Goal: Task Accomplishment & Management: Manage account settings

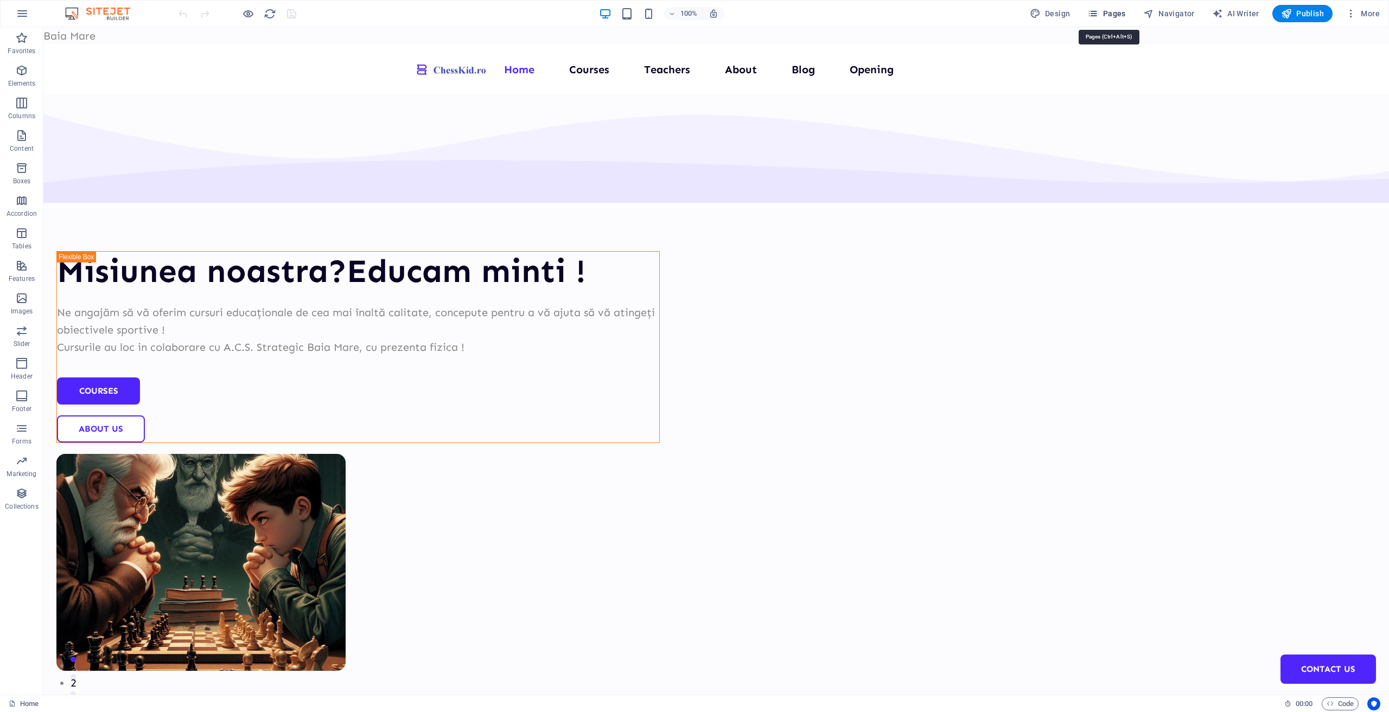
click at [1112, 15] on span "Pages" at bounding box center [1106, 13] width 38 height 11
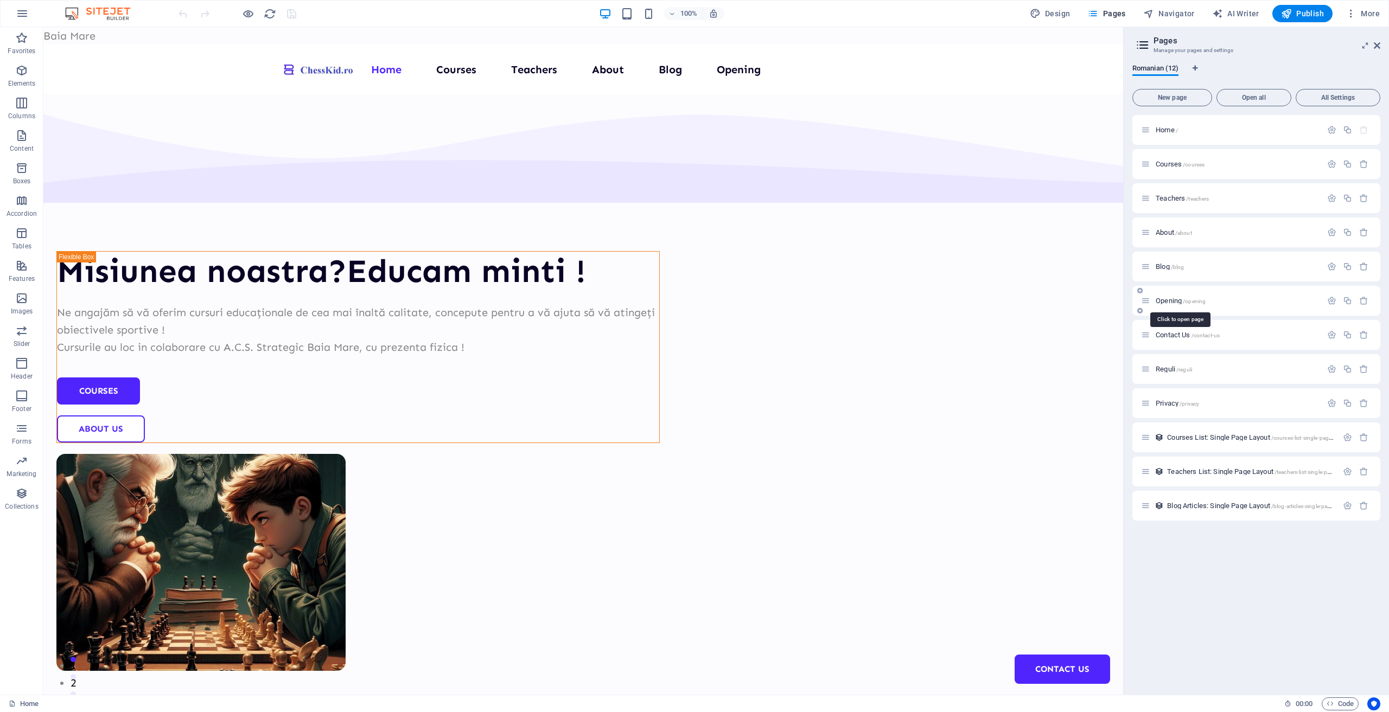
click at [1169, 299] on span "Opening /opening" at bounding box center [1180, 301] width 50 height 8
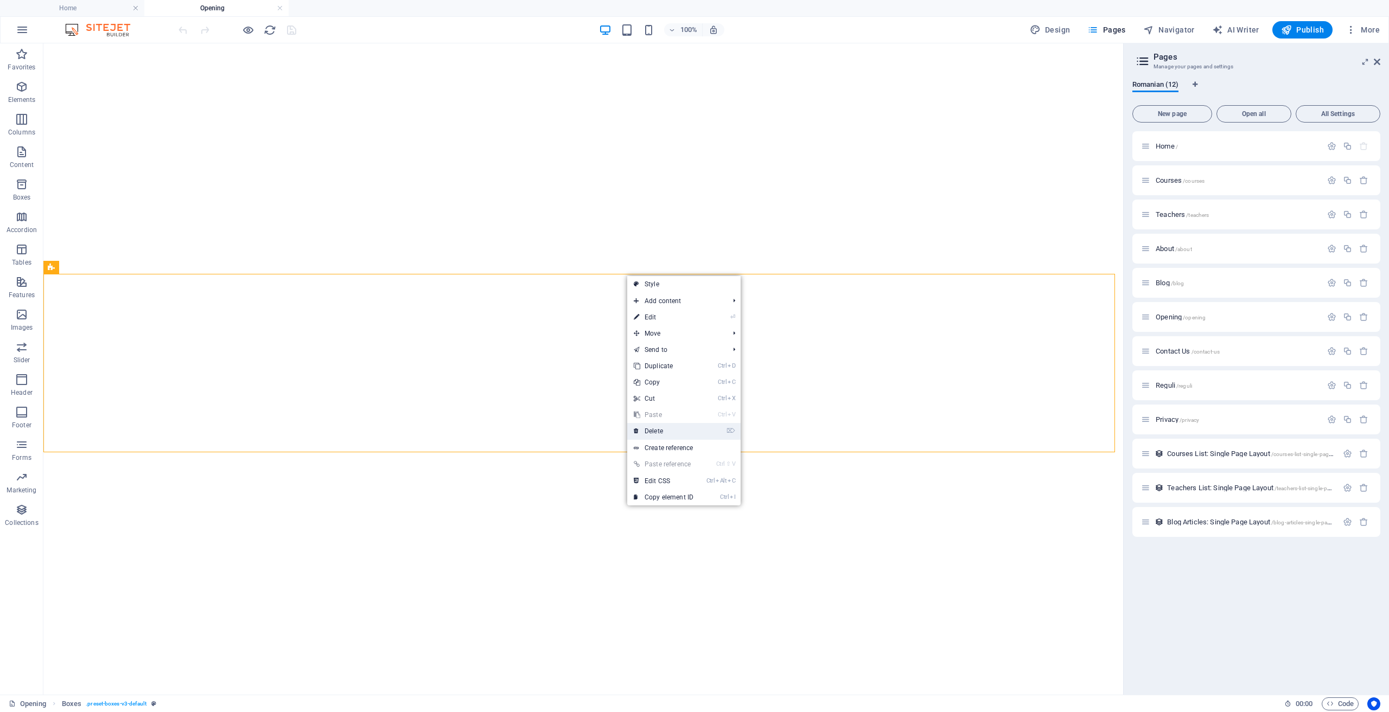
click at [678, 427] on link "⌦ Delete" at bounding box center [663, 431] width 73 height 16
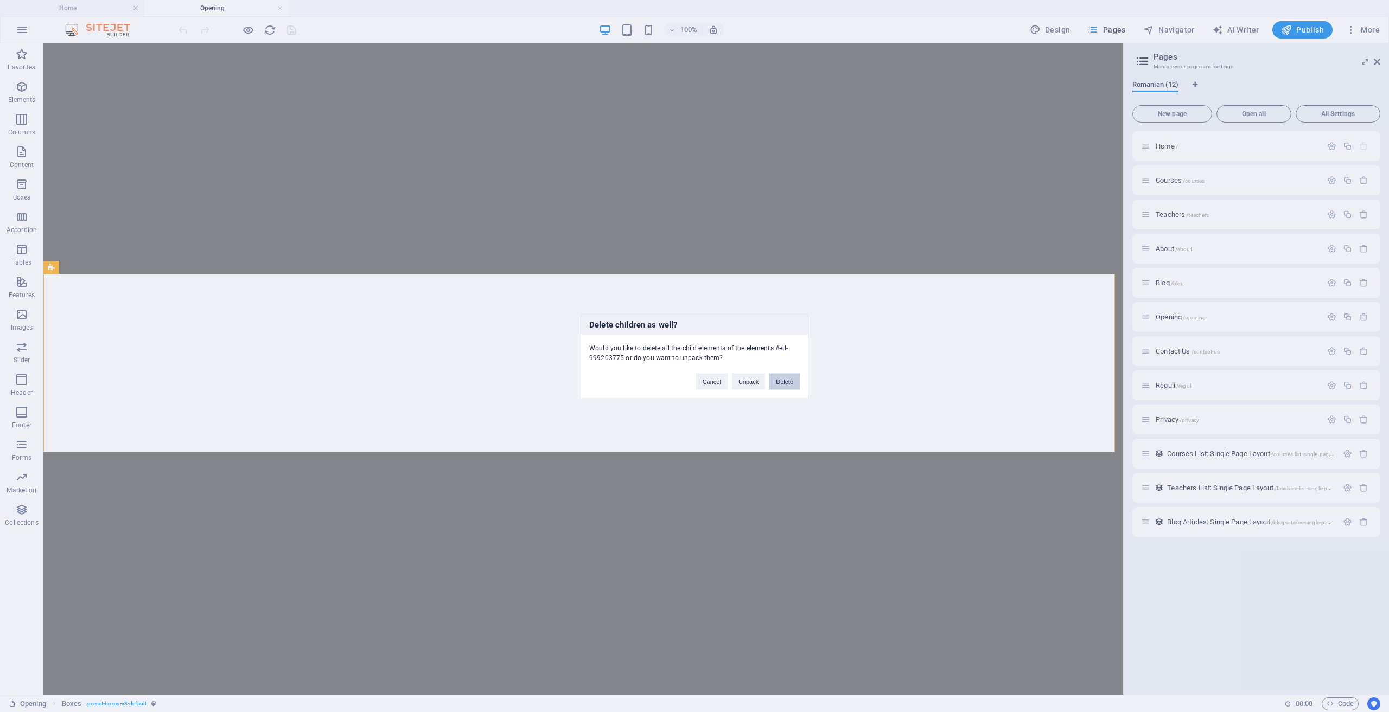
click at [788, 376] on button "Delete" at bounding box center [784, 381] width 30 height 16
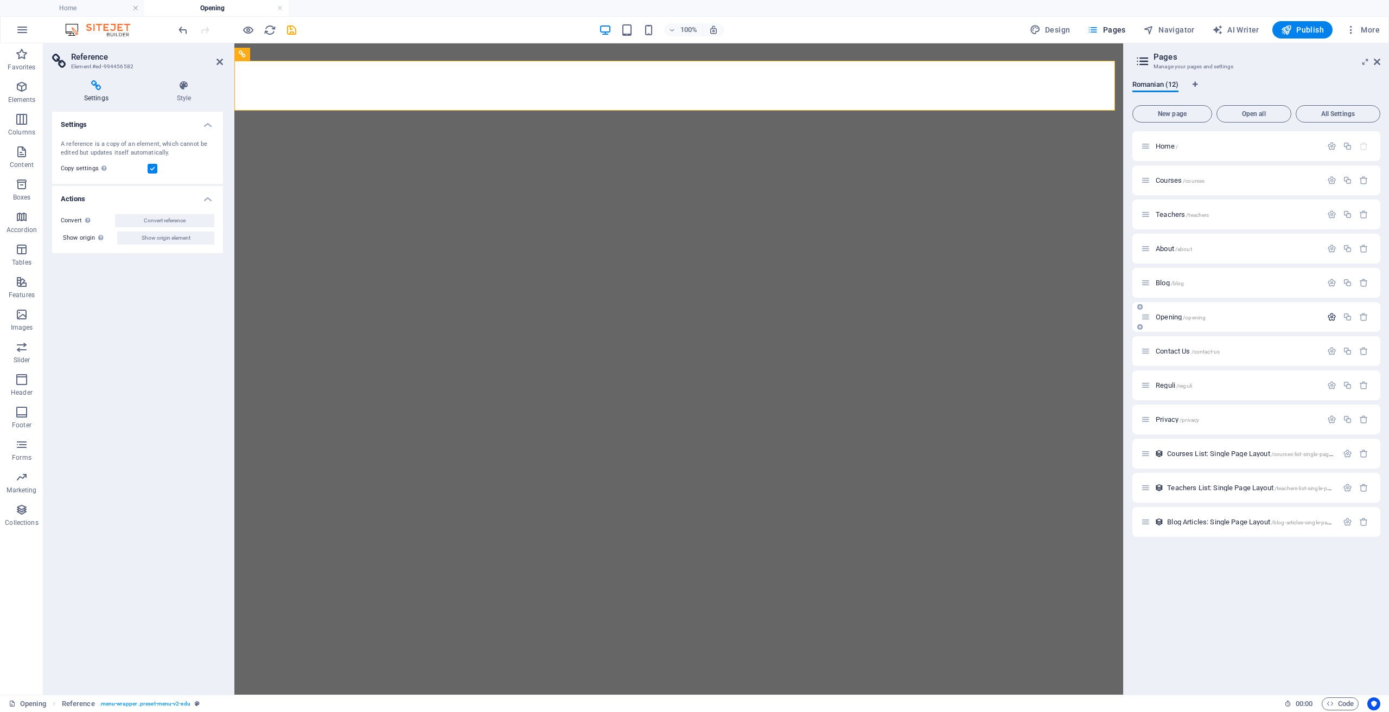
click at [1332, 318] on icon "button" at bounding box center [1331, 316] width 9 height 9
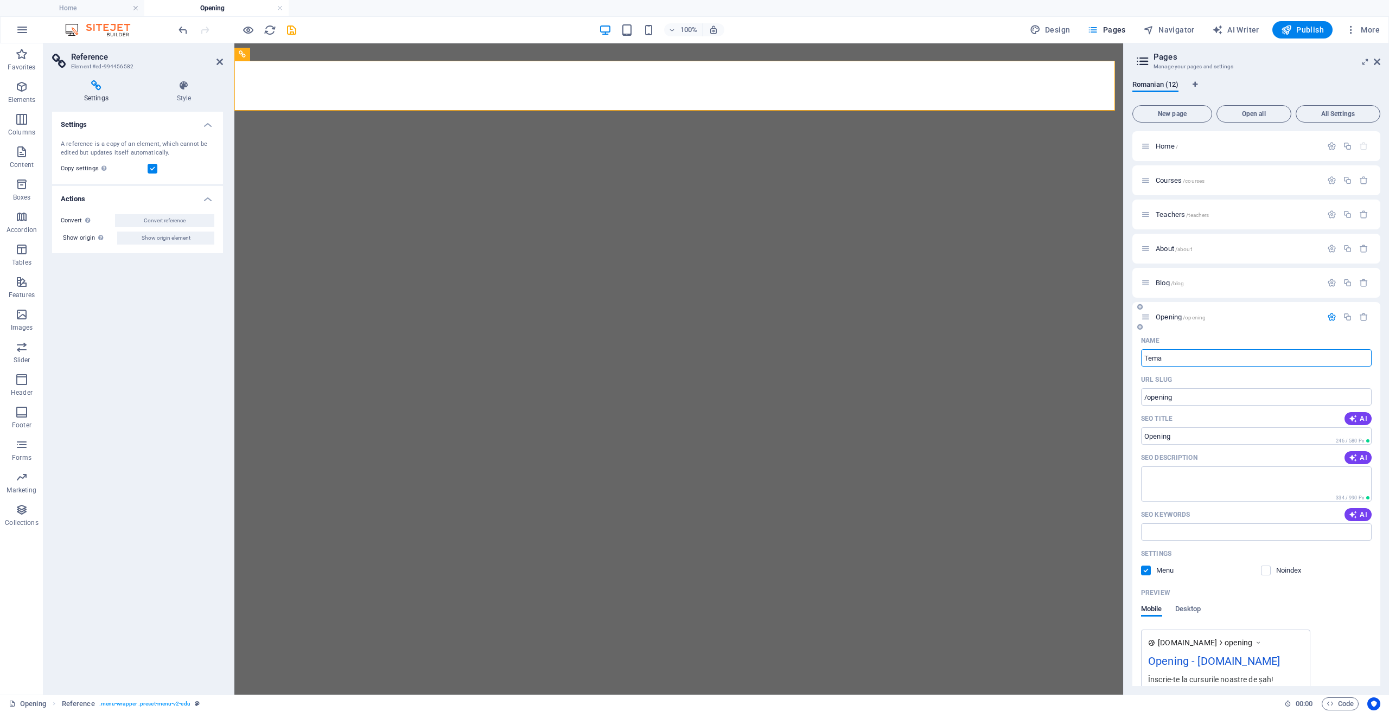
type input "Tema"
type input "/tema"
type input "Tema"
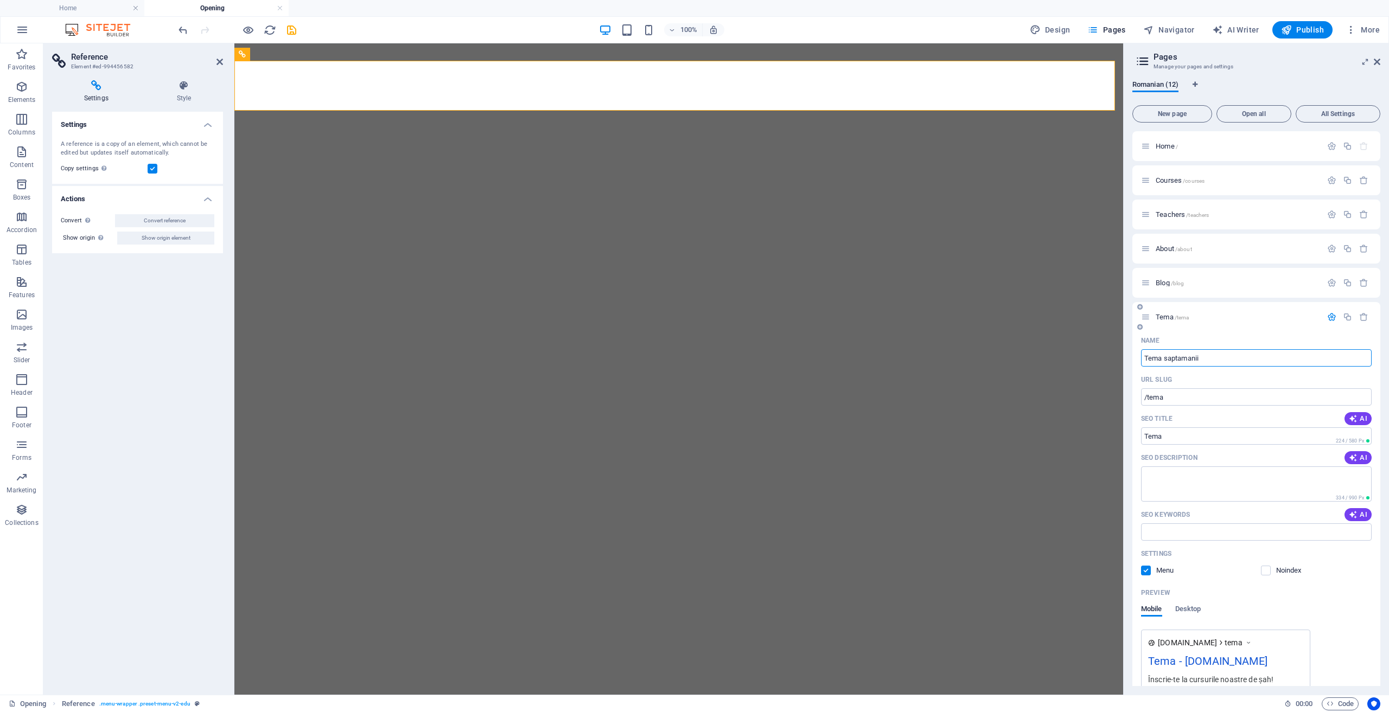
type input "Tema saptamanii"
type input "/tema-saptamanii"
type input "Tema saptamanii"
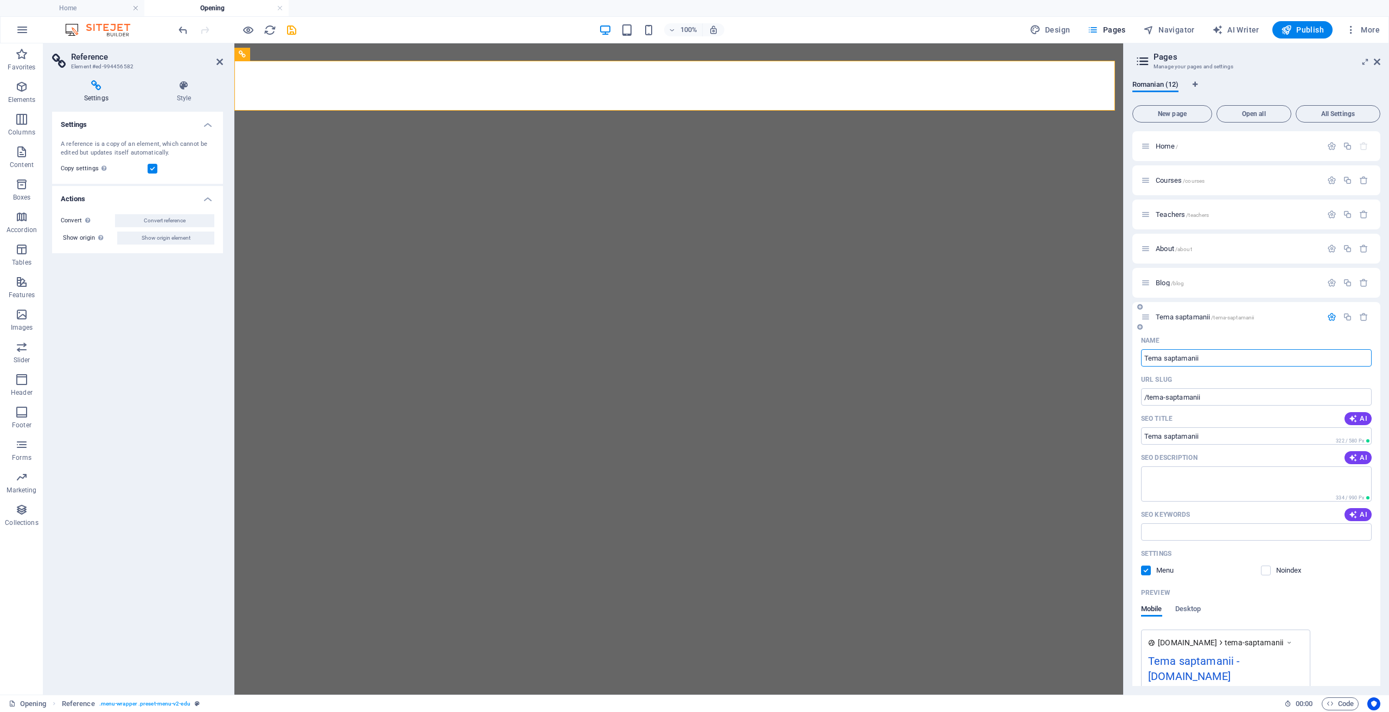
type input "Tema saptamanii"
type input "Tema saptamanii 2 o"
type input "/tema-saptamanii-2"
type input "Tema saptamanii 2"
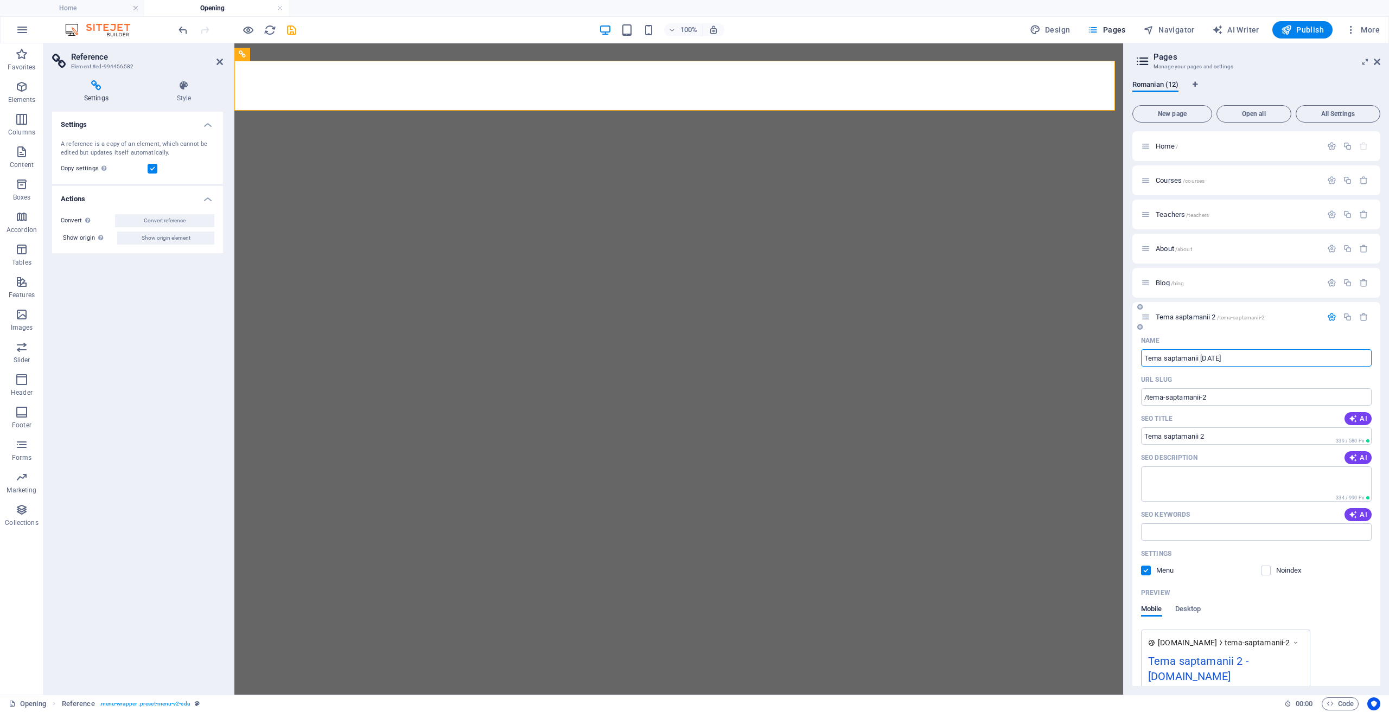
type input "Tema saptamanii 2 oct"
type input "/tema-saptamanii-2-oct"
type input "Tema saptamanii 2 oct"
type input "Tema saptamanii 2 oct 202"
type input "/tema-saptamanii-2-oct-2"
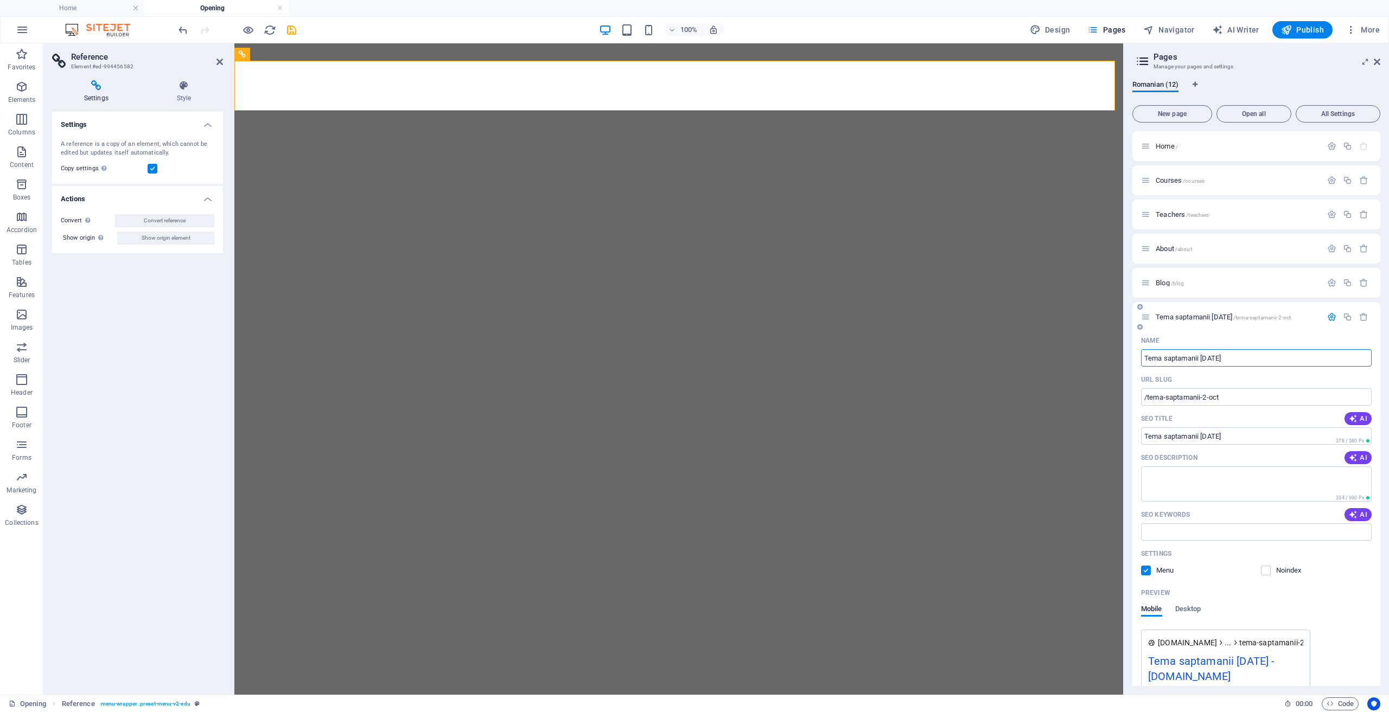
type input "Tema saptamanii 2 oct 2"
type input "Tema saptamanii [DATE]"
type input "/tema-saptamanii-2-oct-202"
type input "Tema saptamanii 2 oct 202"
type input "Tema saptamanii [DATE]"
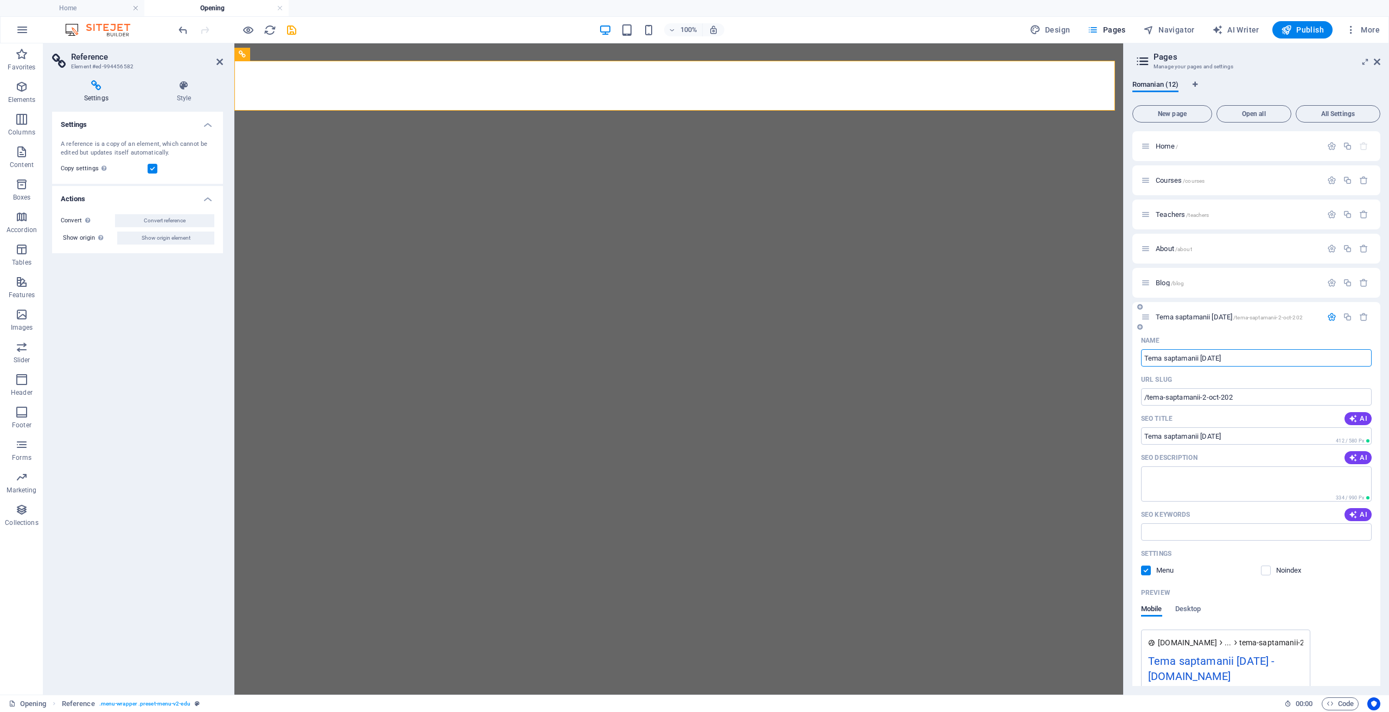
type input "/tema-saptamanii-[DATE]"
type input "Tema saptamanii [DATE]"
click at [290, 28] on icon "save" at bounding box center [291, 30] width 12 height 12
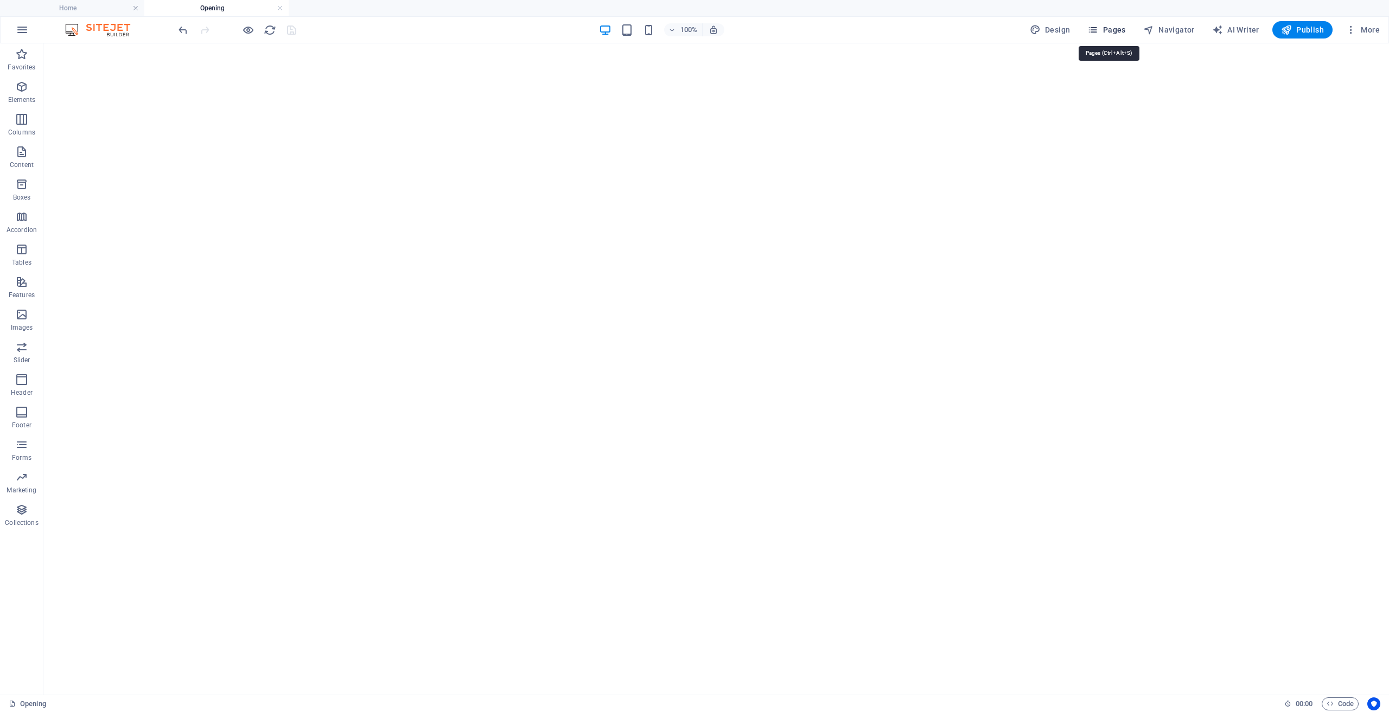
click at [1116, 31] on span "Pages" at bounding box center [1106, 29] width 38 height 11
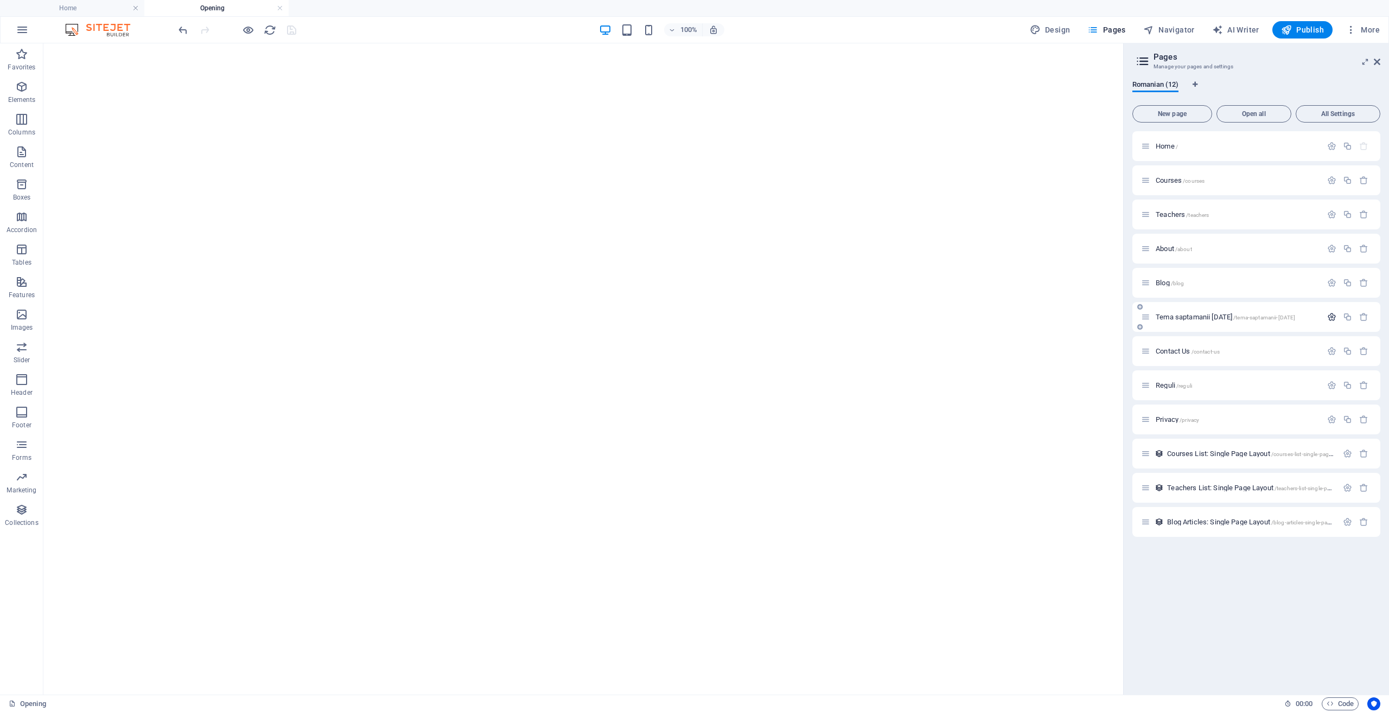
click at [1335, 314] on icon "button" at bounding box center [1331, 316] width 9 height 9
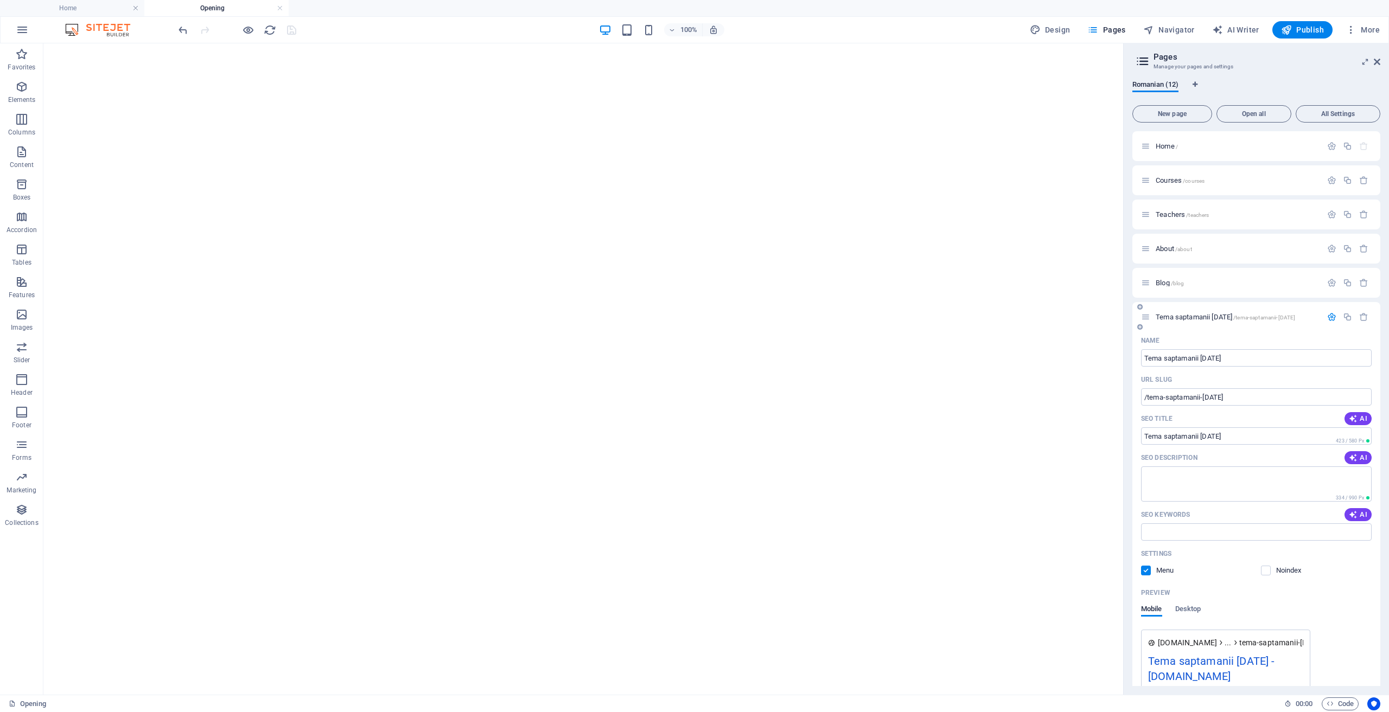
click at [1338, 311] on div at bounding box center [1347, 317] width 48 height 12
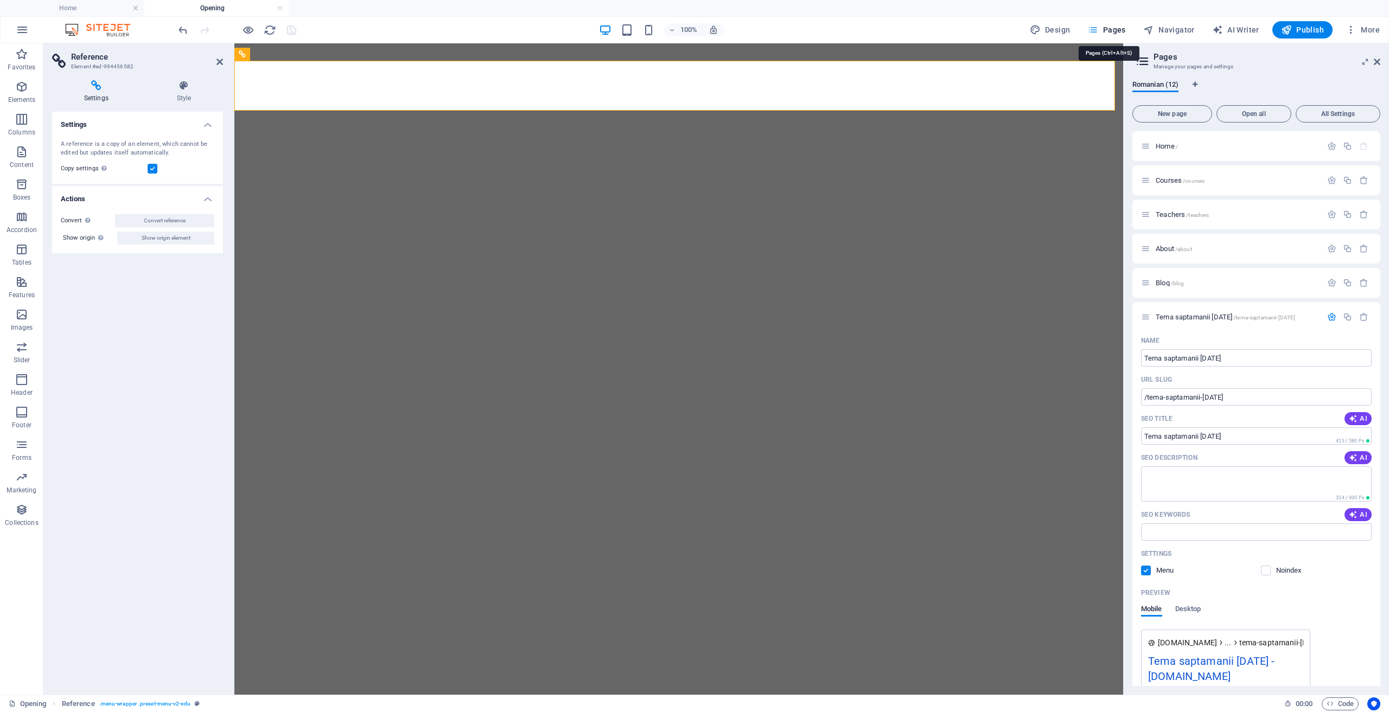
click at [1116, 27] on span "Pages" at bounding box center [1106, 29] width 38 height 11
click at [1360, 316] on icon "button" at bounding box center [1363, 316] width 9 height 9
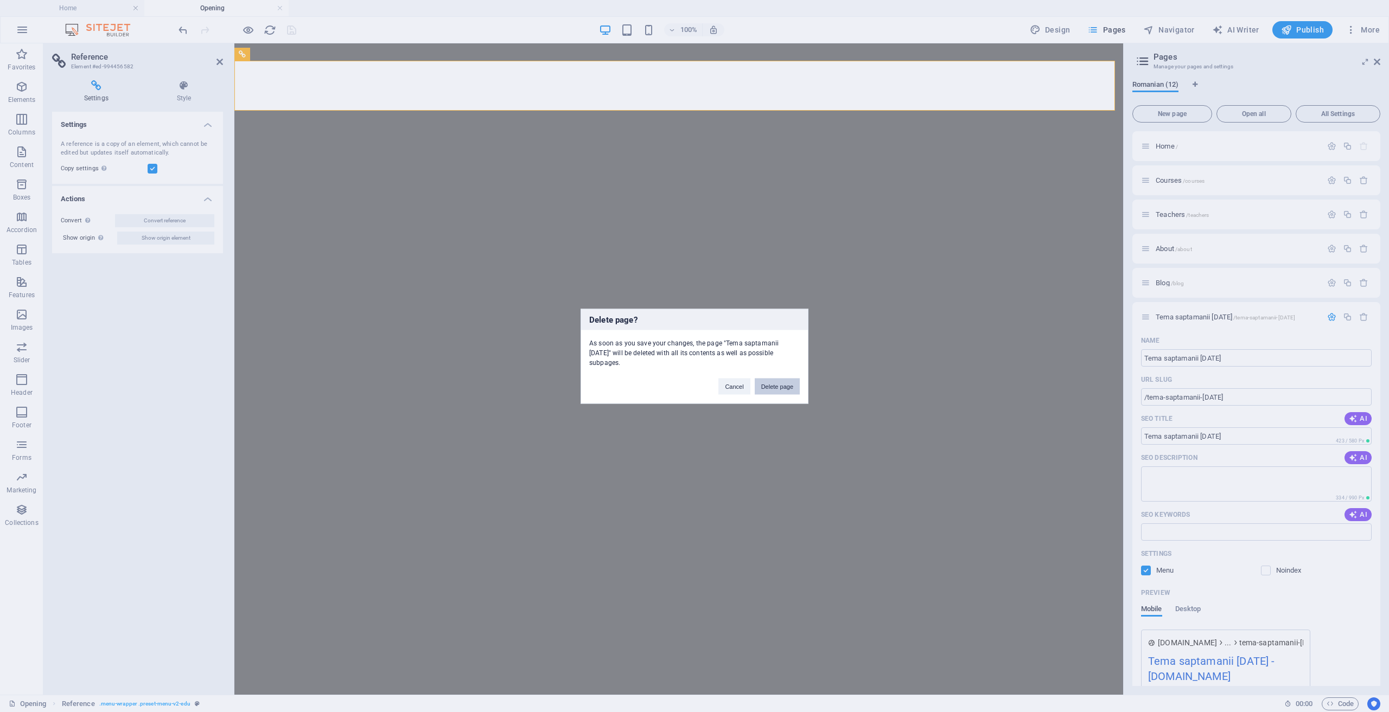
click at [780, 382] on button "Delete page" at bounding box center [776, 386] width 45 height 16
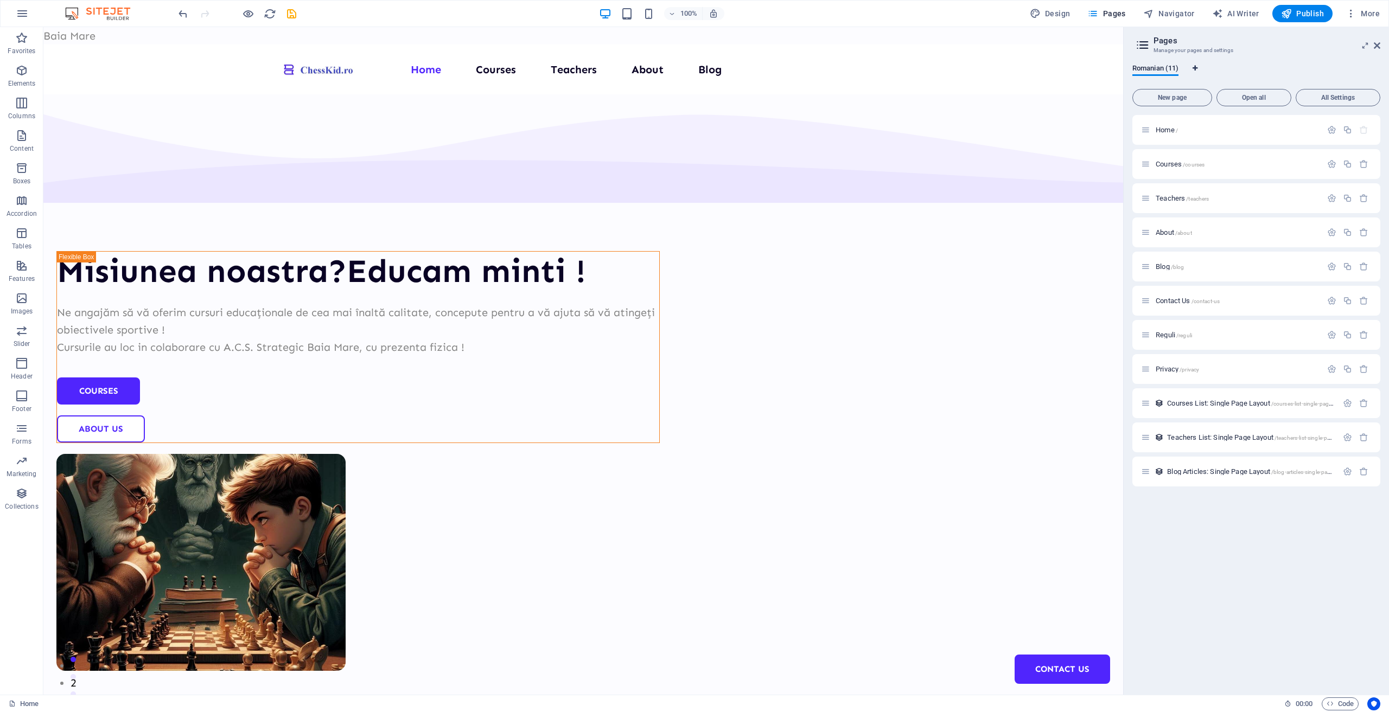
click at [1195, 66] on icon "Language Tabs" at bounding box center [1194, 68] width 5 height 7
select select "131"
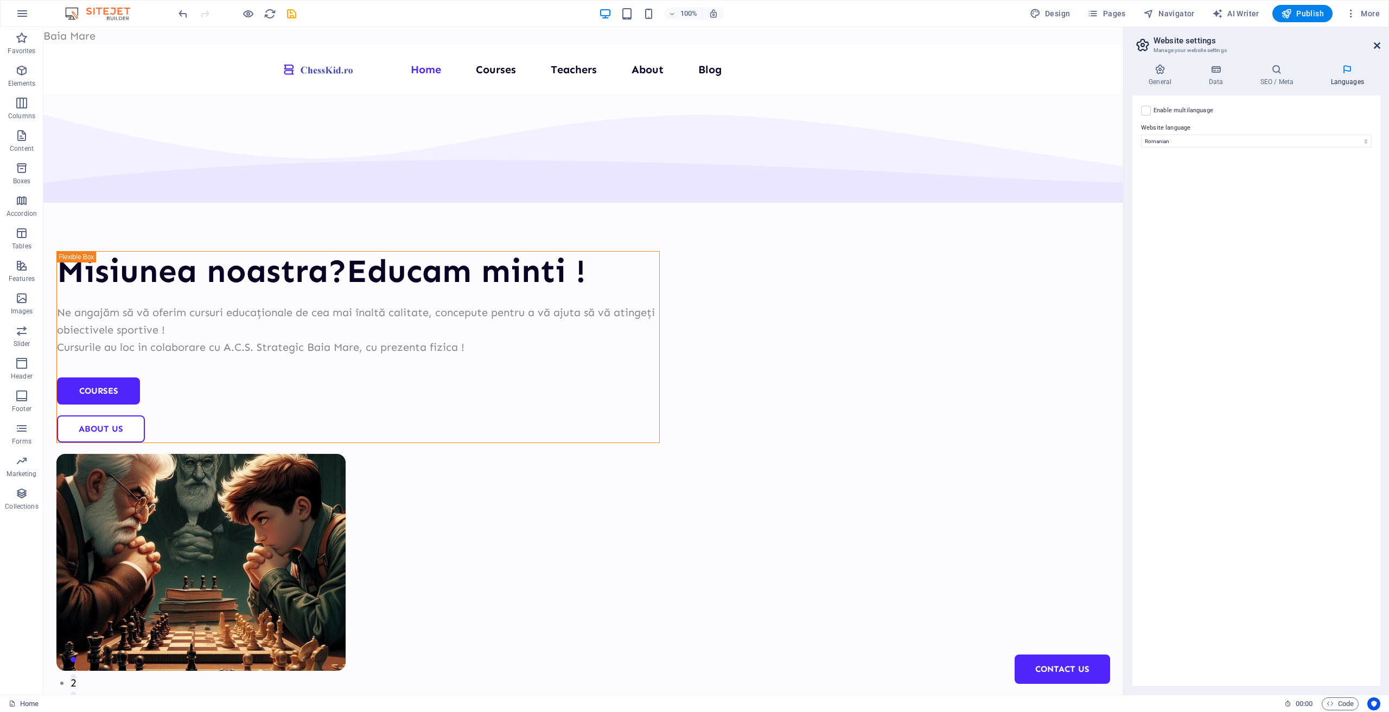
click at [1377, 44] on icon at bounding box center [1376, 45] width 7 height 9
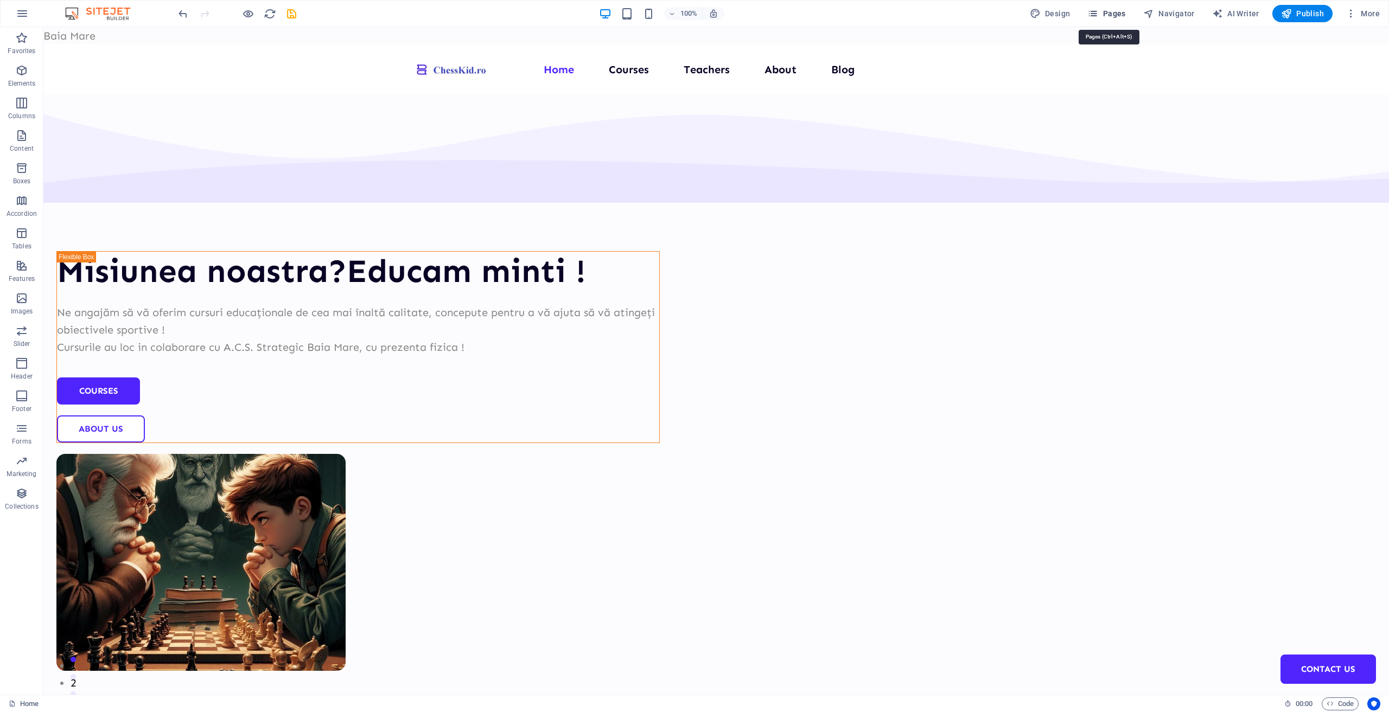
click at [1115, 11] on span "Pages" at bounding box center [1106, 13] width 38 height 11
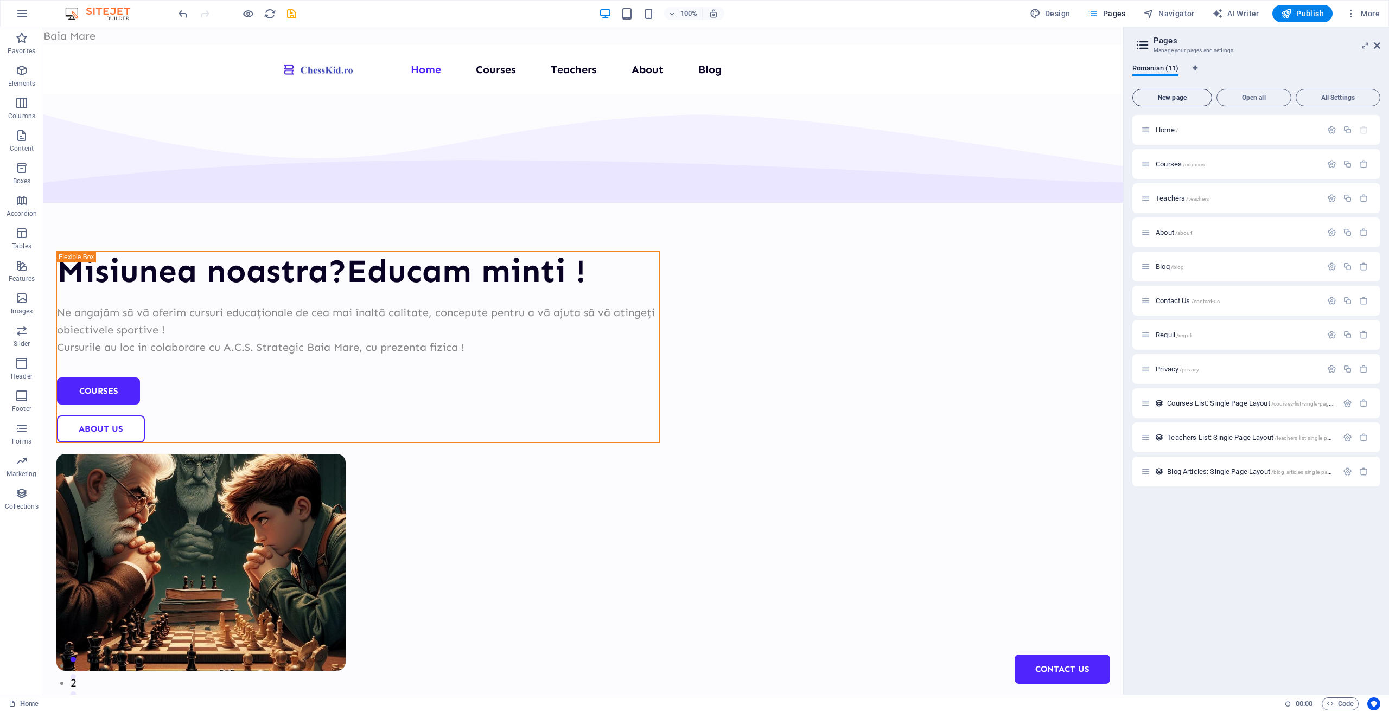
click at [1164, 94] on span "New page" at bounding box center [1172, 97] width 70 height 7
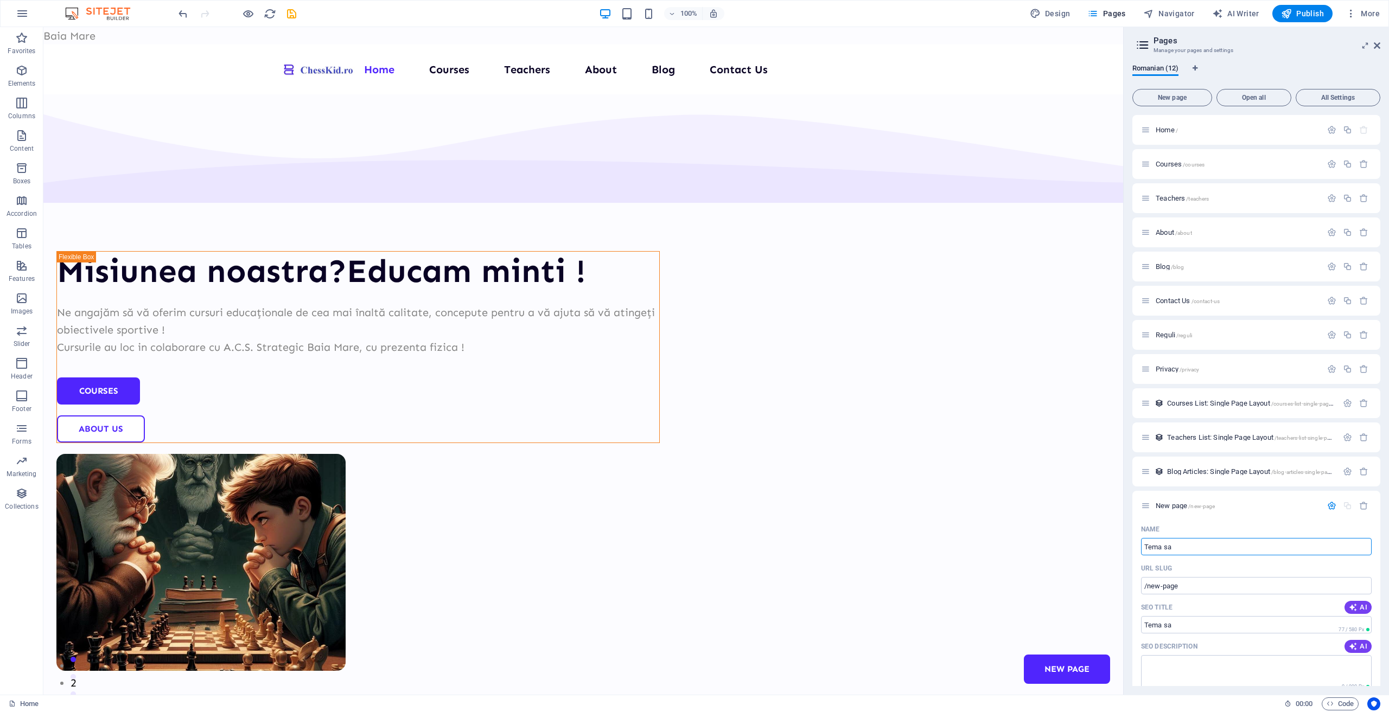
type input "Tema sap"
type input "/tema-sa"
type input "Tema saptamanala"
type input "/tema-saptamana"
type input "Tema saptamanala"
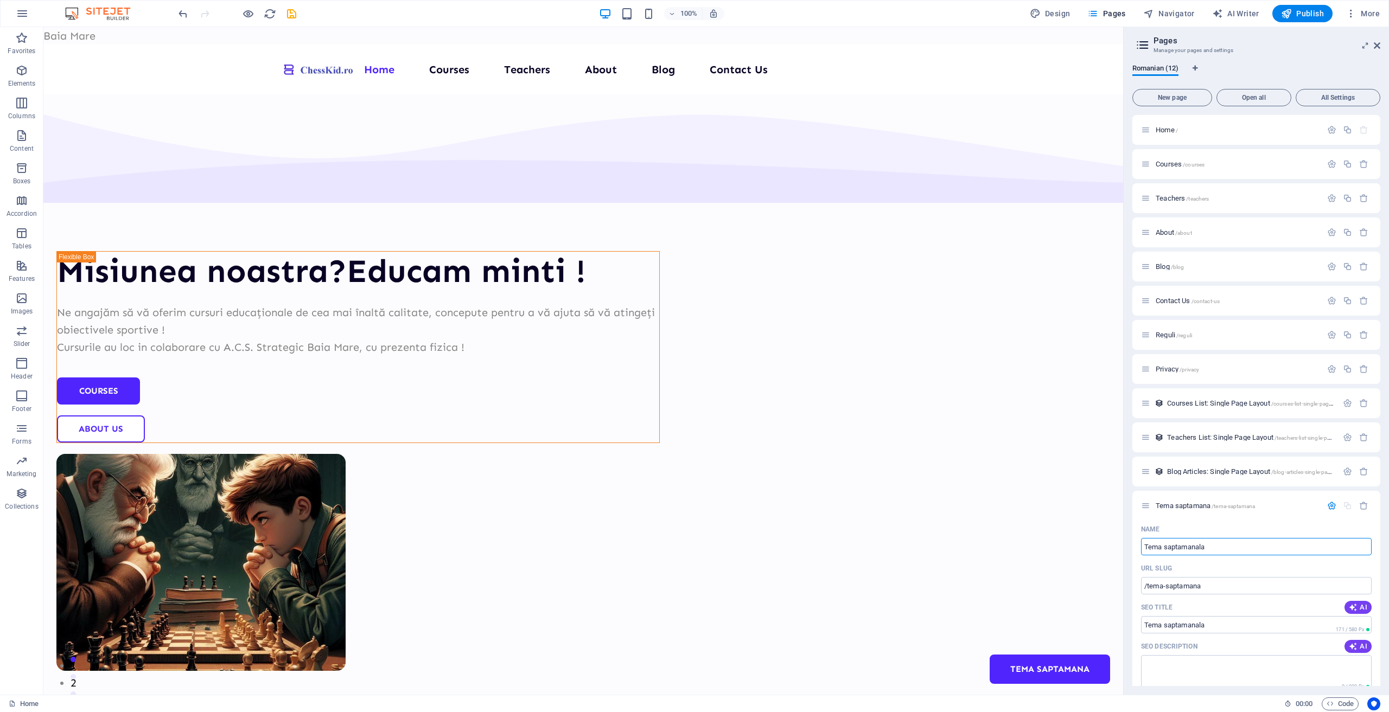
type input "/tema-saptamanala"
type input "Tema saptamanala 2"
type input "/tema-saptamanala-2"
type input "Tema saptamanala 2 oct"
type input "/tema-saptamanala-2-oct"
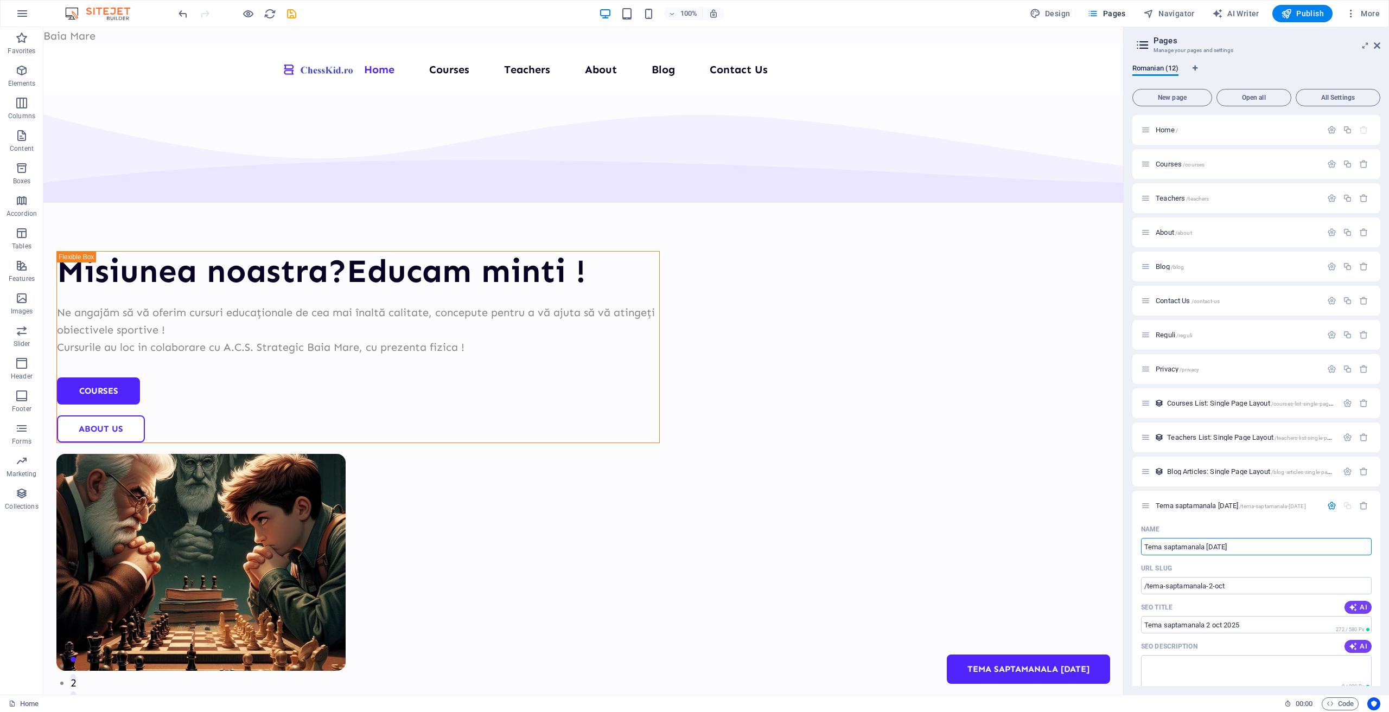
type input "Tema saptamanala 2 oct 2025"
type input "/tema-saptamanala-2-oct-2025"
type input "Tema saptamanala 2 o"
type input "/tema-saptamanala-2-oct"
type input "Tema saptamanala"
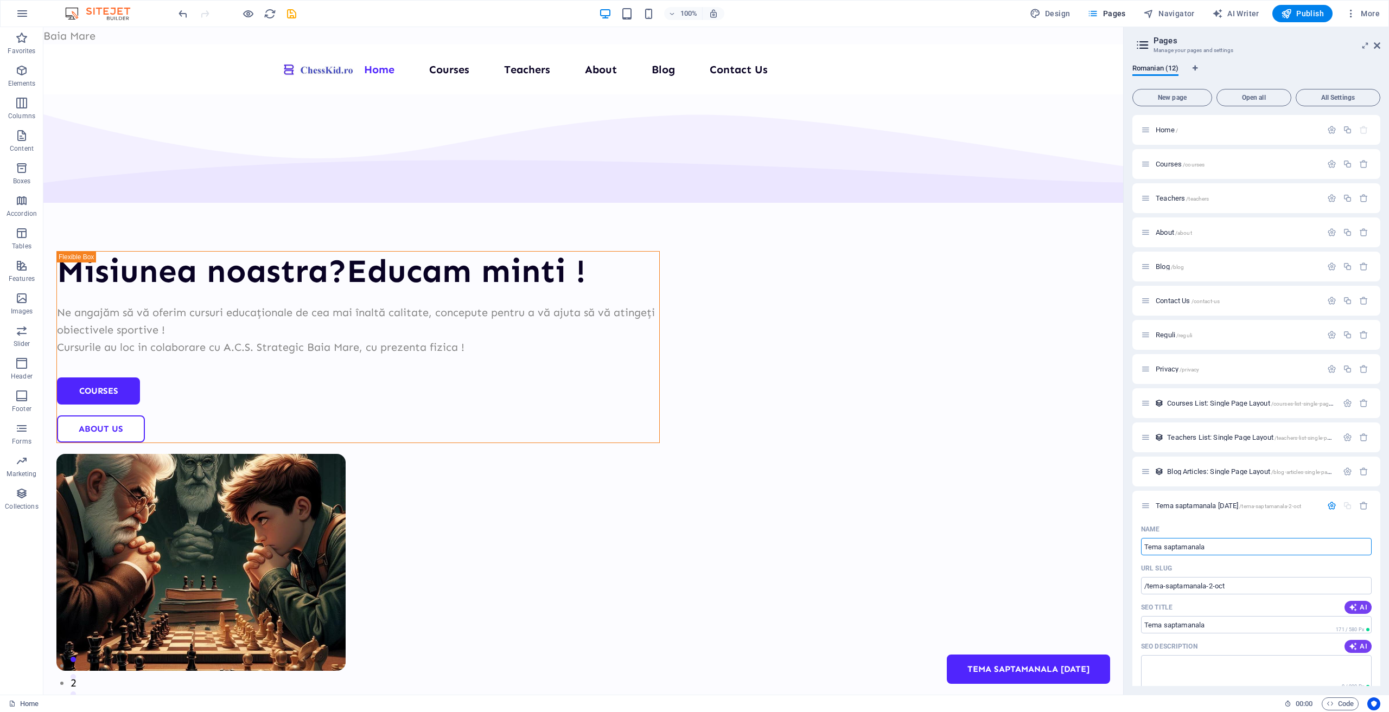
type input "/tema-saptamanala"
type input "Tema saptamana"
type input "/tema-saptamanal"
type input "Tema s"
type input "/tema-saptaman"
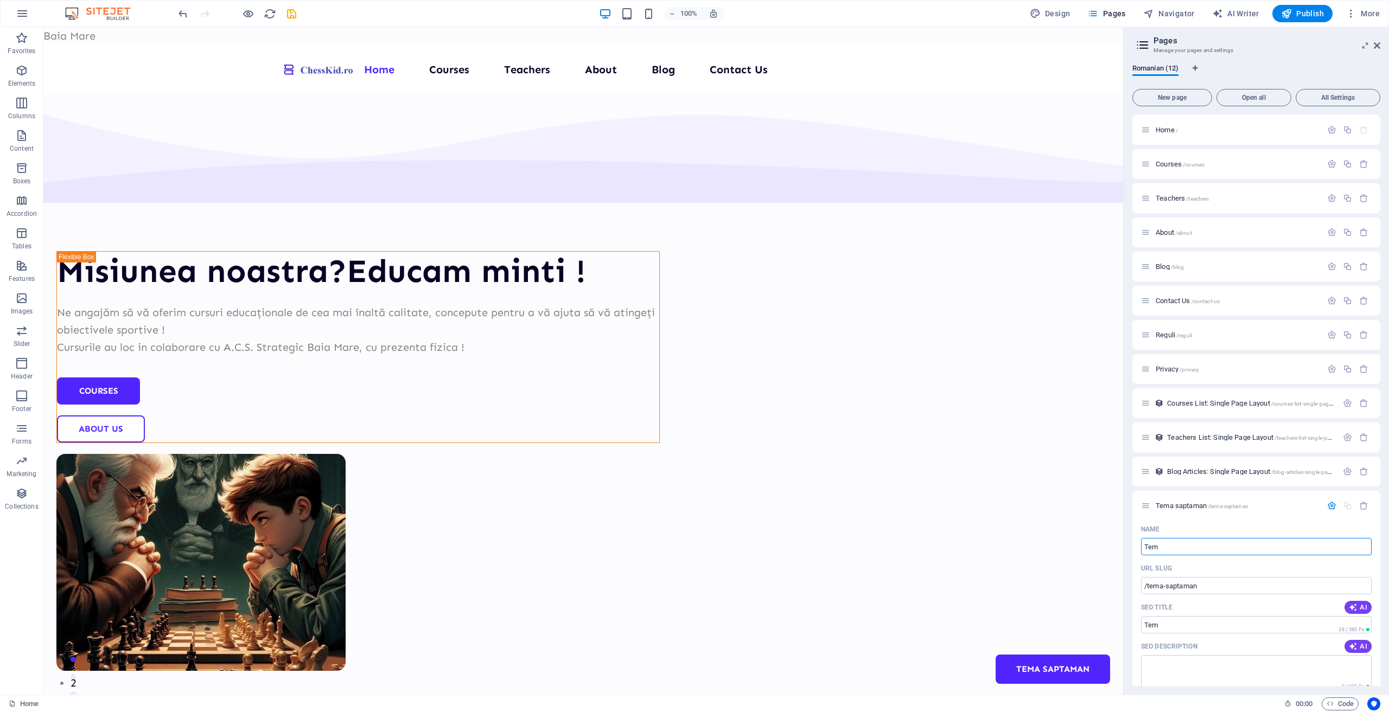
type input "Tem"
type input "/tem"
type input "T"
type input "/te"
type input "/t"
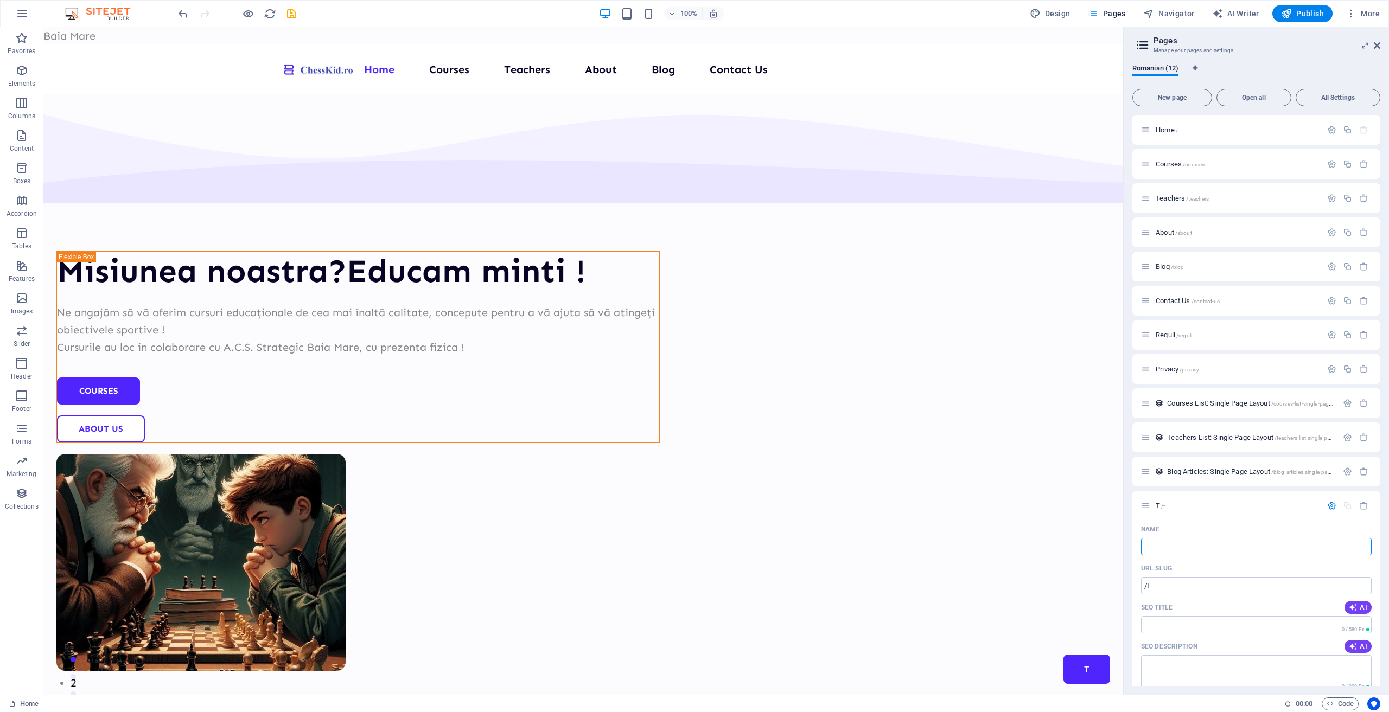
type input "/"
click at [185, 16] on icon "undo" at bounding box center [183, 14] width 12 height 12
type input "T"
type input "/t"
click at [242, 72] on h6 "Open preview website" at bounding box center [257, 67] width 73 height 13
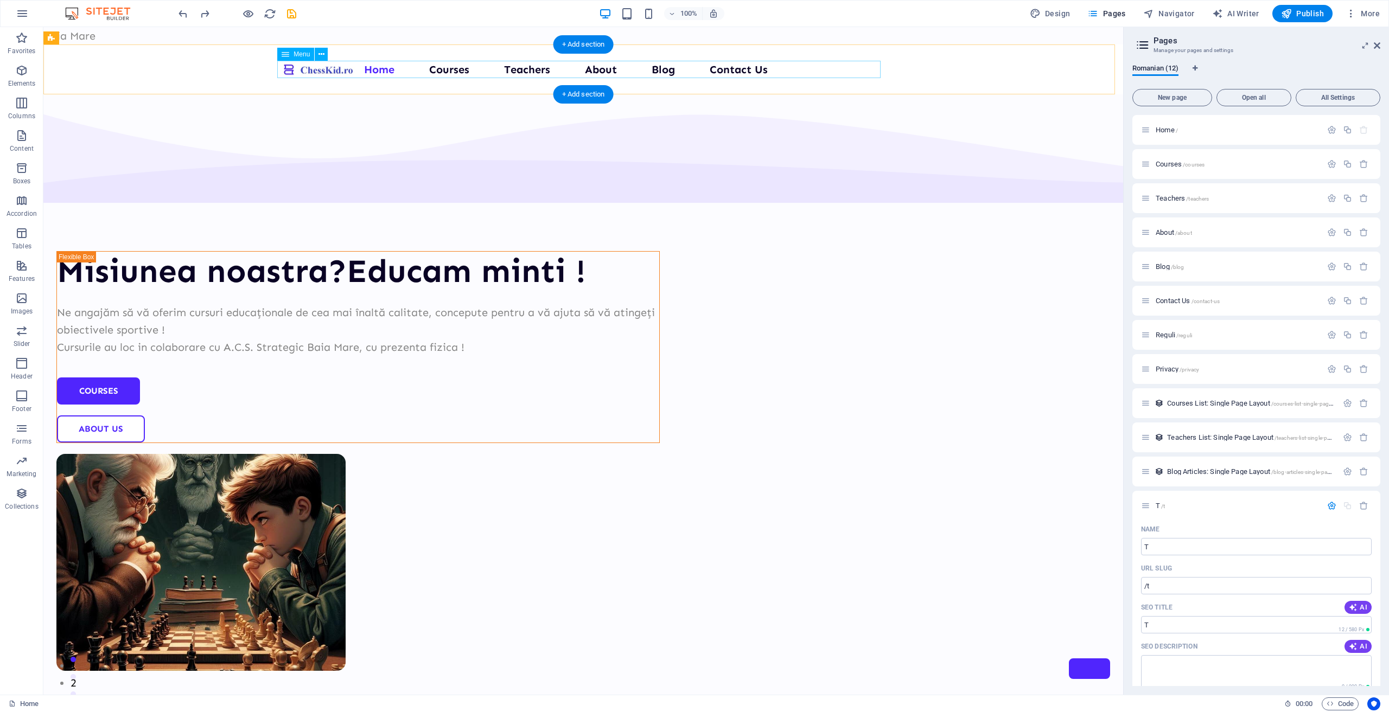
click at [804, 74] on nav "Home Courses Teachers About Blog Contact Us" at bounding box center [583, 69] width 603 height 17
click at [804, 73] on nav "Home Courses Teachers About Blog Contact Us" at bounding box center [583, 69] width 603 height 17
click at [1211, 548] on input "T" at bounding box center [1256, 546] width 231 height 17
type input "Open"
type input "/ope"
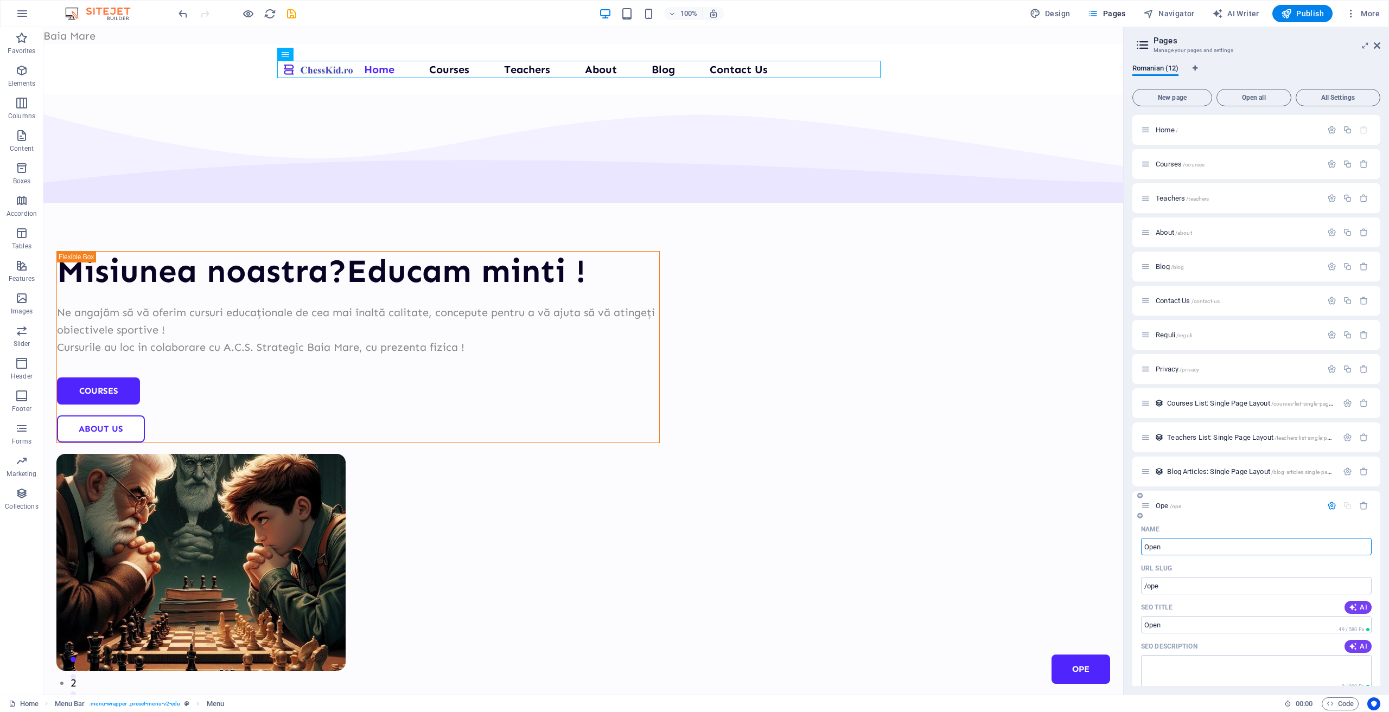
type input "Open"
type input "/open"
type input "Open"
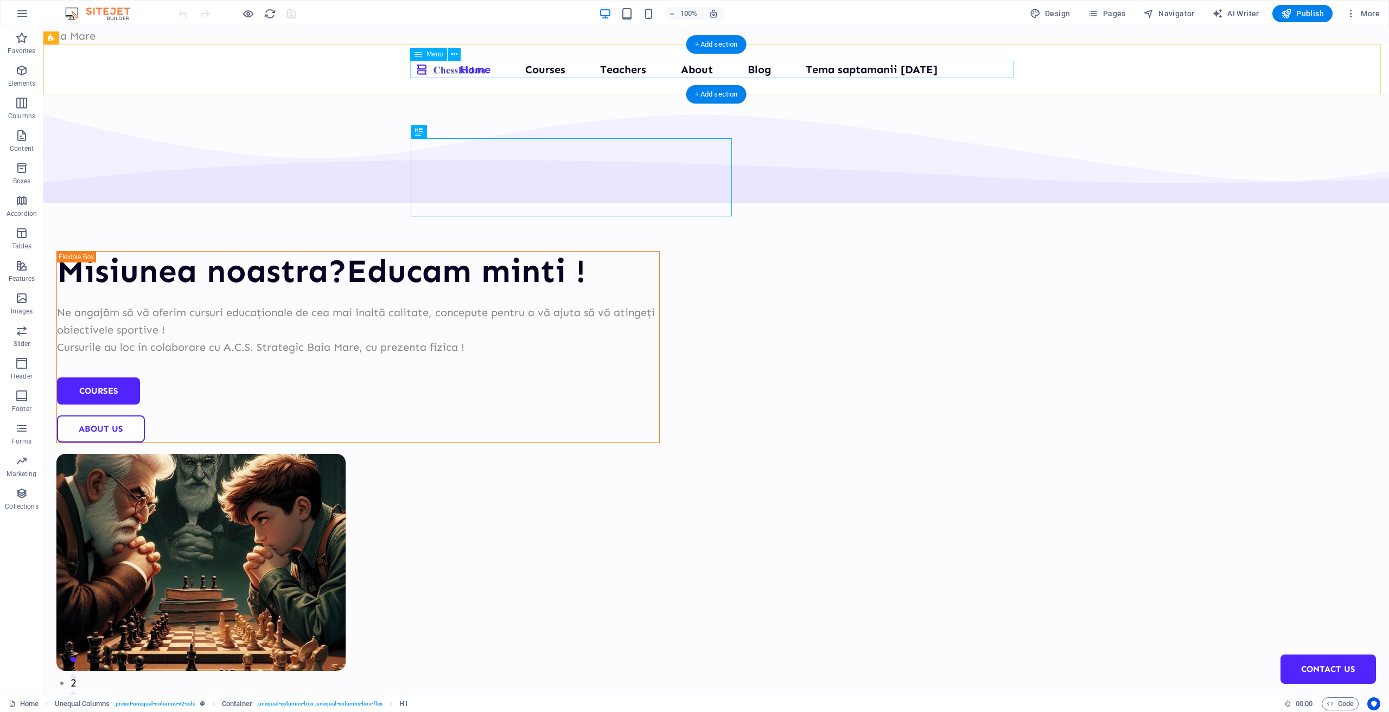
click at [841, 71] on nav "Home Courses Teachers About Blog Tema saptamanii 2 oct 2025 Contact Us" at bounding box center [715, 69] width 603 height 17
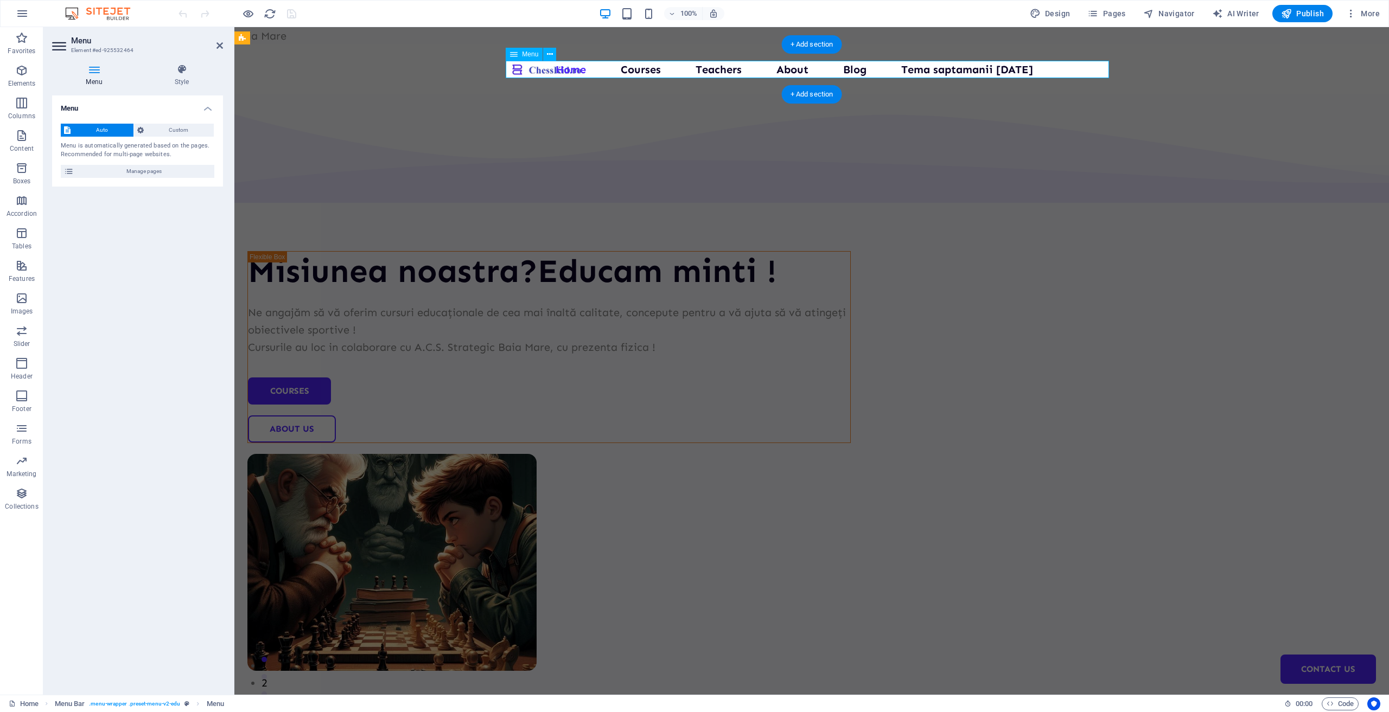
click at [981, 70] on nav "Home Courses Teachers About Blog Tema saptamanii 2 oct 2025 Contact Us" at bounding box center [811, 69] width 603 height 17
click at [960, 70] on nav "Home Courses Teachers About Blog Tema saptamanii 2 oct 2025 Contact Us" at bounding box center [811, 69] width 603 height 17
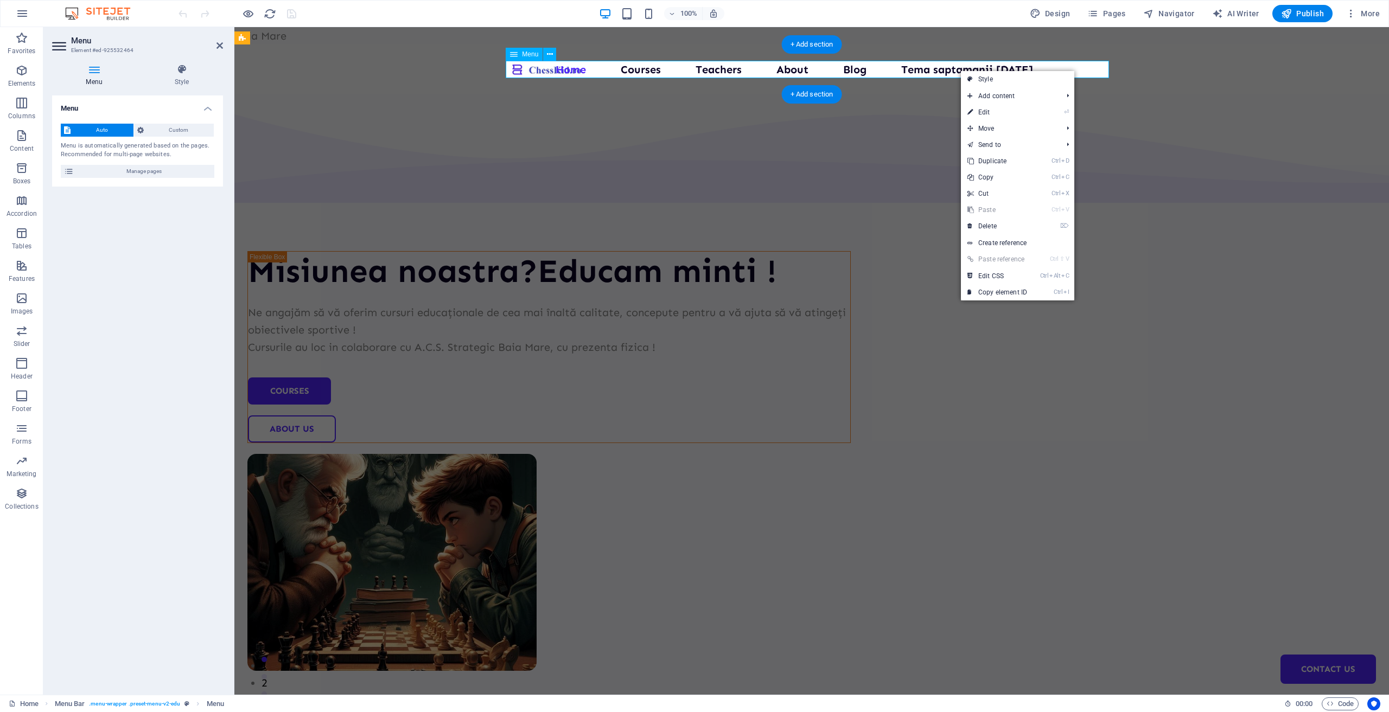
click at [946, 70] on nav "Home Courses Teachers About Blog Tema saptamanii 2 oct 2025 Contact Us" at bounding box center [811, 69] width 603 height 17
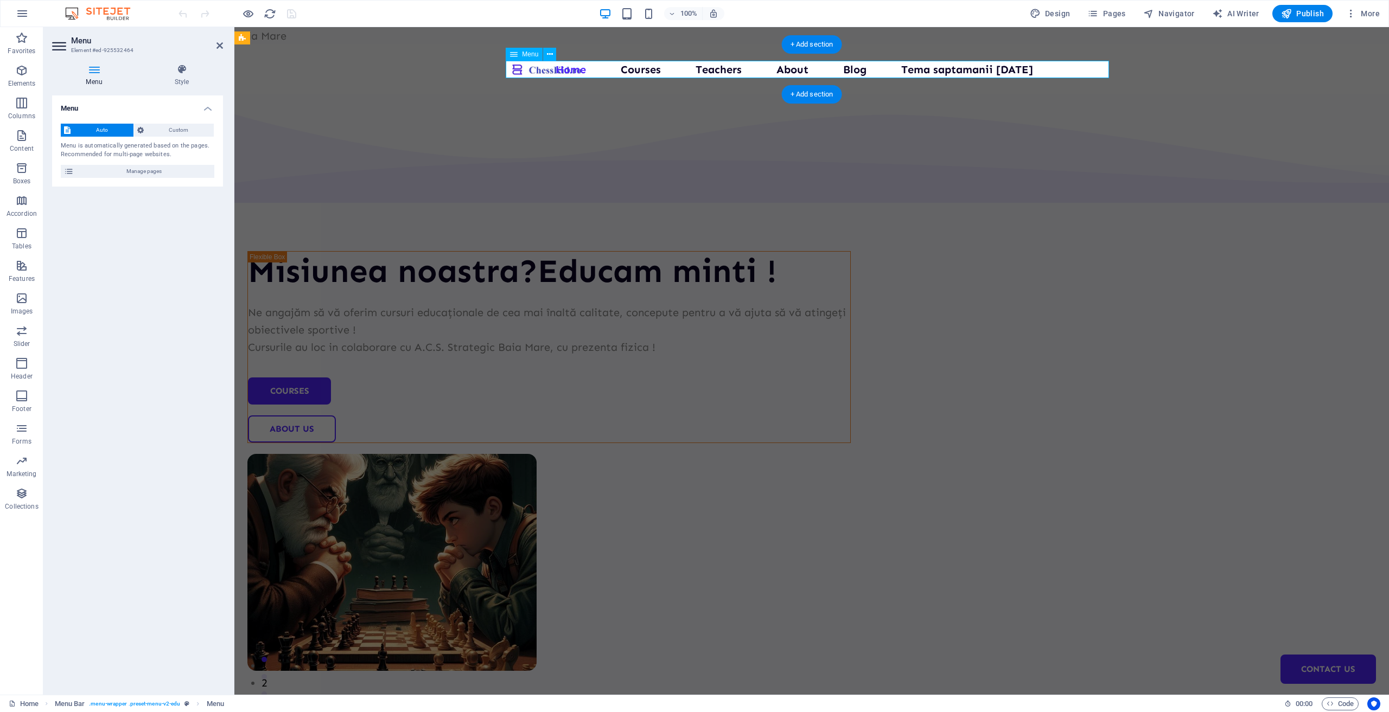
click at [946, 69] on nav "Home Courses Teachers About Blog Tema saptamanii 2 oct 2025 Contact Us" at bounding box center [811, 69] width 603 height 17
click at [1114, 15] on span "Pages" at bounding box center [1106, 13] width 38 height 11
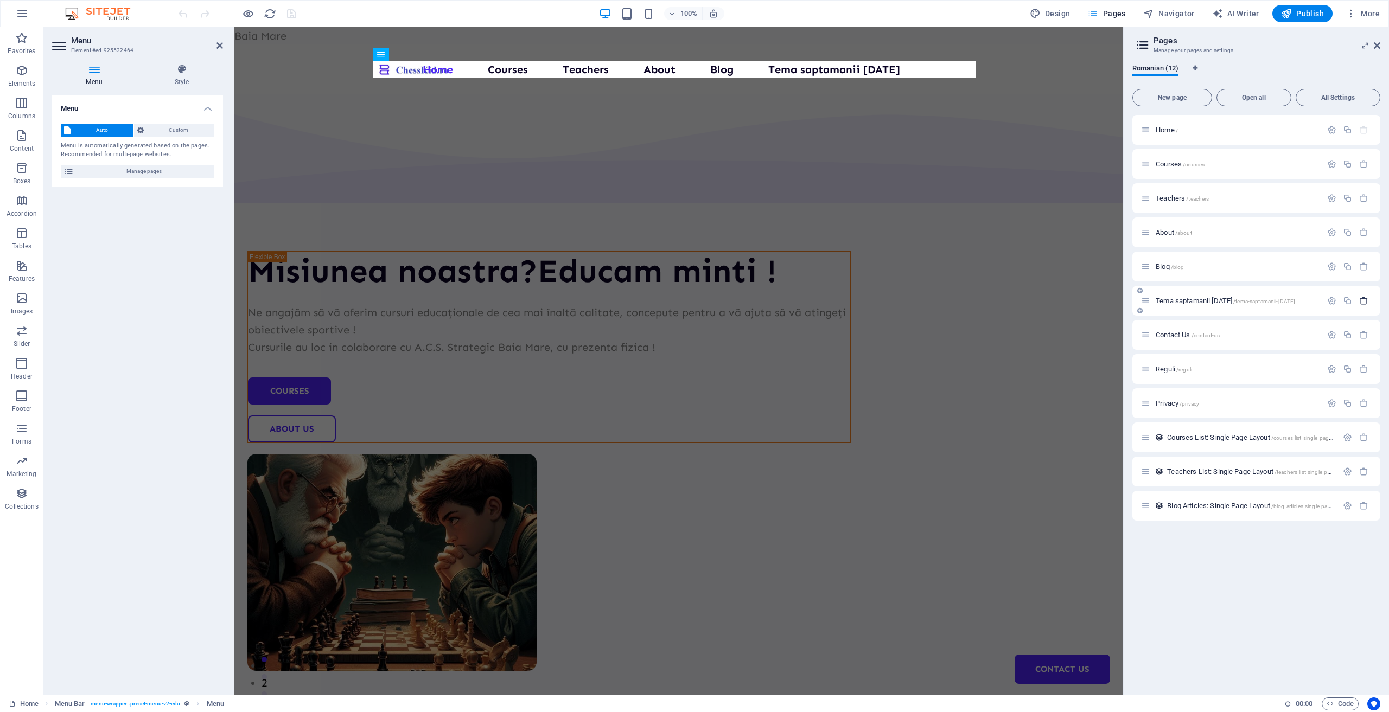
click at [1366, 301] on icon "button" at bounding box center [1363, 300] width 9 height 9
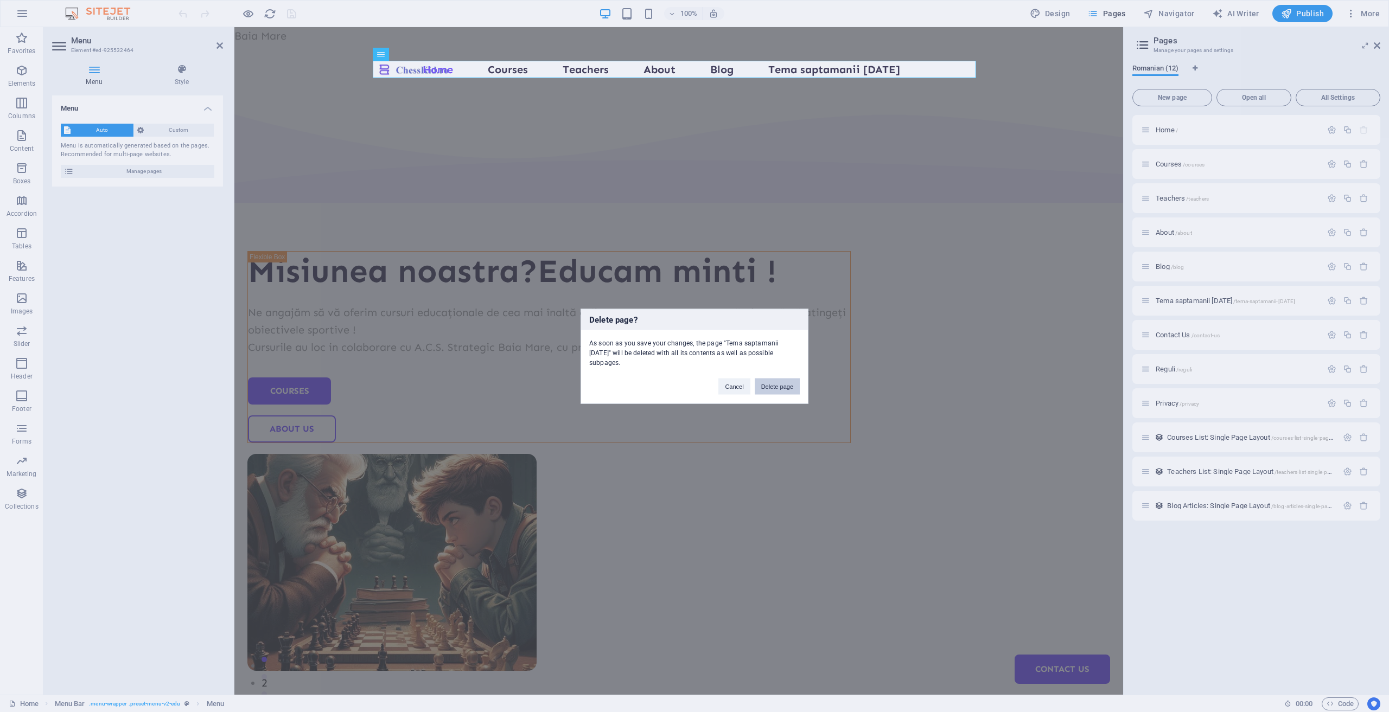
click at [769, 387] on button "Delete page" at bounding box center [776, 386] width 45 height 16
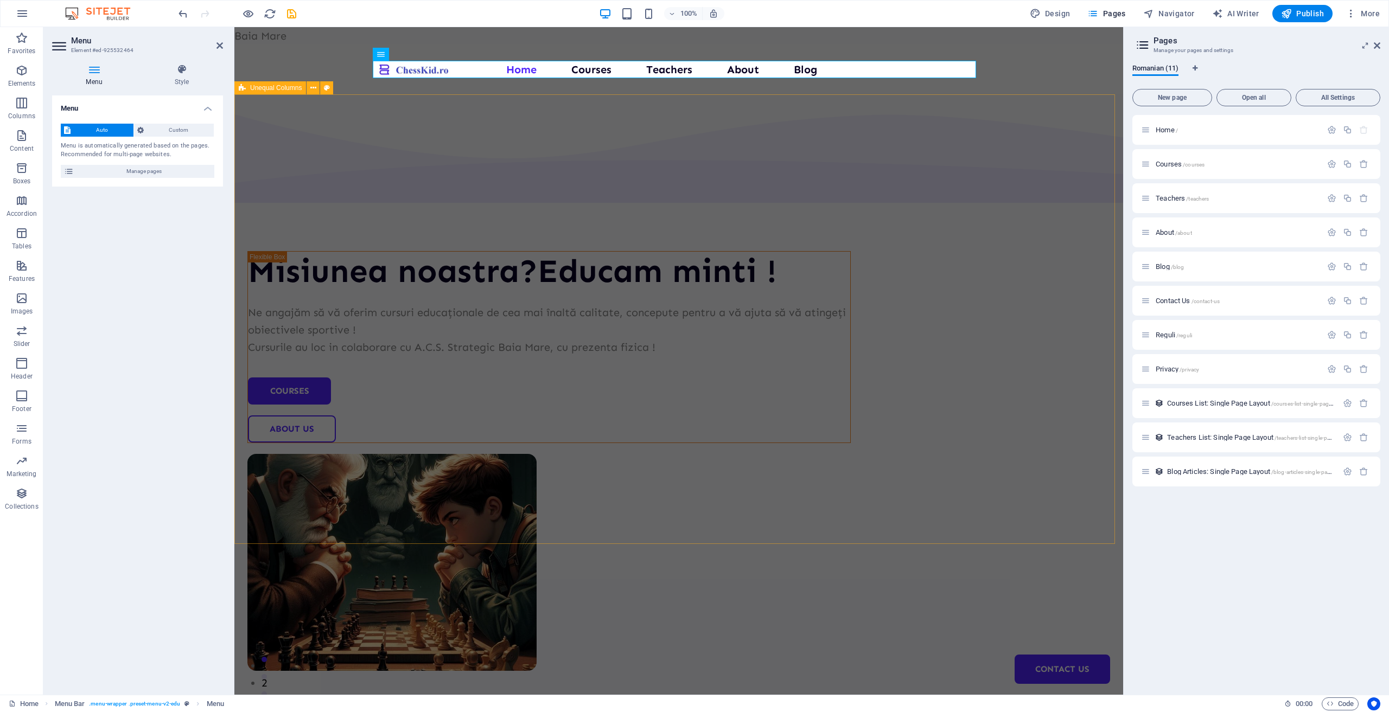
click at [1067, 233] on div "Misiunea noastra?Educam minti ! Ne angajăm să vă oferim cursuri educaționale de…" at bounding box center [678, 447] width 888 height 707
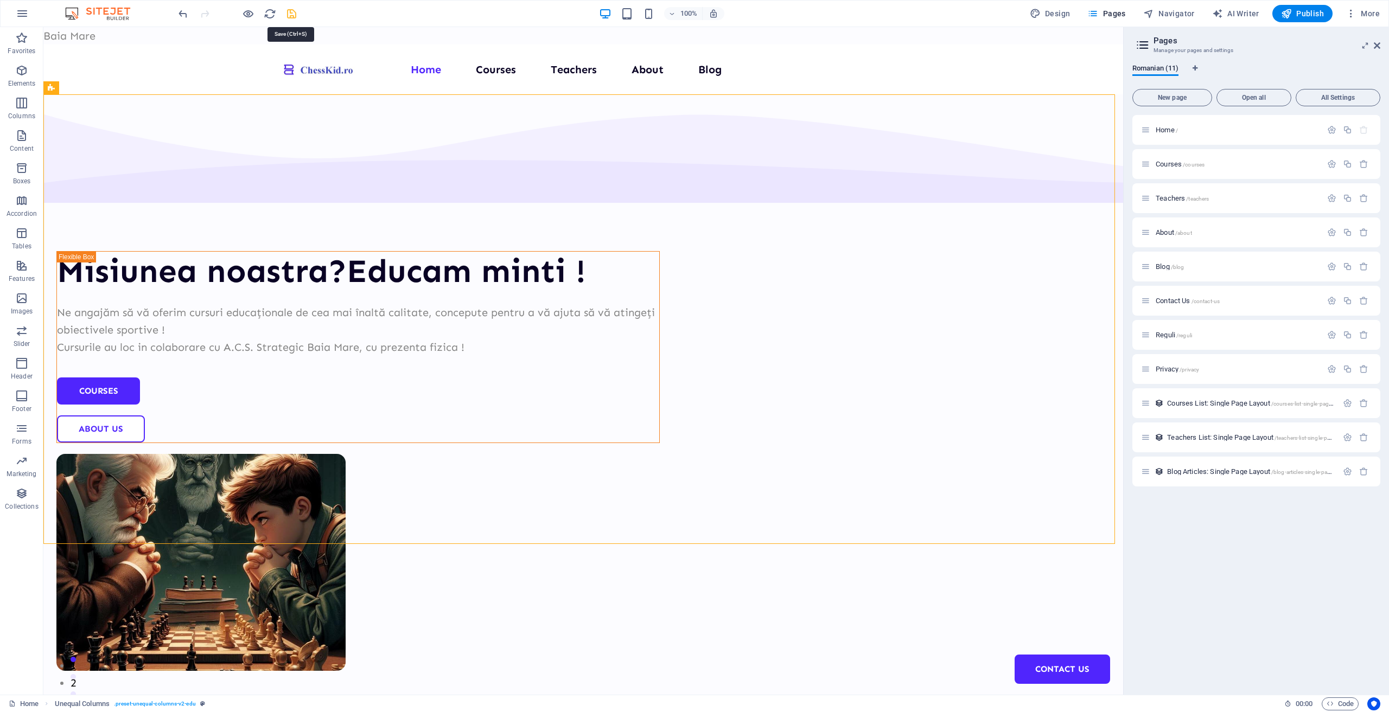
click at [292, 14] on icon "save" at bounding box center [291, 14] width 12 height 12
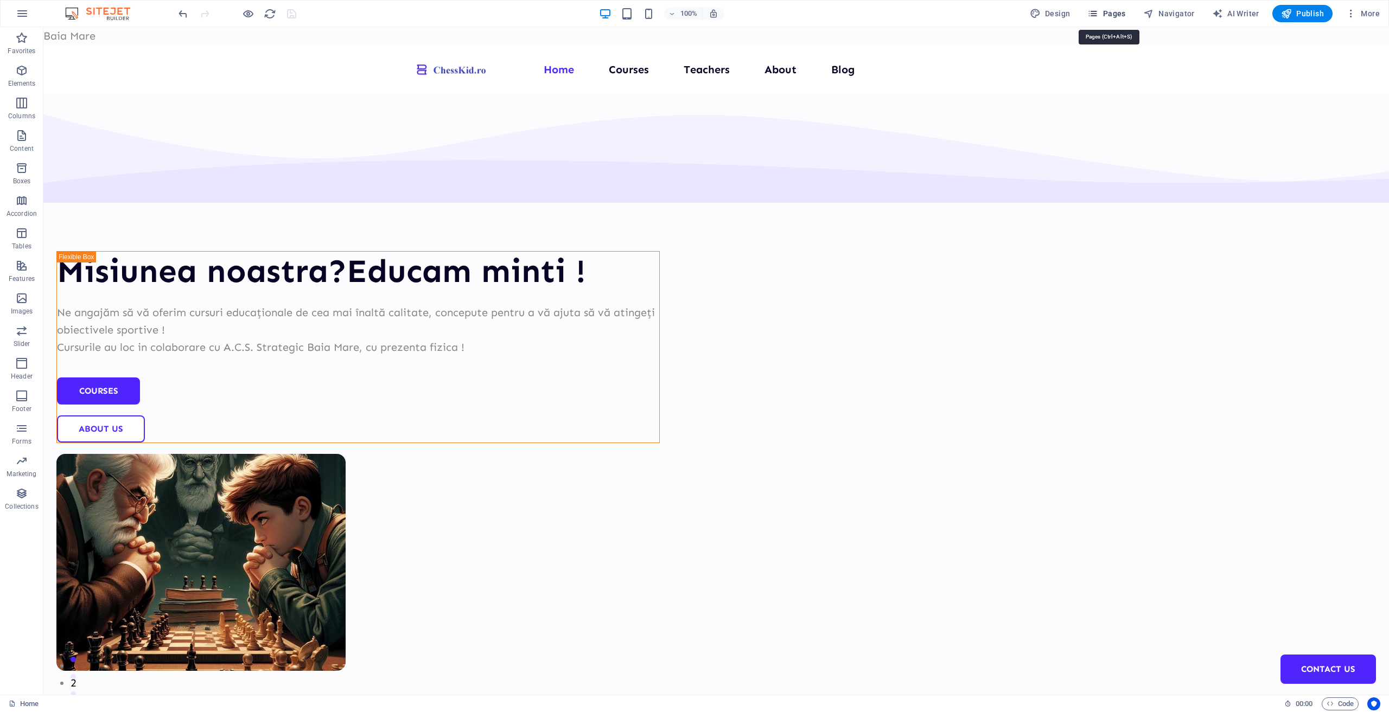
click at [1110, 14] on span "Pages" at bounding box center [1106, 13] width 38 height 11
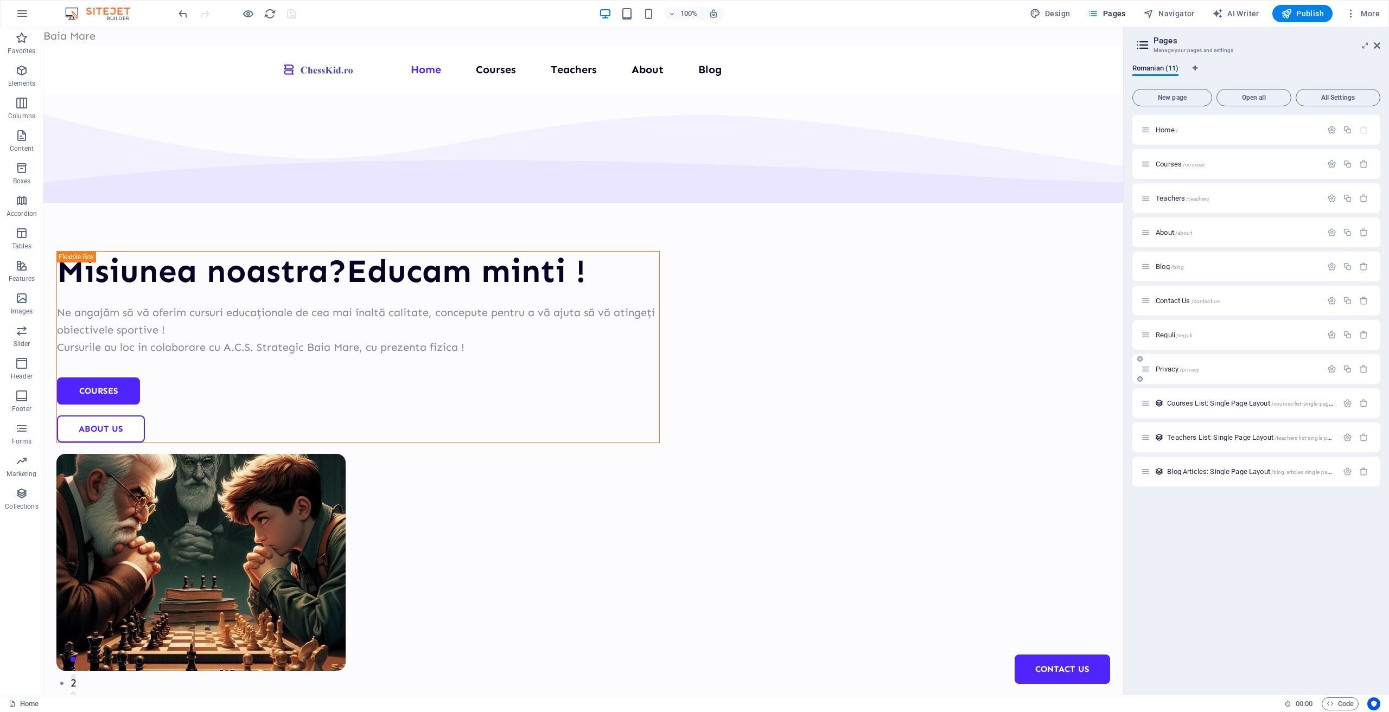
click at [1171, 370] on span "Privacy /privacy" at bounding box center [1176, 369] width 43 height 8
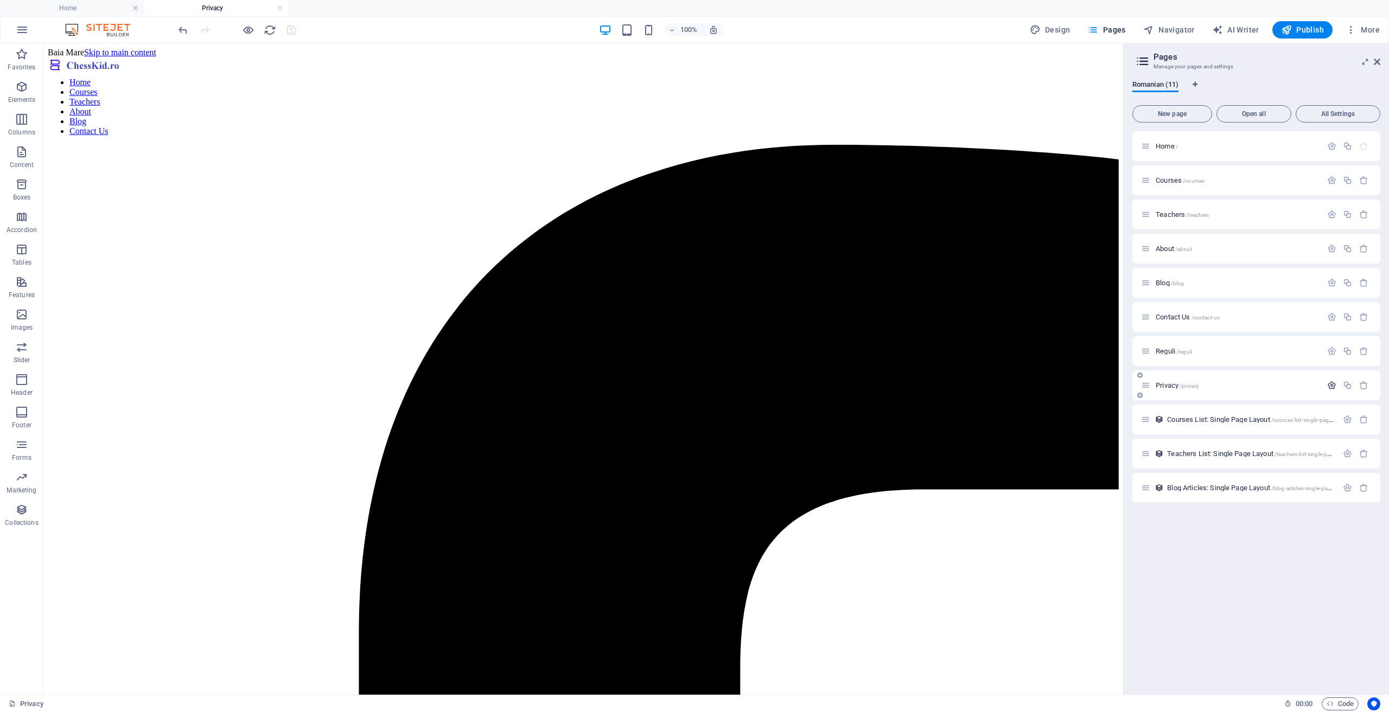
click at [1331, 388] on icon "button" at bounding box center [1331, 385] width 9 height 9
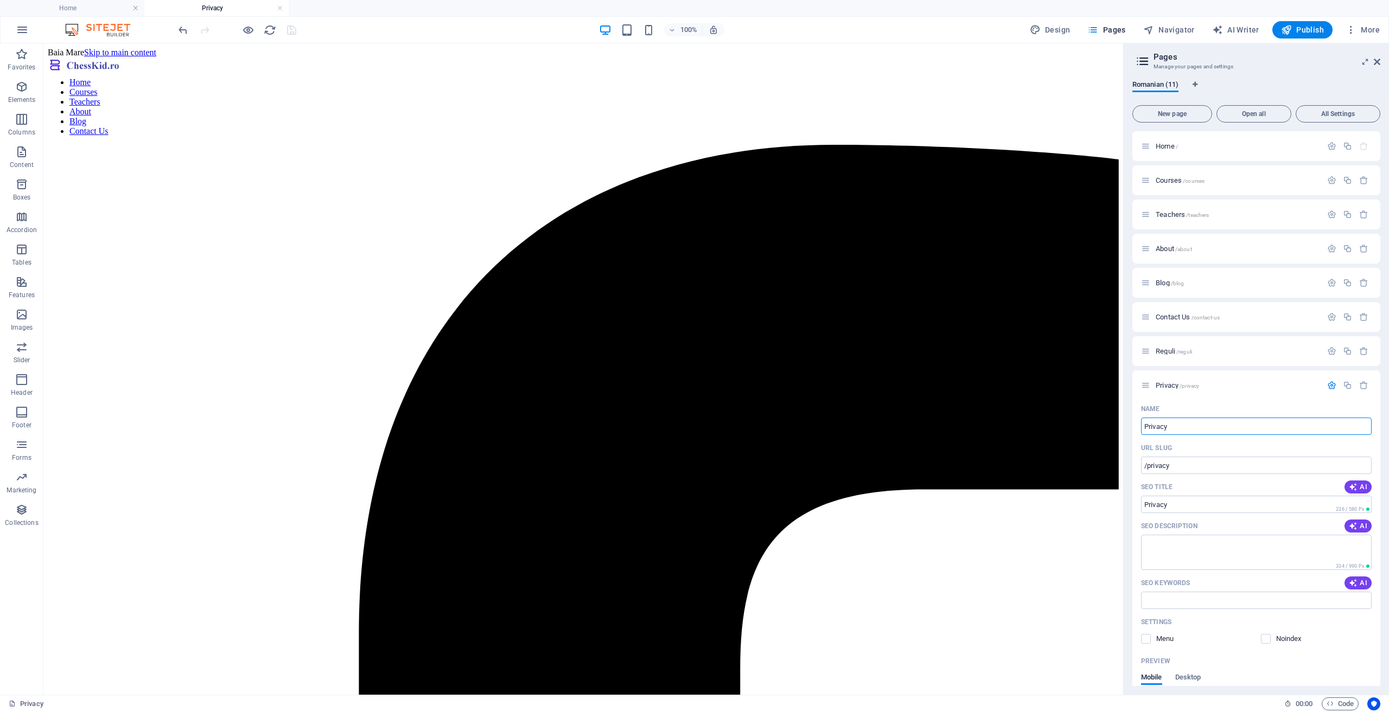
drag, startPoint x: 1168, startPoint y: 471, endPoint x: 1088, endPoint y: 427, distance: 91.5
type input "Acs"
type input "/acs"
type input "Acs"
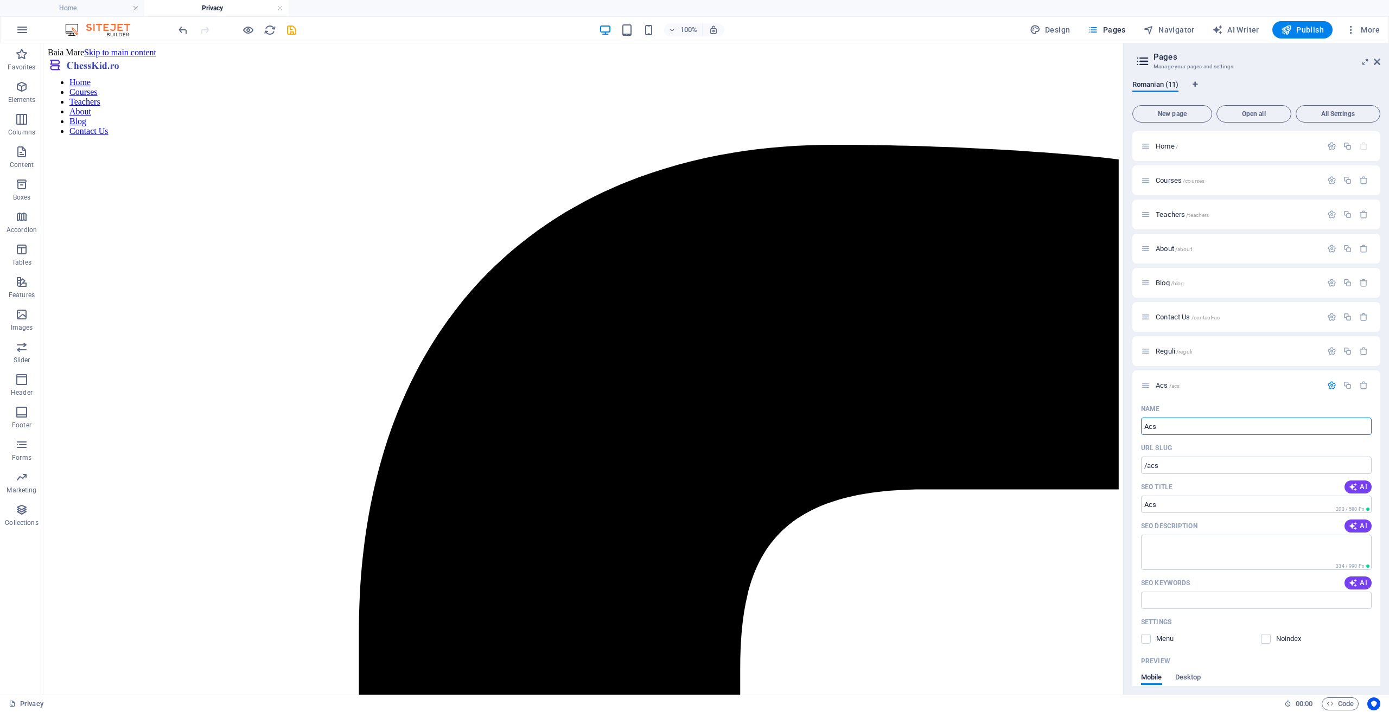
type input "Acs"
type input "A"
type input "/"
type input "Tema"
type input "/tema"
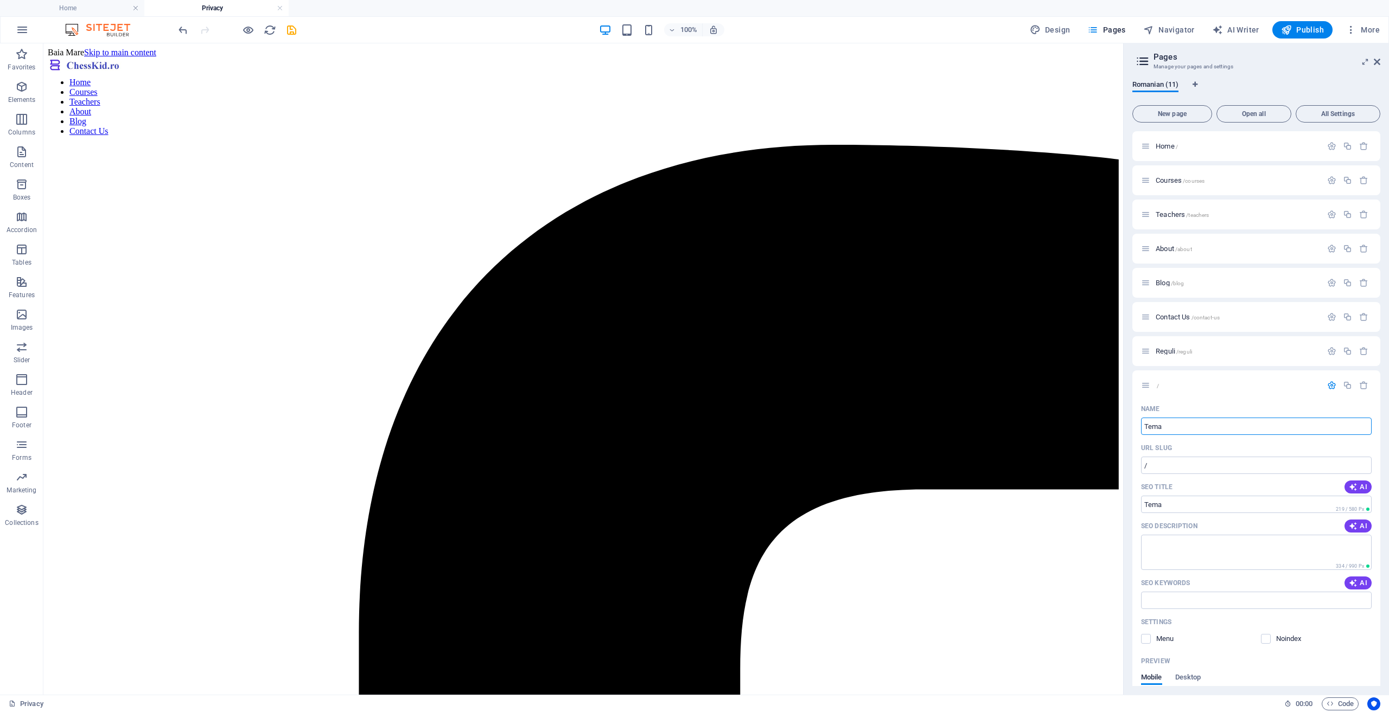
type input "Tema"
type input "Tema sapts"
type input "/tema-saptsm"
type input "Tema saptsm"
type input "Tema saptam"
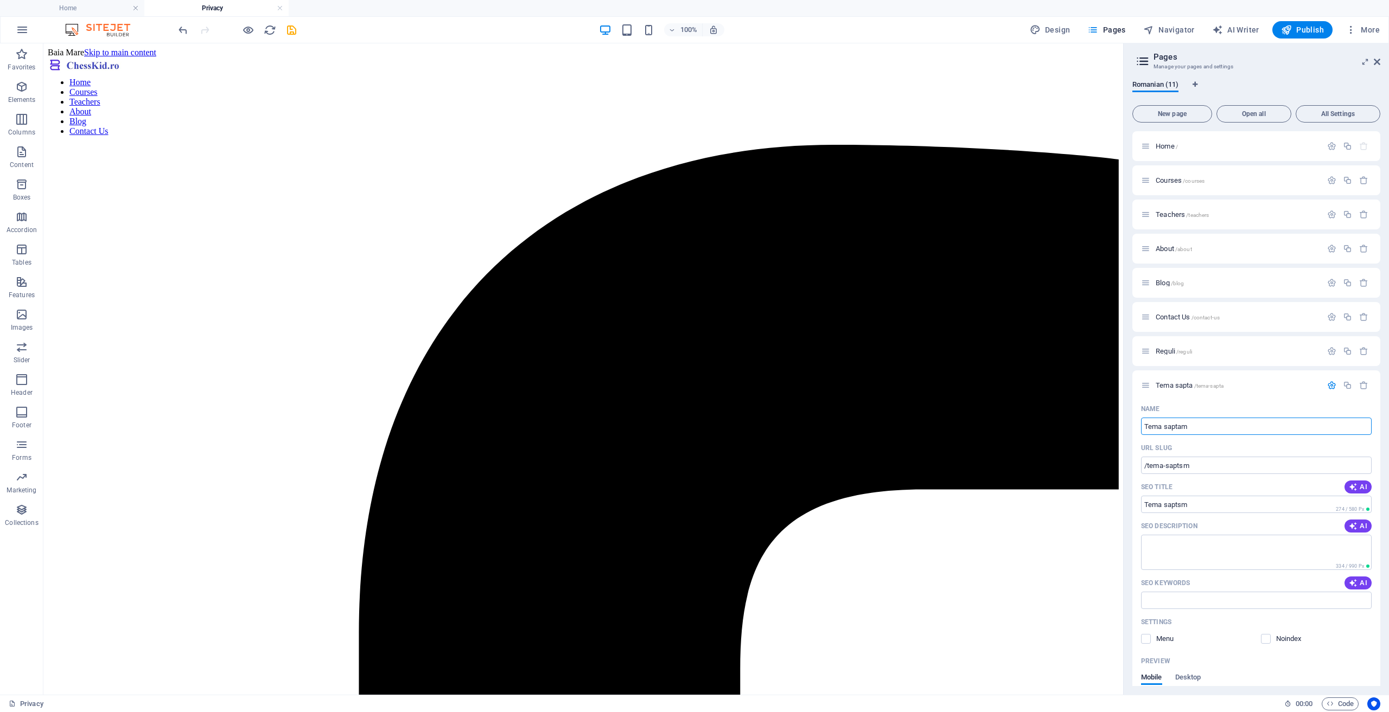
type input "/tema-sapta"
type input "Tema sapta"
type input "Tema saptamanii"
type input "/tema-saptamanii"
type input "Tema saptamanii"
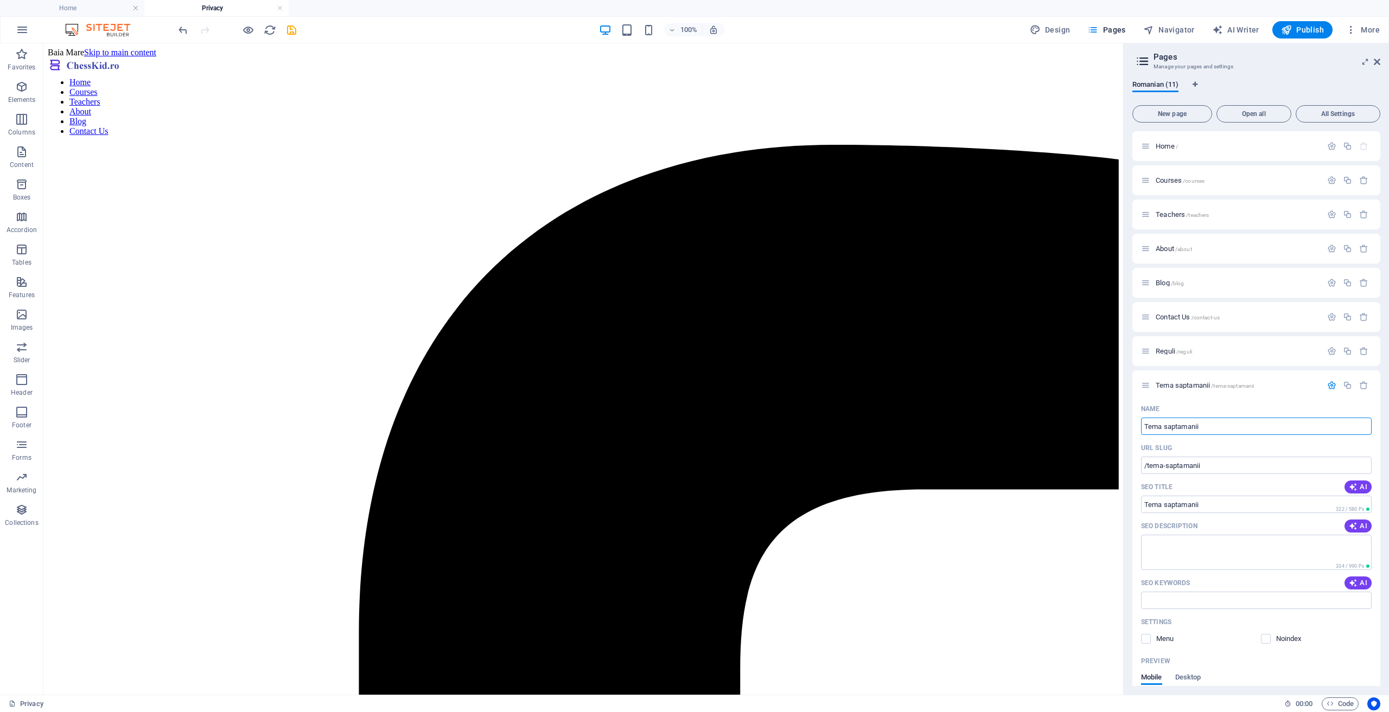
type input "Tema saptamanii"
type input "Tema saptamanii 2"
type input "/tema-saptamanii-2"
type input "Tema saptamanii 2"
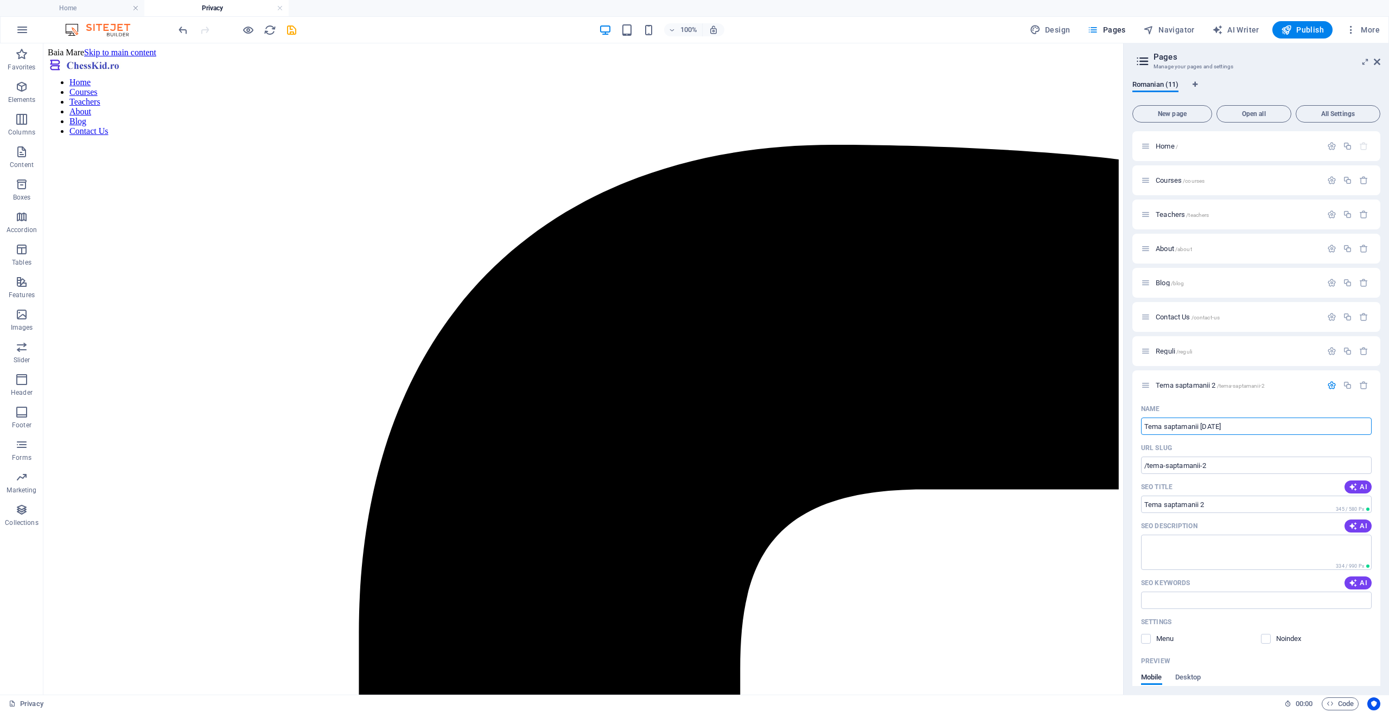
type input "Tema saptamanii 2 oct"
type input "/tema-saptamanii-2-oct"
type input "Tema saptamanii 2 oct"
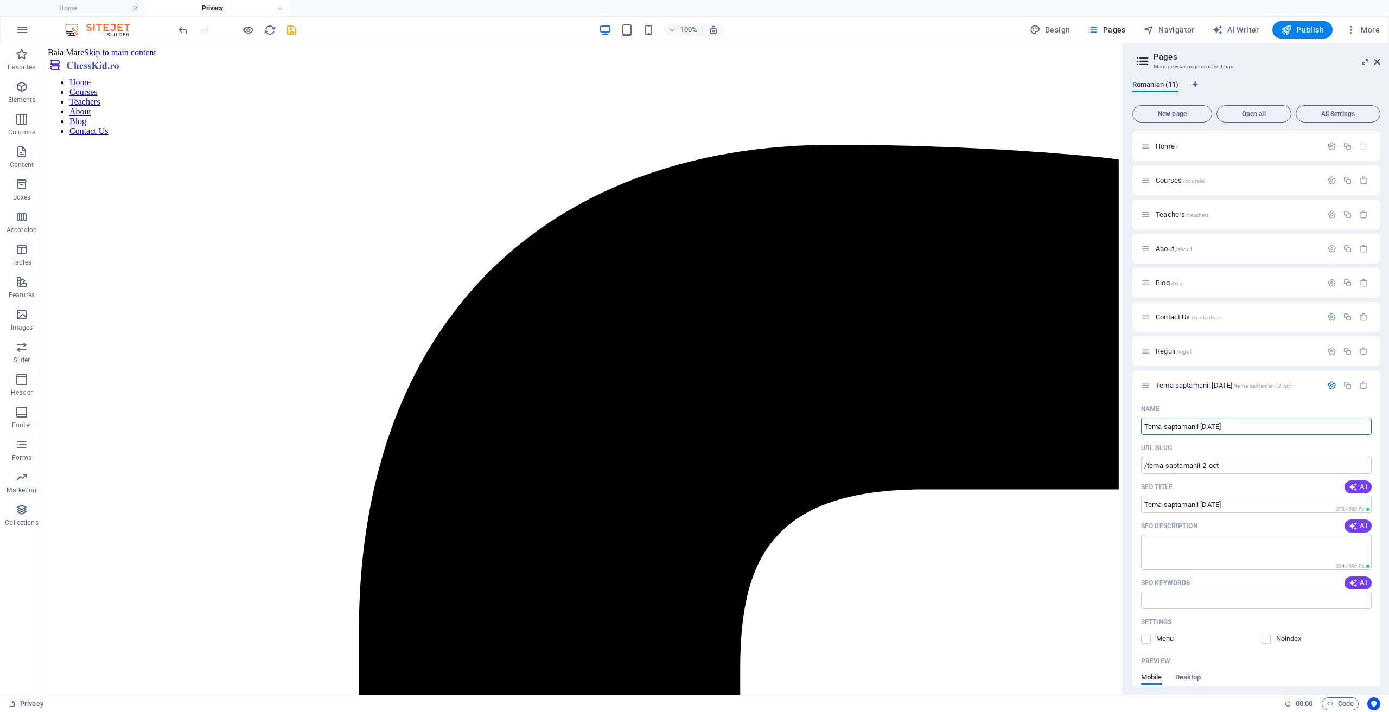
type input "Tema saptamanii [DATE]"
type input "/tema-saptamanii-2-oct-202"
type input "Tema saptamanii 2 oct 202"
type input "Tema saptamanii [DATE]"
type input "/tema-saptamanii-[DATE]"
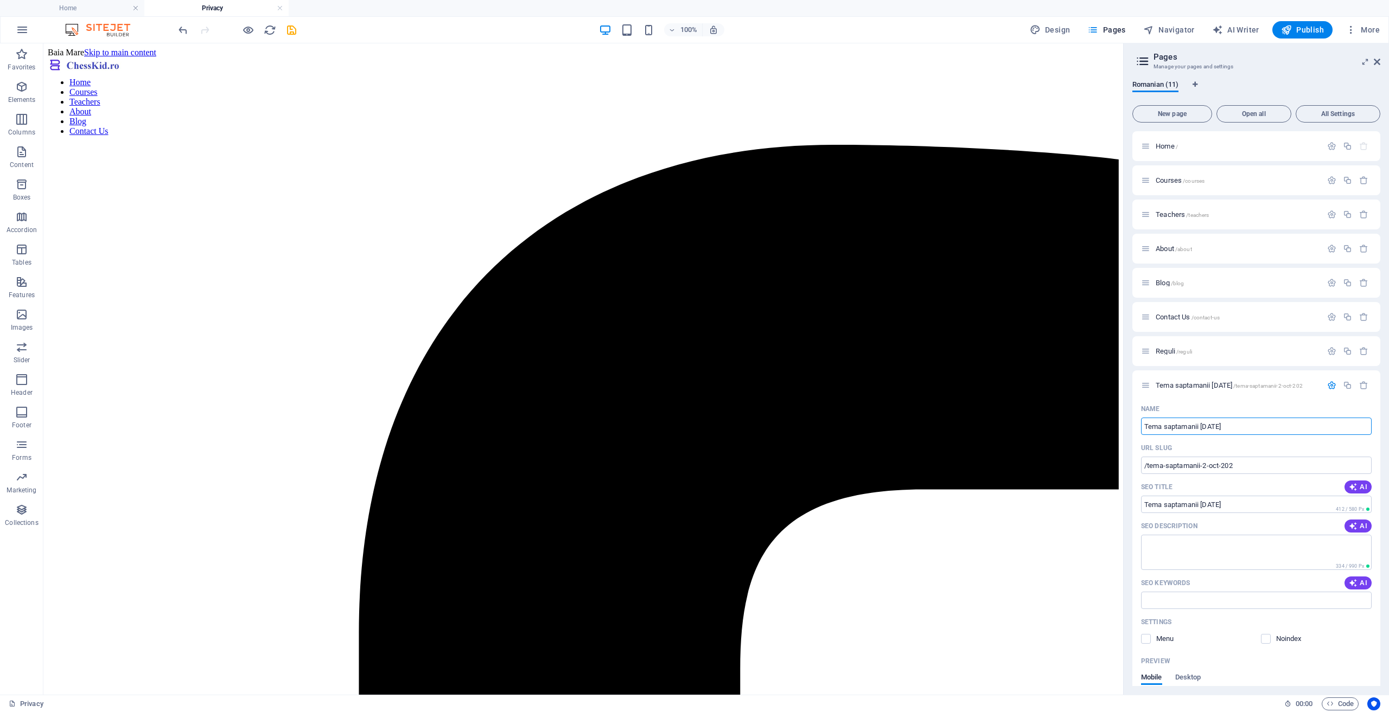
type input "Tema saptamanii [DATE]"
click at [294, 32] on icon "save" at bounding box center [291, 30] width 12 height 12
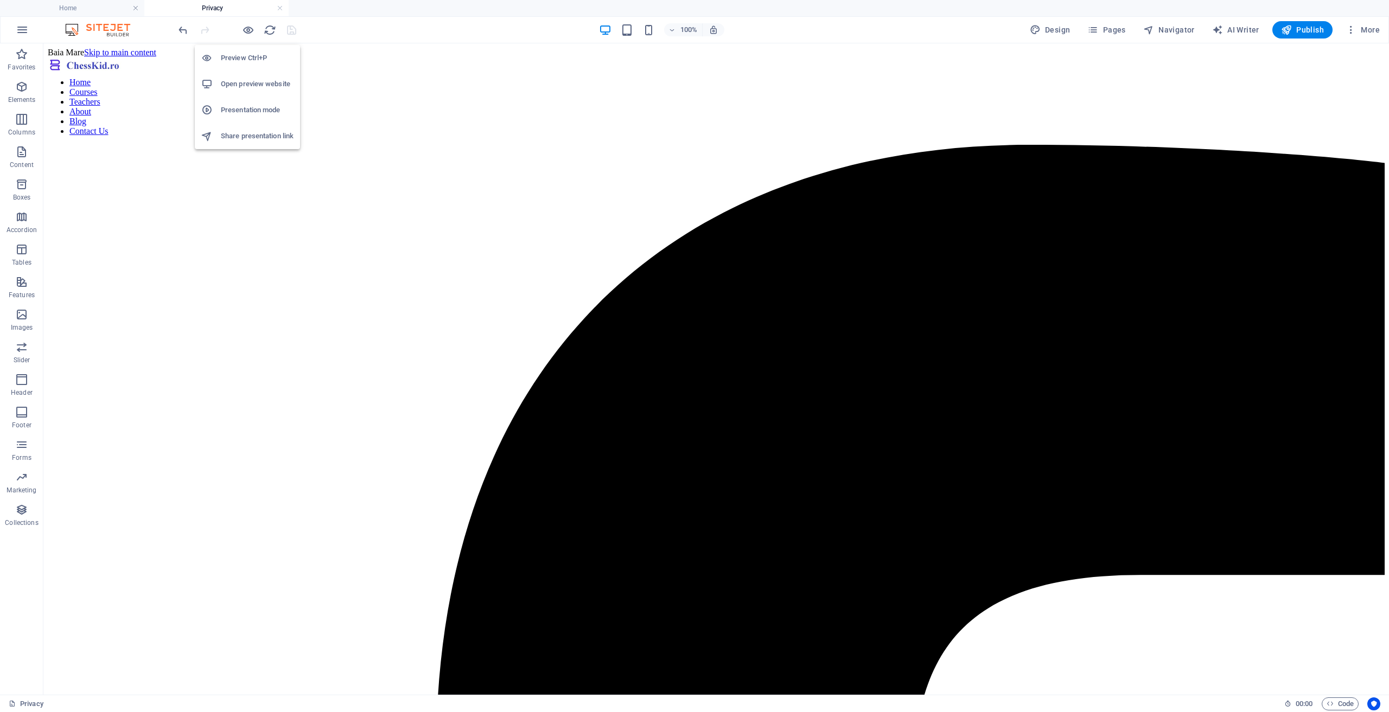
click at [247, 80] on h6 "Open preview website" at bounding box center [257, 84] width 73 height 13
click at [1121, 23] on button "Pages" at bounding box center [1106, 29] width 47 height 17
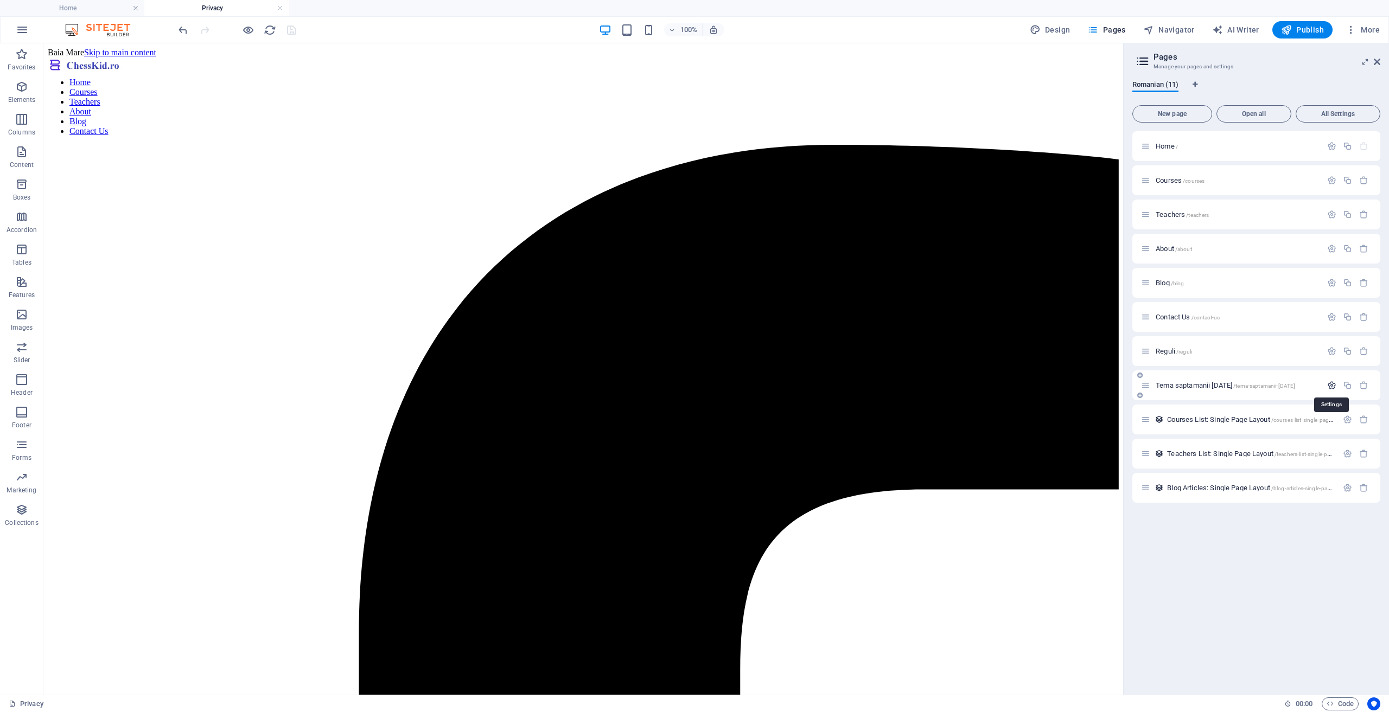
click at [1332, 385] on icon "button" at bounding box center [1331, 385] width 9 height 9
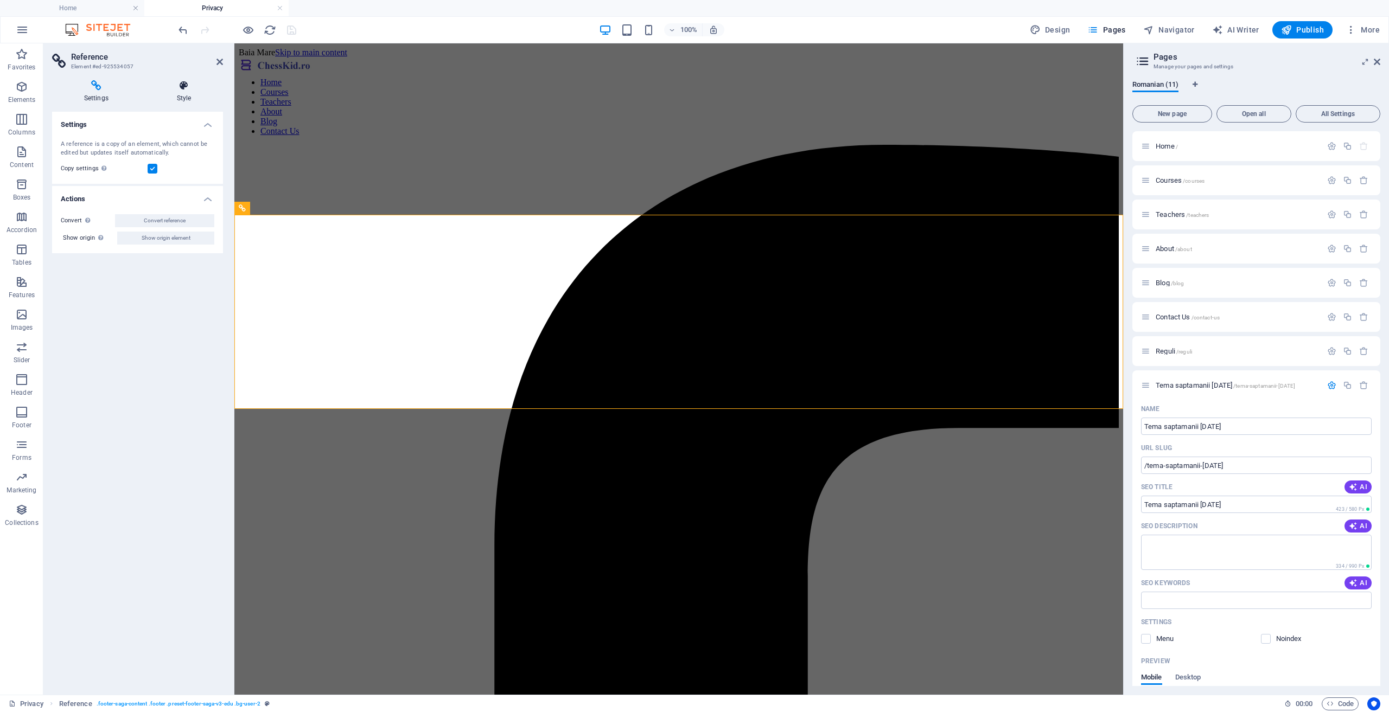
click at [191, 81] on icon at bounding box center [184, 85] width 78 height 11
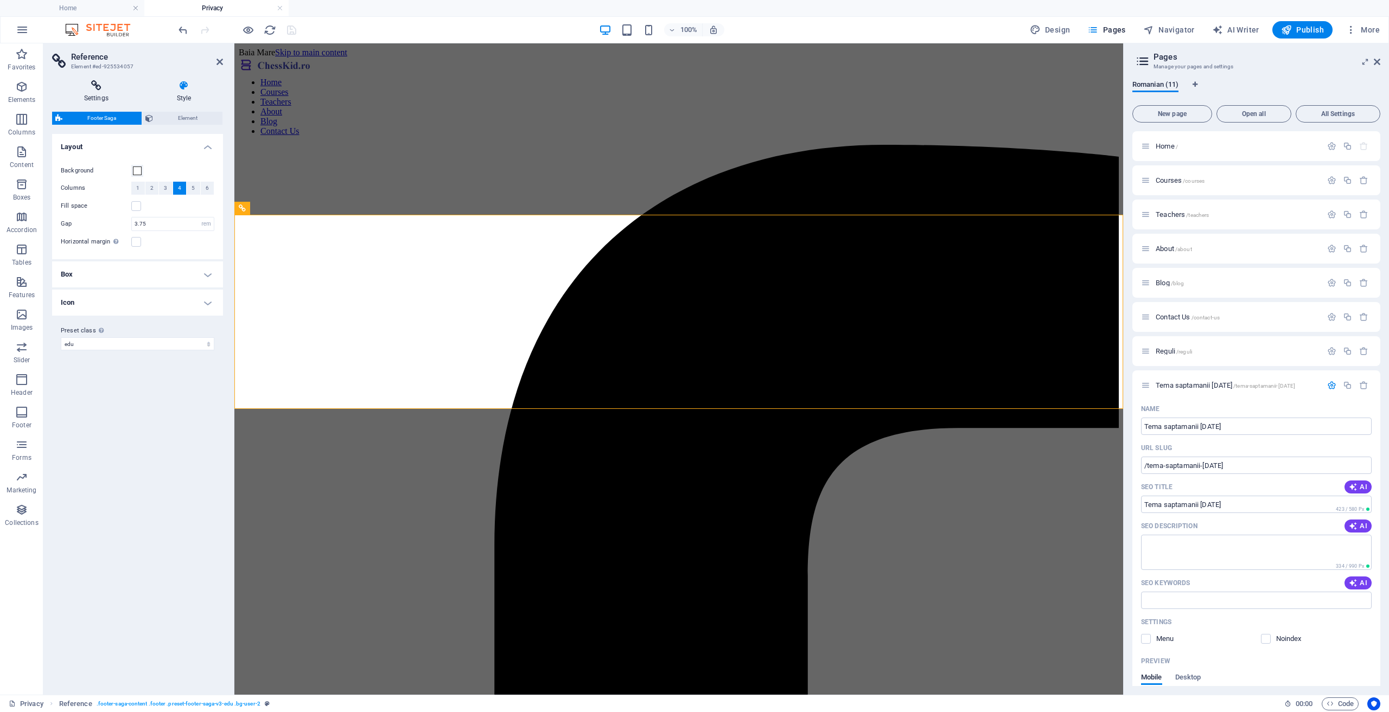
click at [108, 89] on icon at bounding box center [96, 85] width 88 height 11
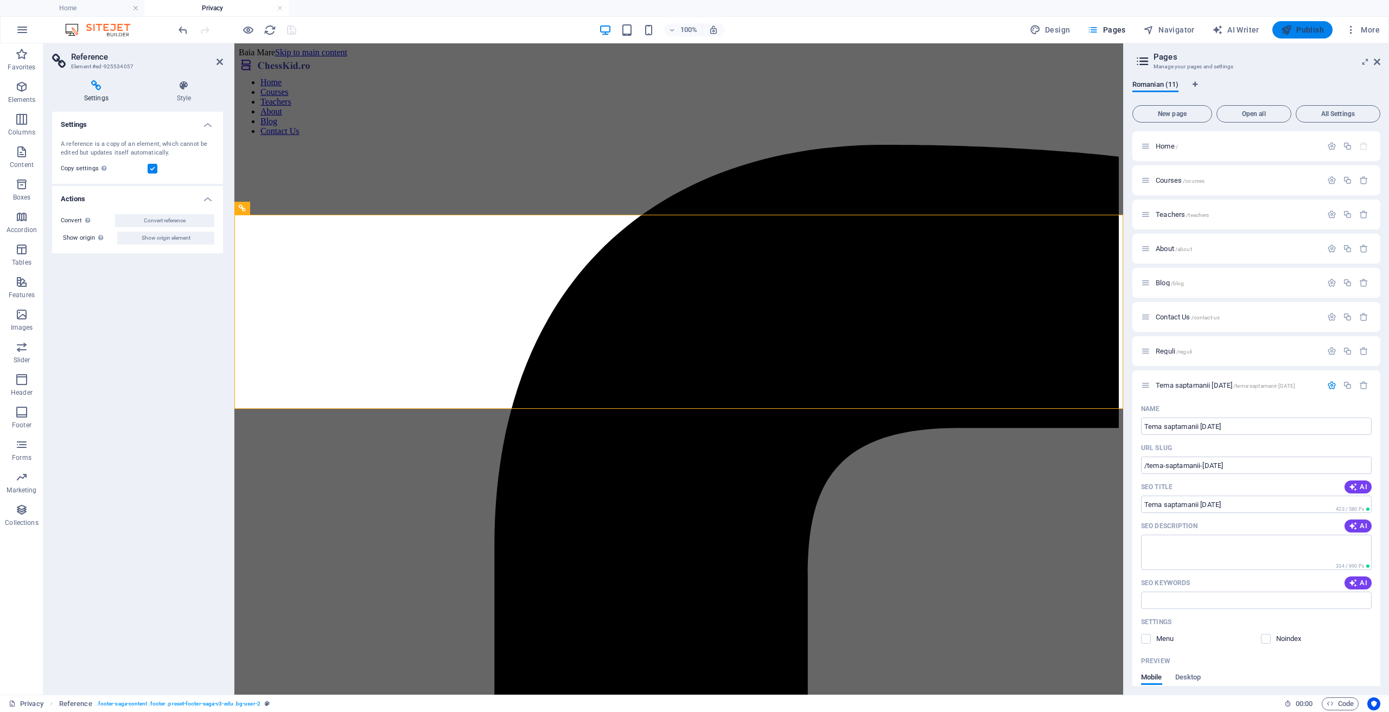
click at [1309, 29] on span "Publish" at bounding box center [1302, 29] width 43 height 11
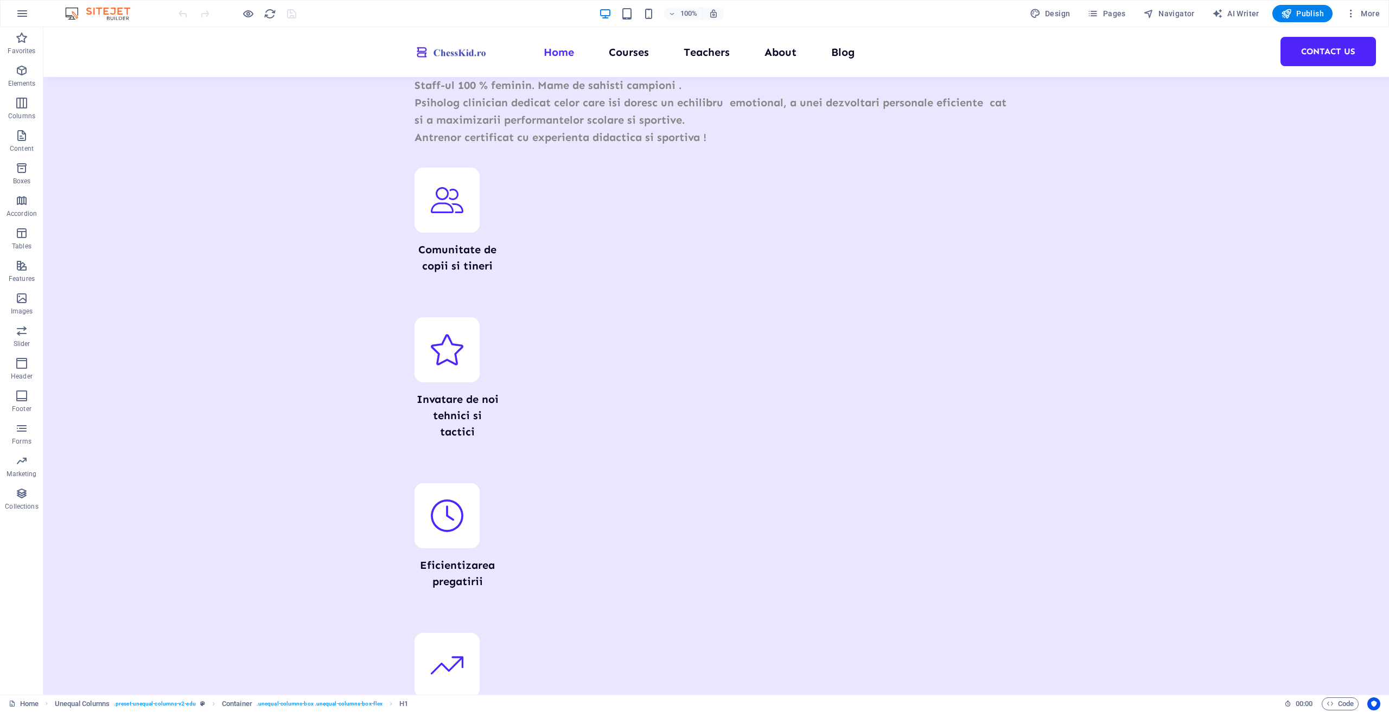
scroll to position [3846, 0]
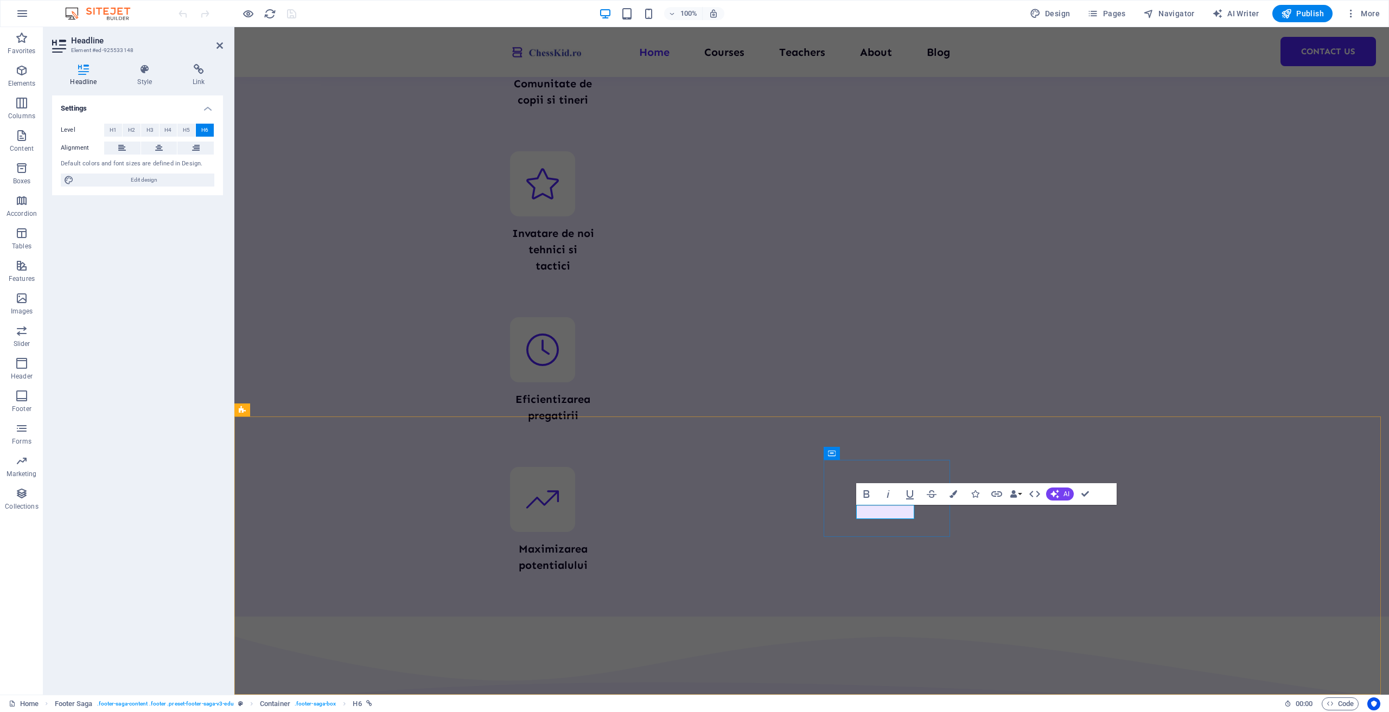
drag, startPoint x: 913, startPoint y: 514, endPoint x: 855, endPoint y: 515, distance: 58.6
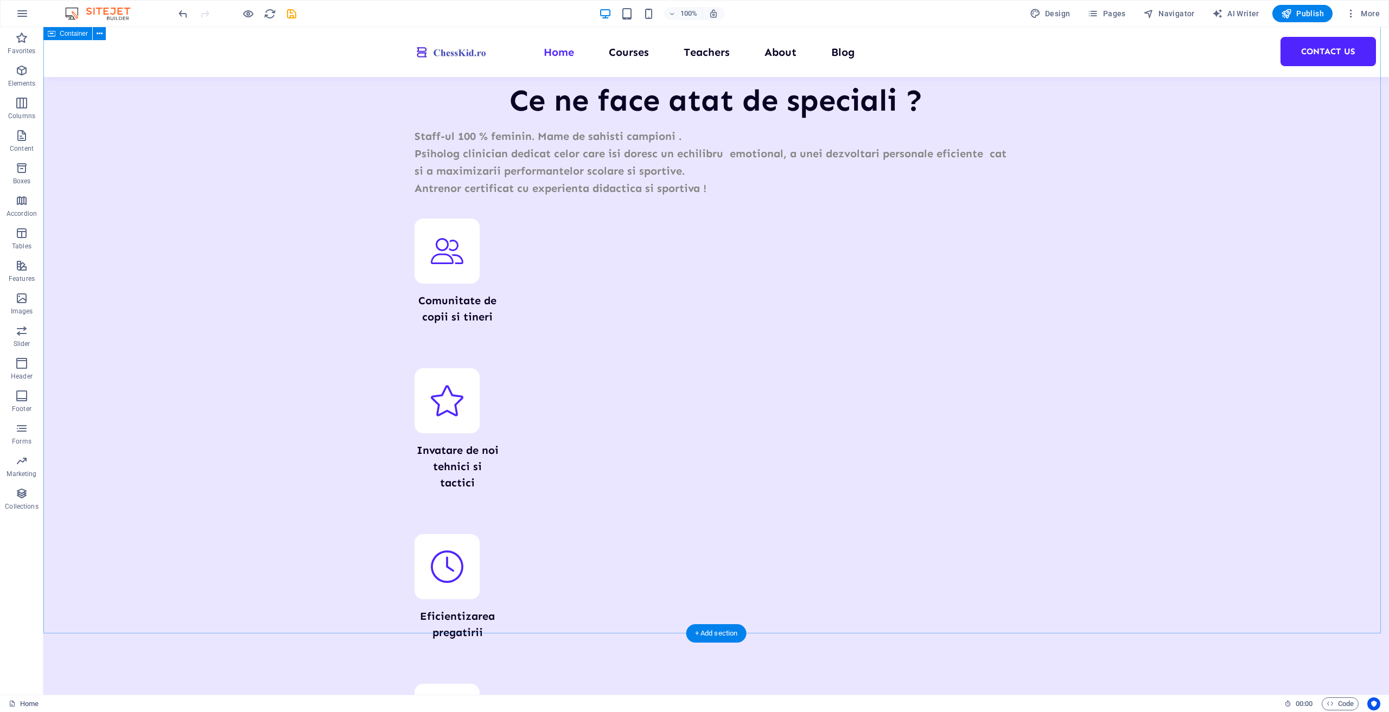
scroll to position [3466, 0]
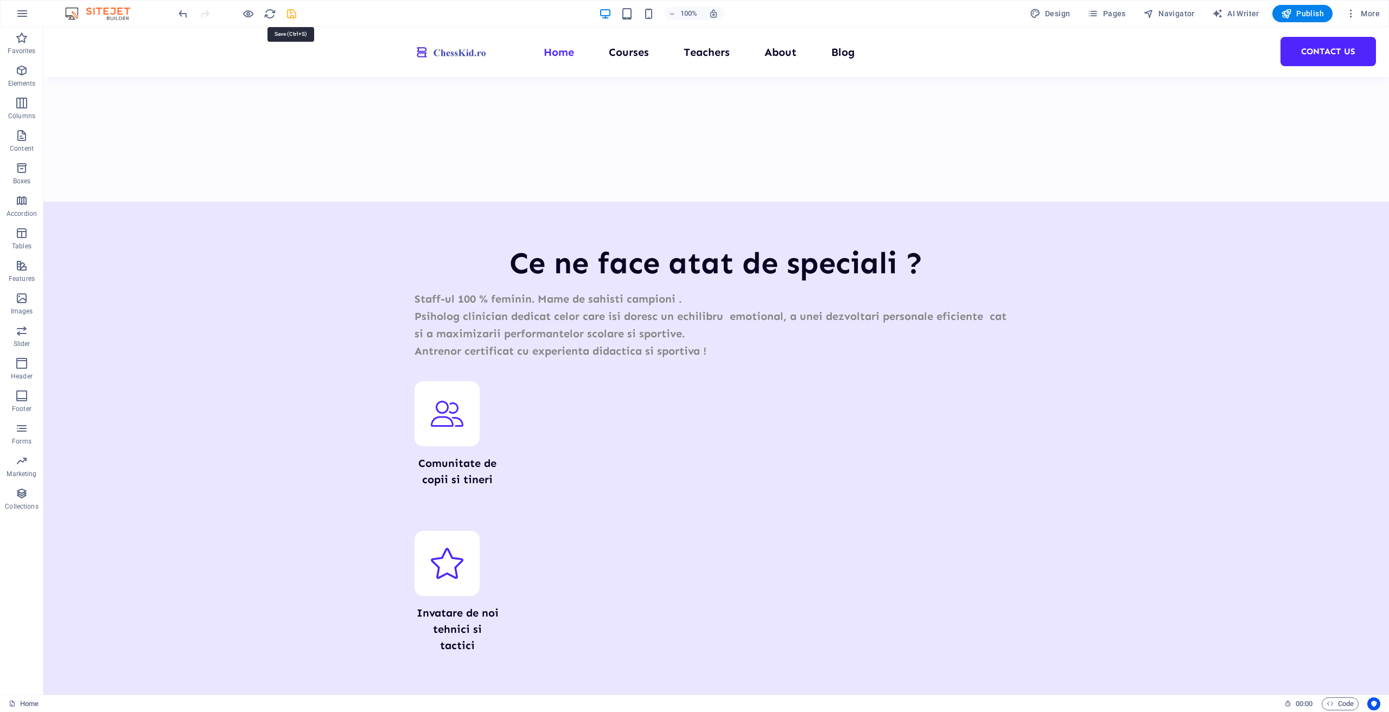
click at [295, 13] on icon "save" at bounding box center [291, 14] width 12 height 12
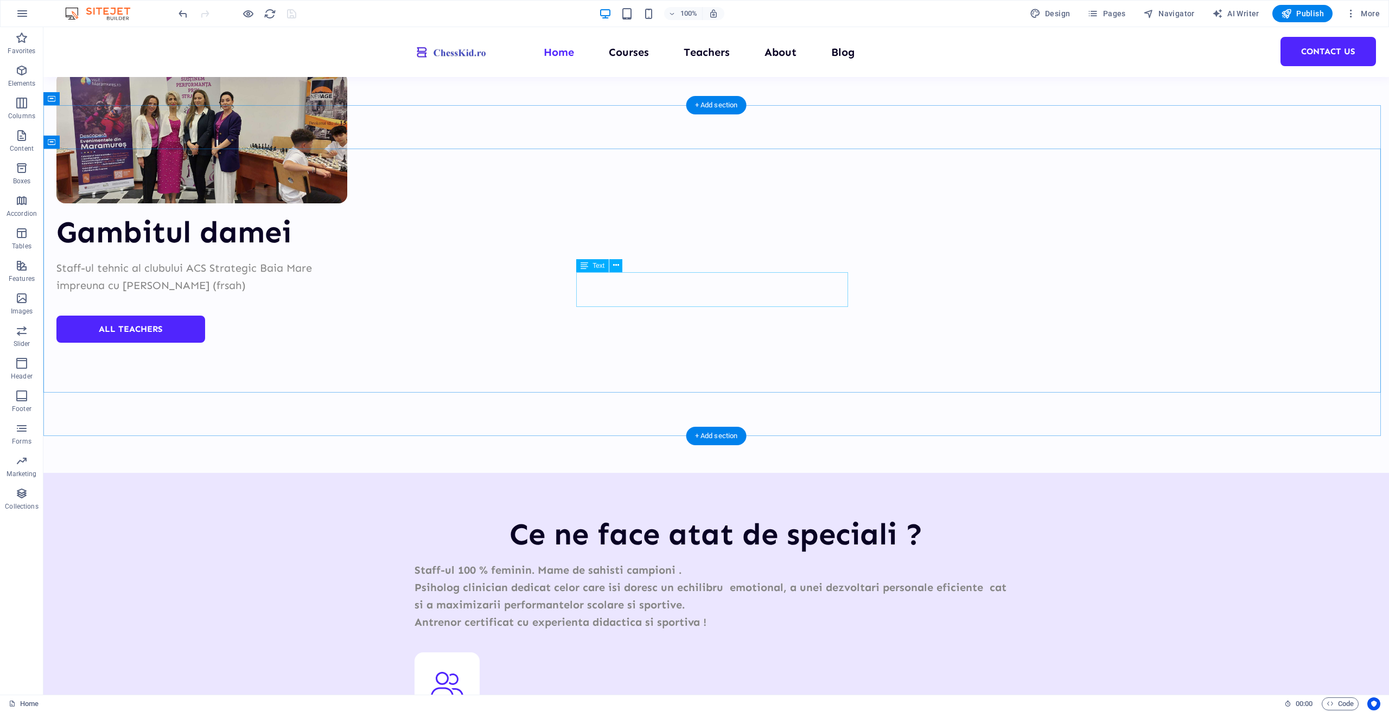
scroll to position [2924, 0]
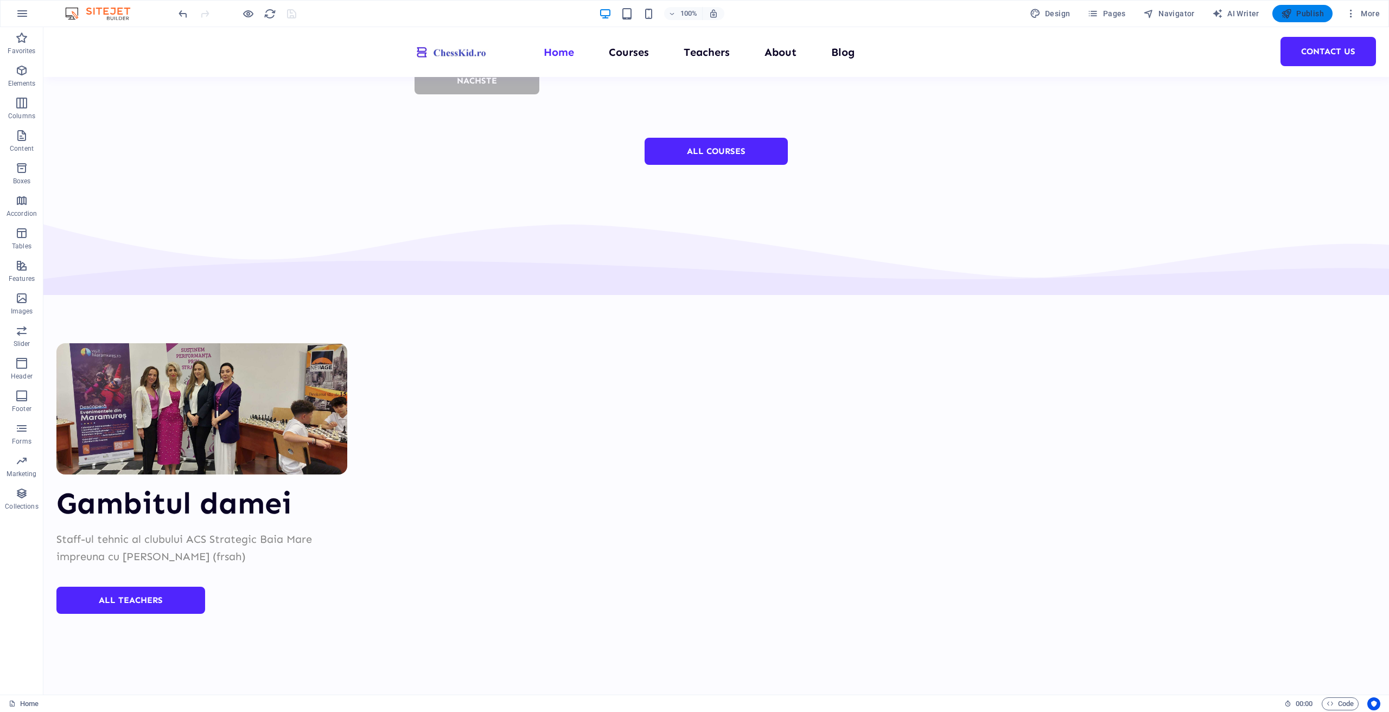
click at [1317, 20] on button "Publish" at bounding box center [1302, 13] width 60 height 17
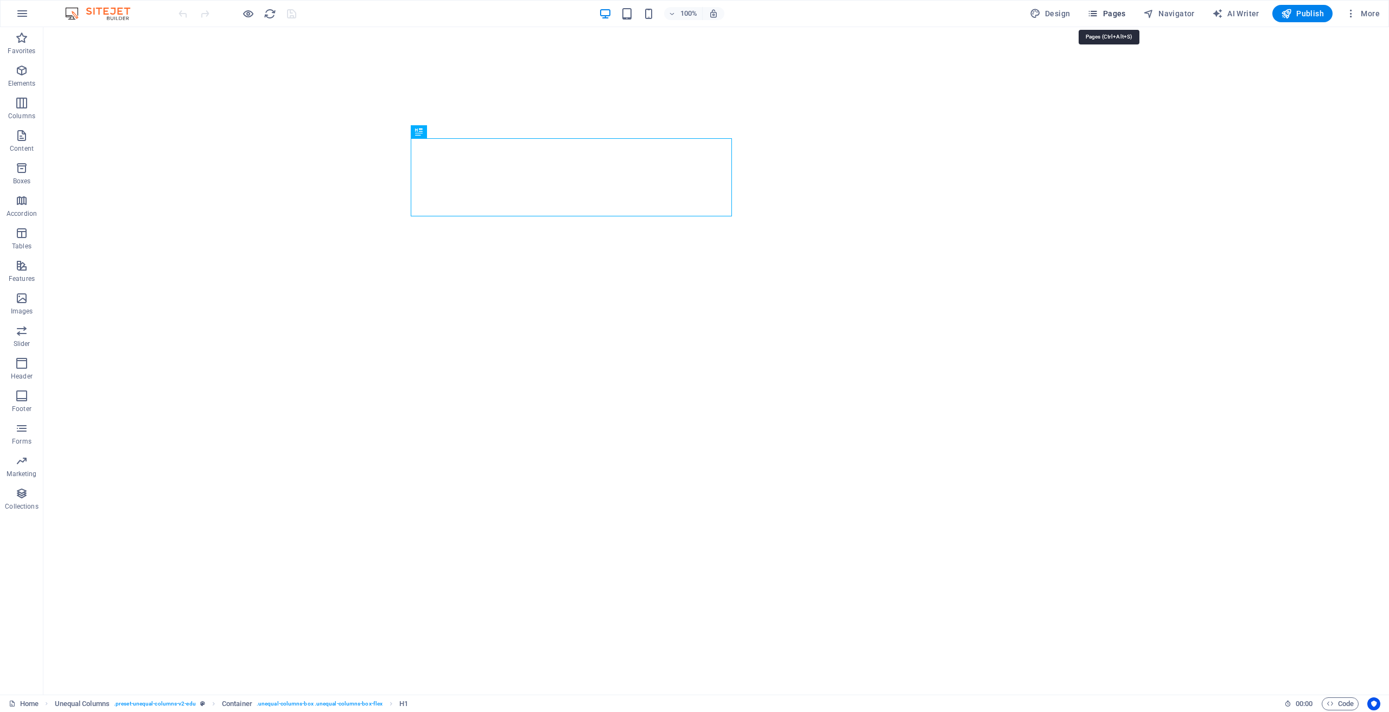
click at [1120, 14] on span "Pages" at bounding box center [1106, 13] width 38 height 11
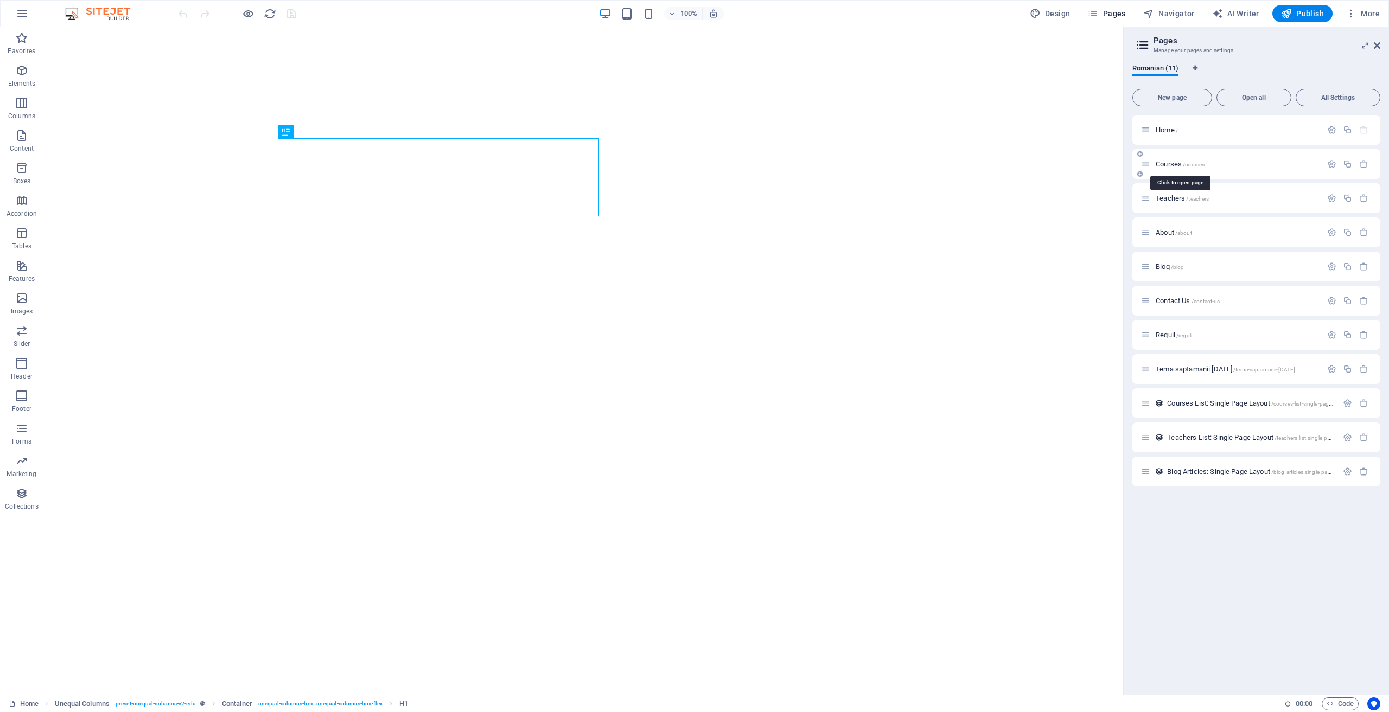
click at [1169, 162] on span "Courses /courses" at bounding box center [1179, 164] width 49 height 8
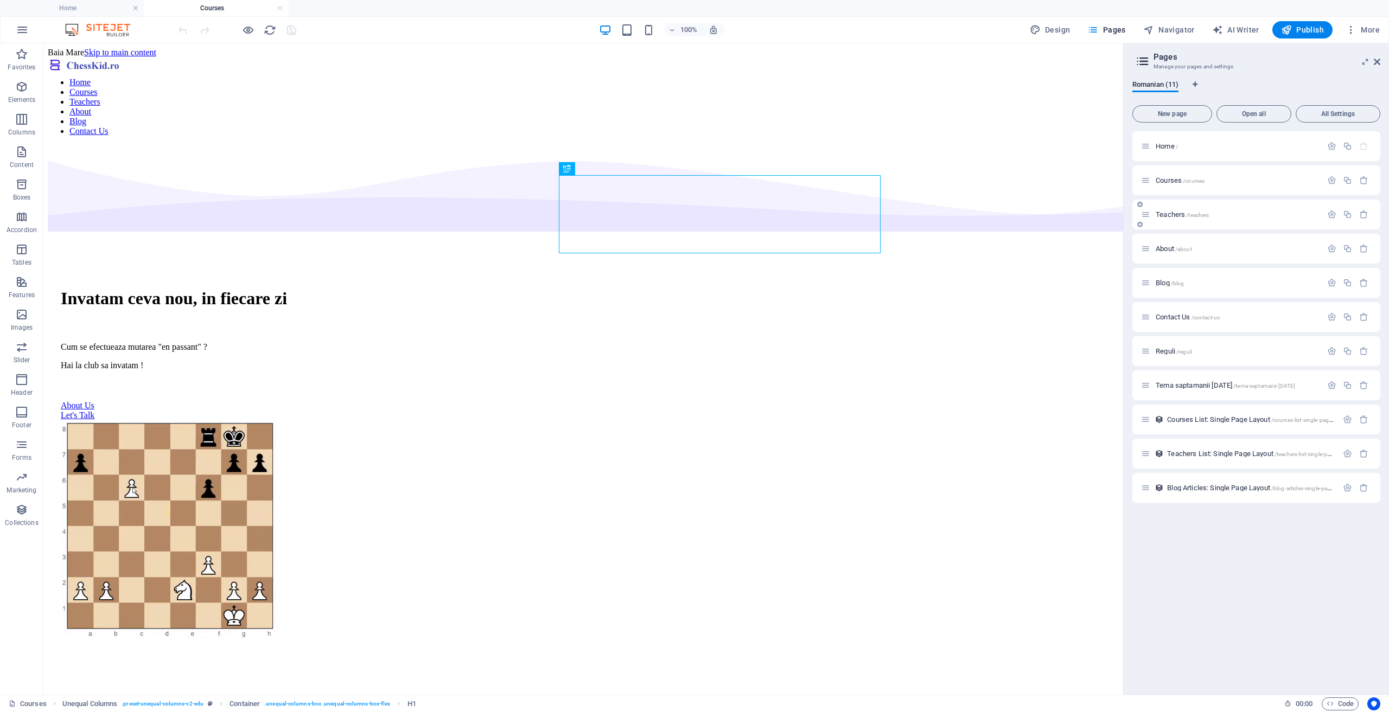
click at [1173, 215] on span "Teachers /teachers" at bounding box center [1181, 214] width 53 height 8
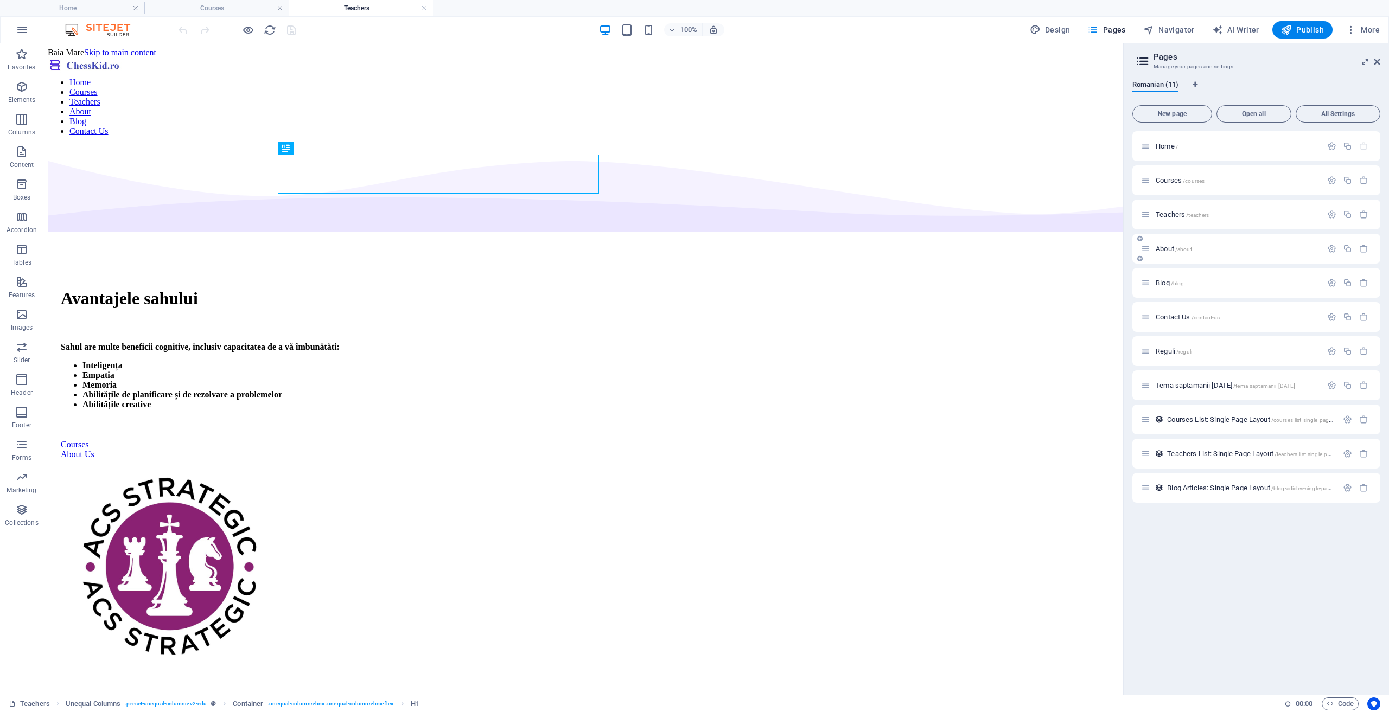
click at [1168, 249] on span "About /about" at bounding box center [1173, 249] width 36 height 8
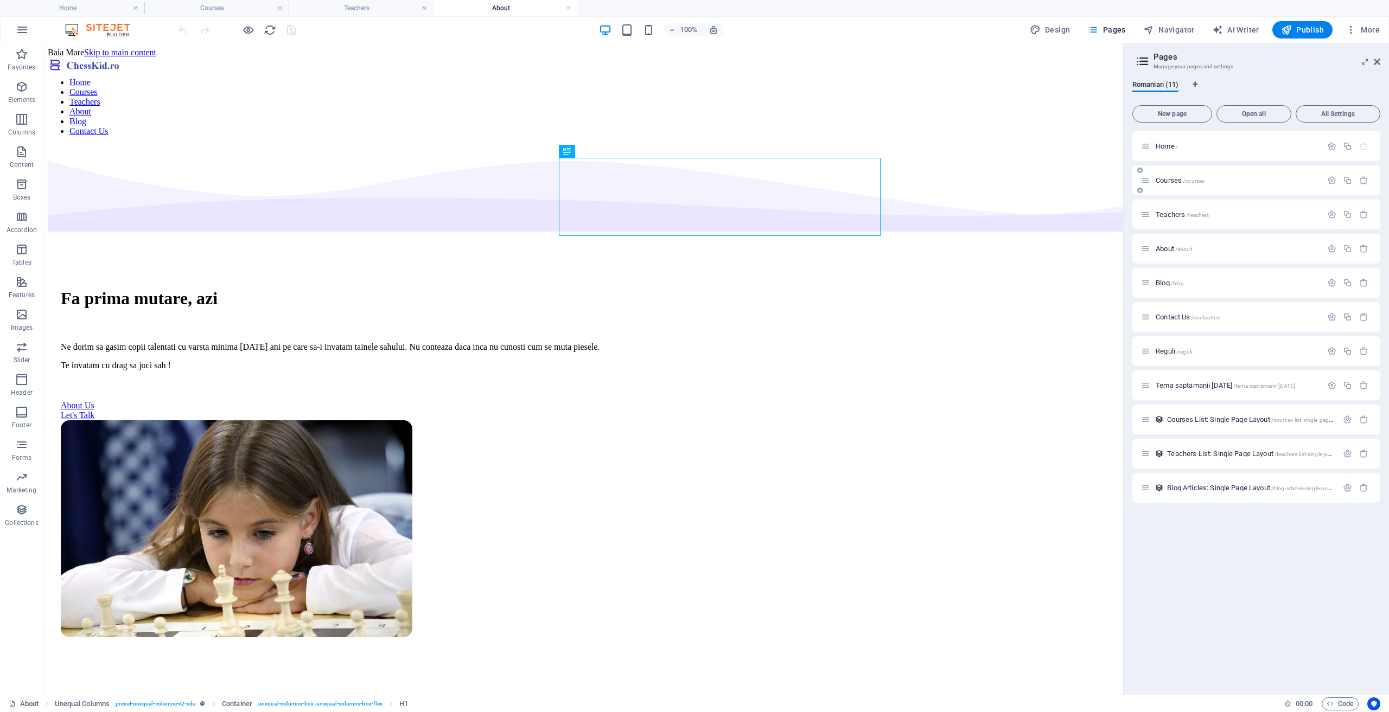
click at [1168, 183] on span "Courses /courses" at bounding box center [1179, 180] width 49 height 8
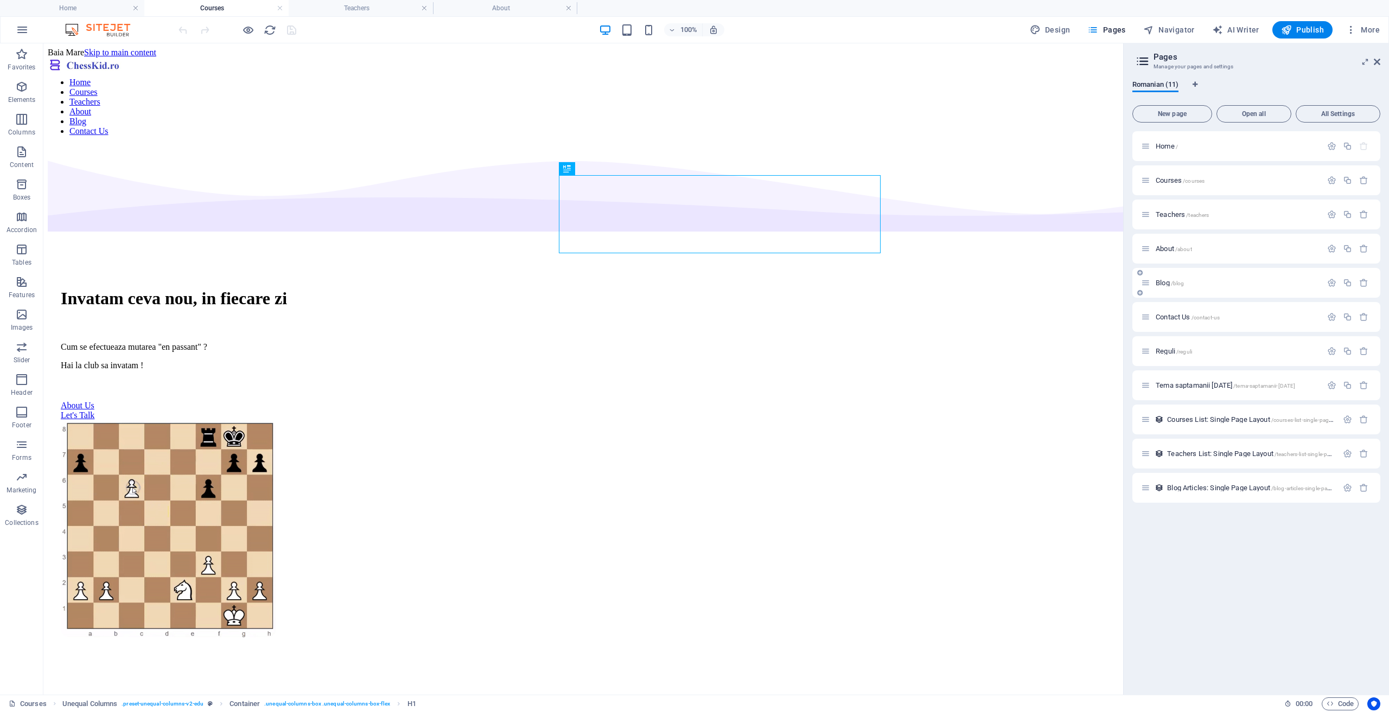
click at [1163, 281] on span "Blog /blog" at bounding box center [1169, 283] width 28 height 8
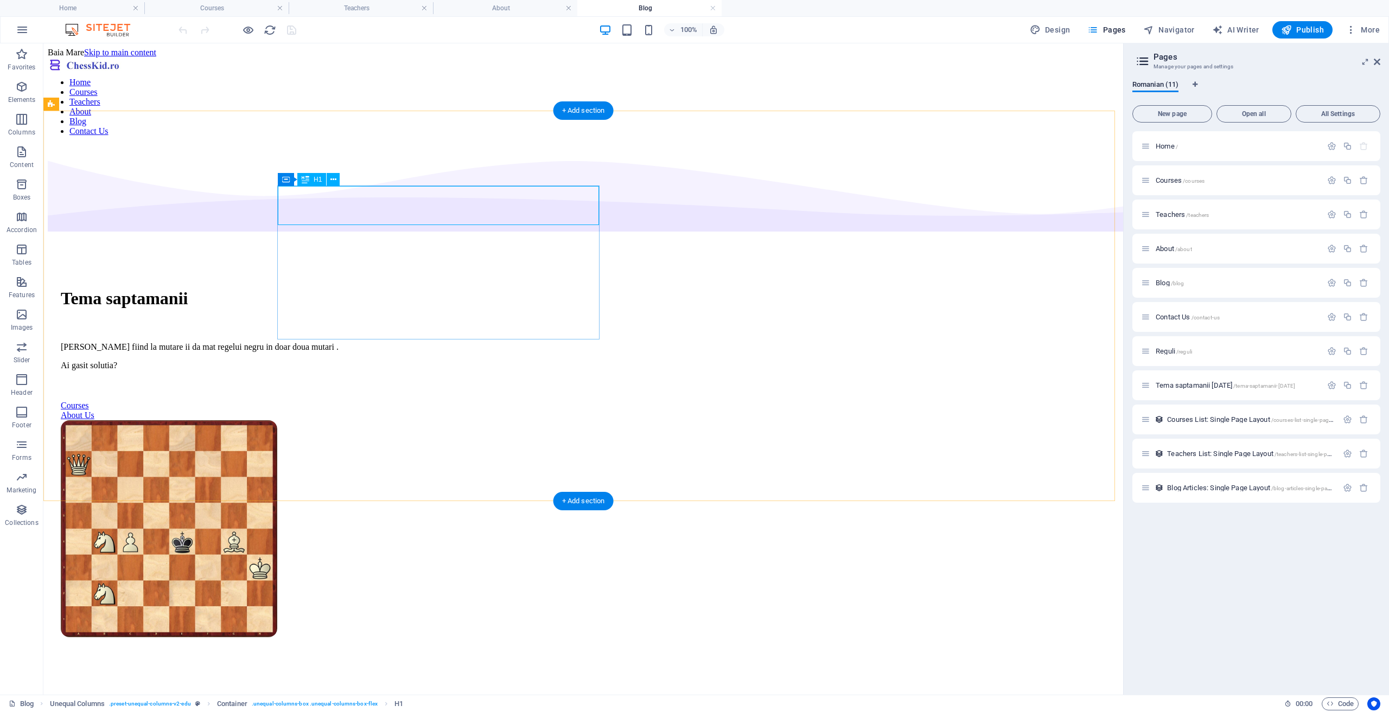
click at [562, 289] on div "Tema saptamanii" at bounding box center [583, 299] width 1045 height 20
click at [292, 35] on icon "save" at bounding box center [291, 30] width 12 height 12
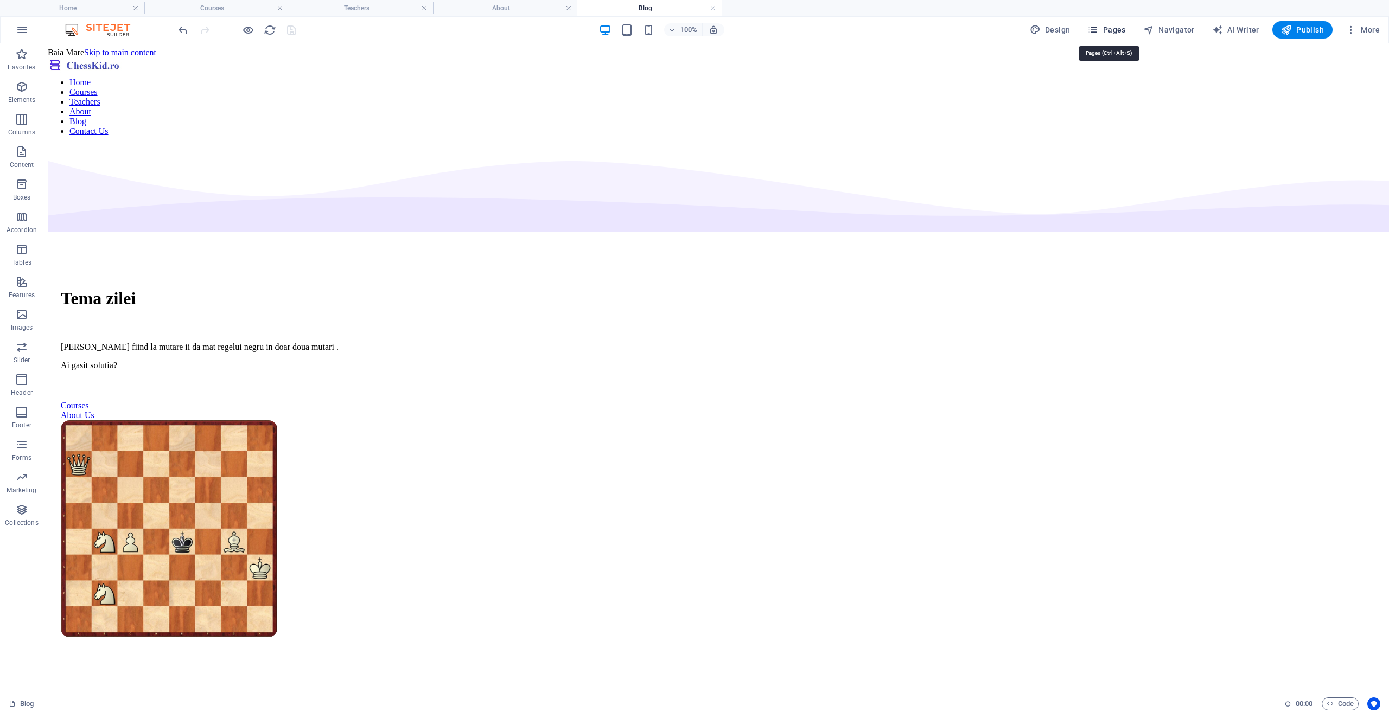
click at [1097, 27] on icon "button" at bounding box center [1092, 29] width 11 height 11
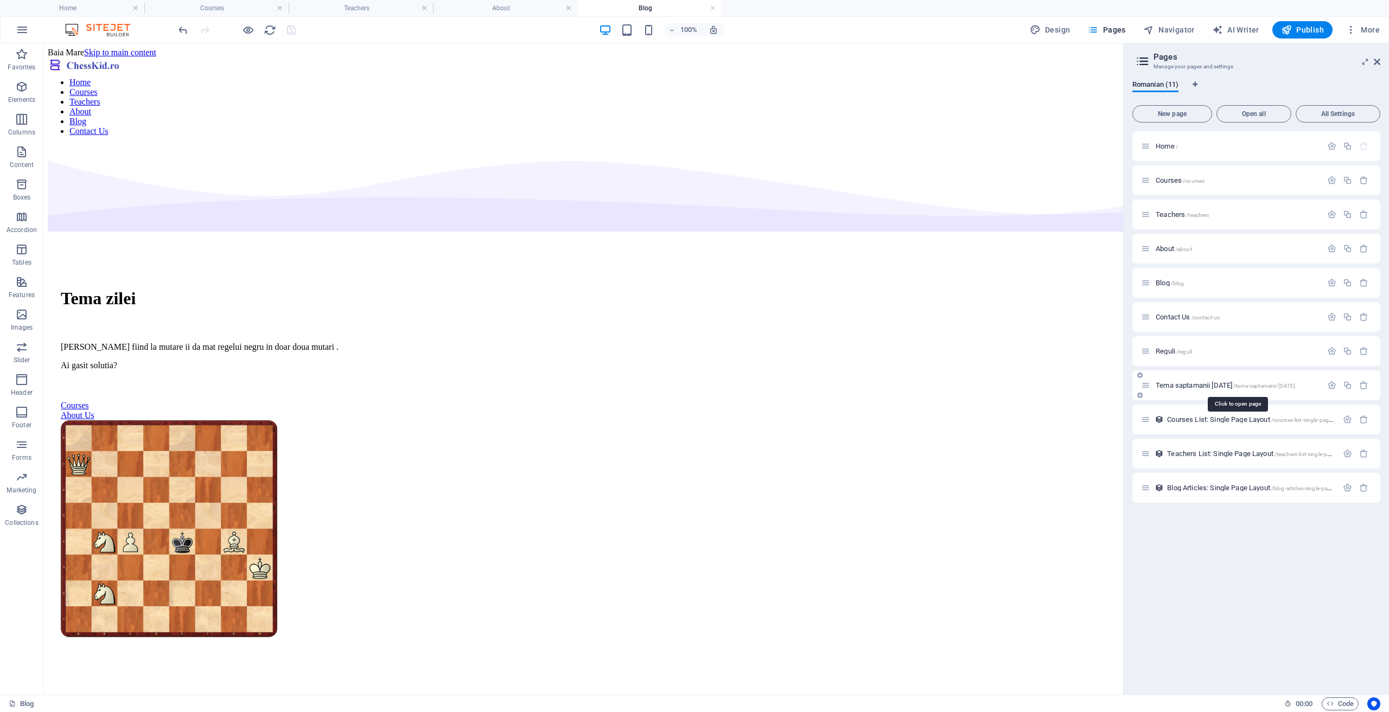
click at [1195, 386] on span "Tema saptamanii [DATE] /tema-saptamanii-[DATE]" at bounding box center [1224, 385] width 139 height 8
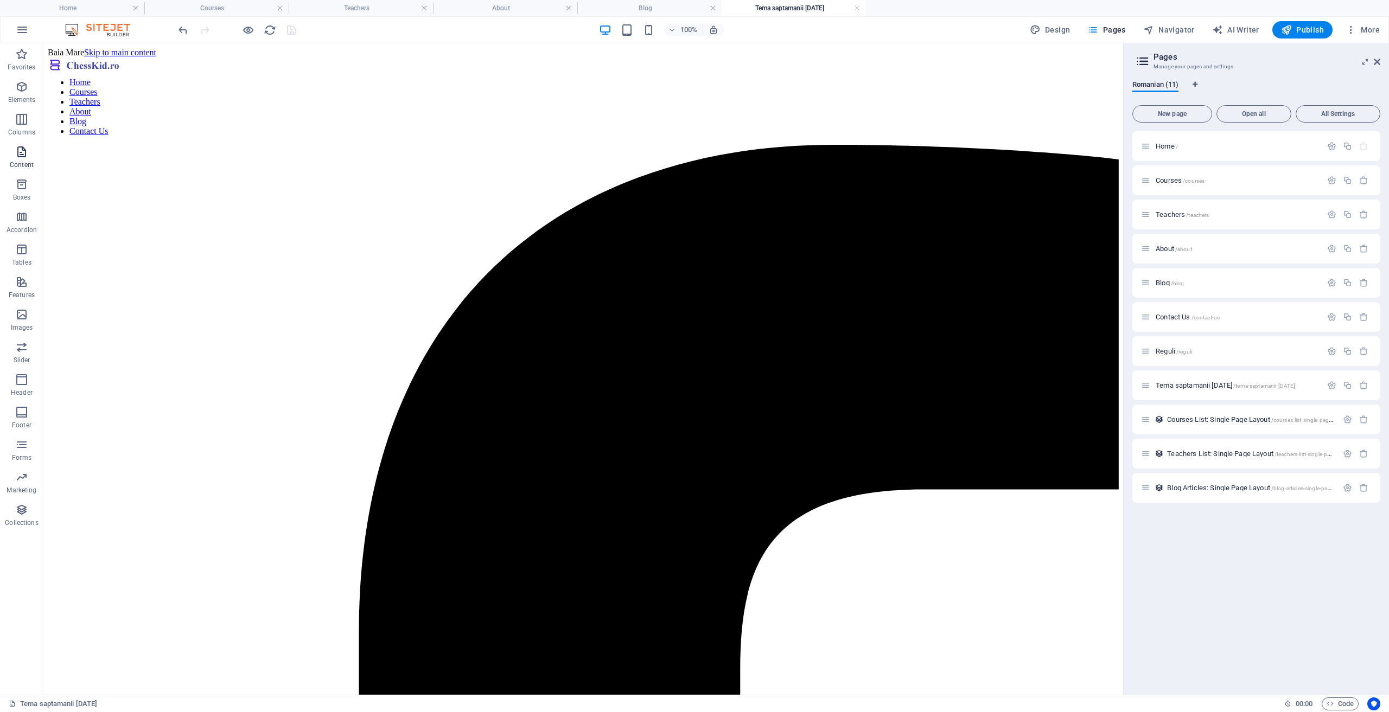
click at [19, 156] on icon "button" at bounding box center [21, 151] width 13 height 13
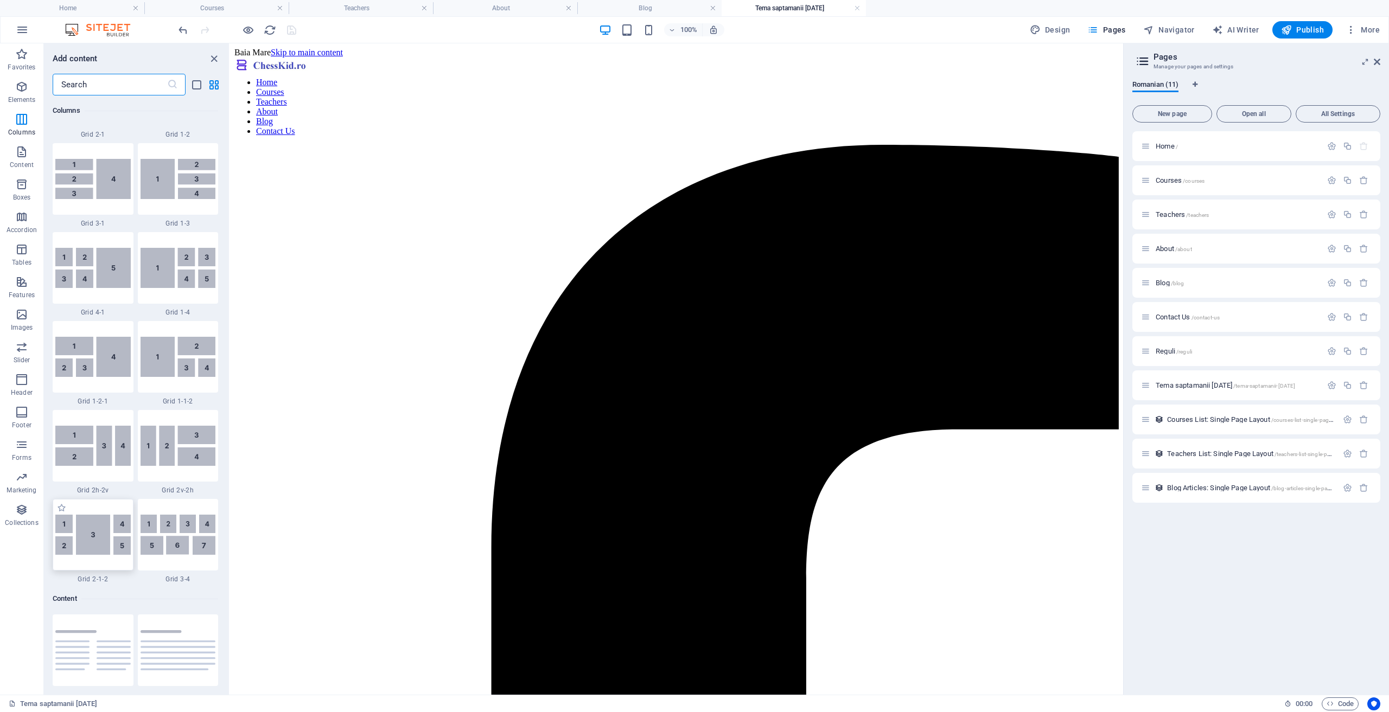
scroll to position [1627, 0]
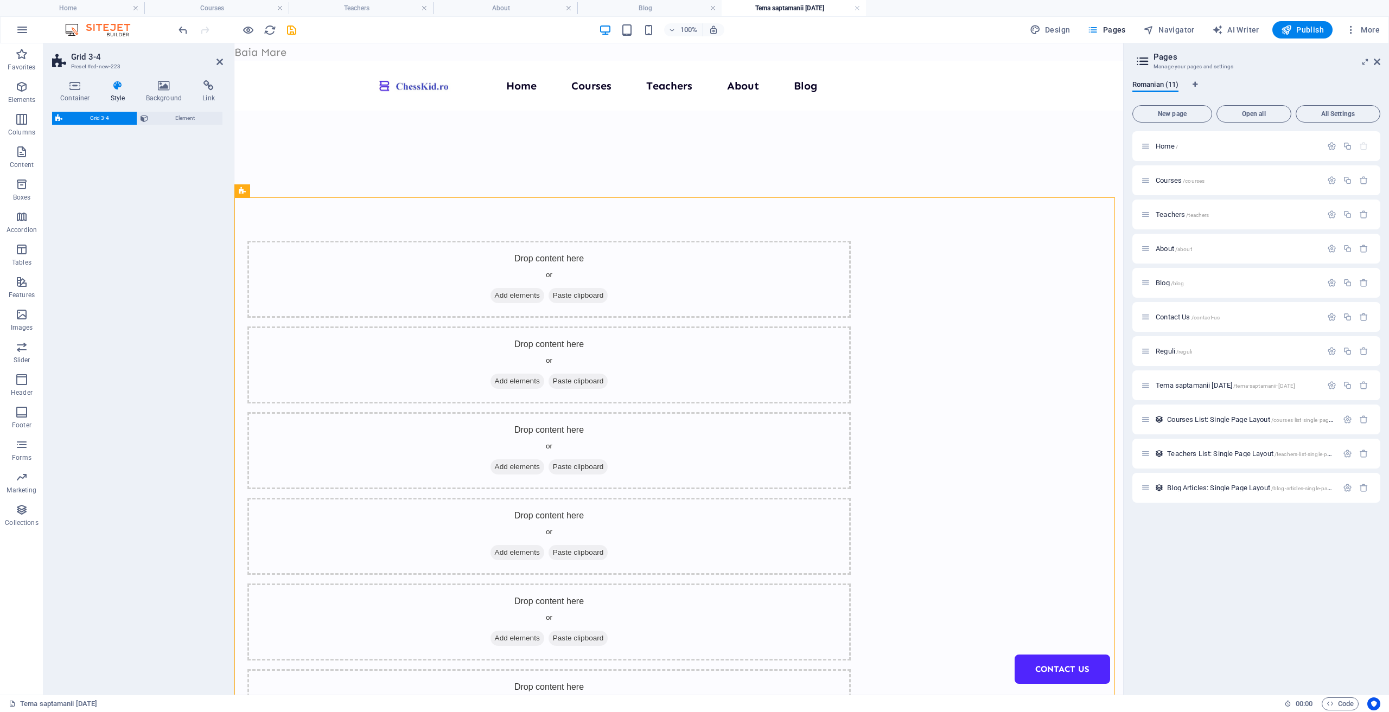
select select "rem"
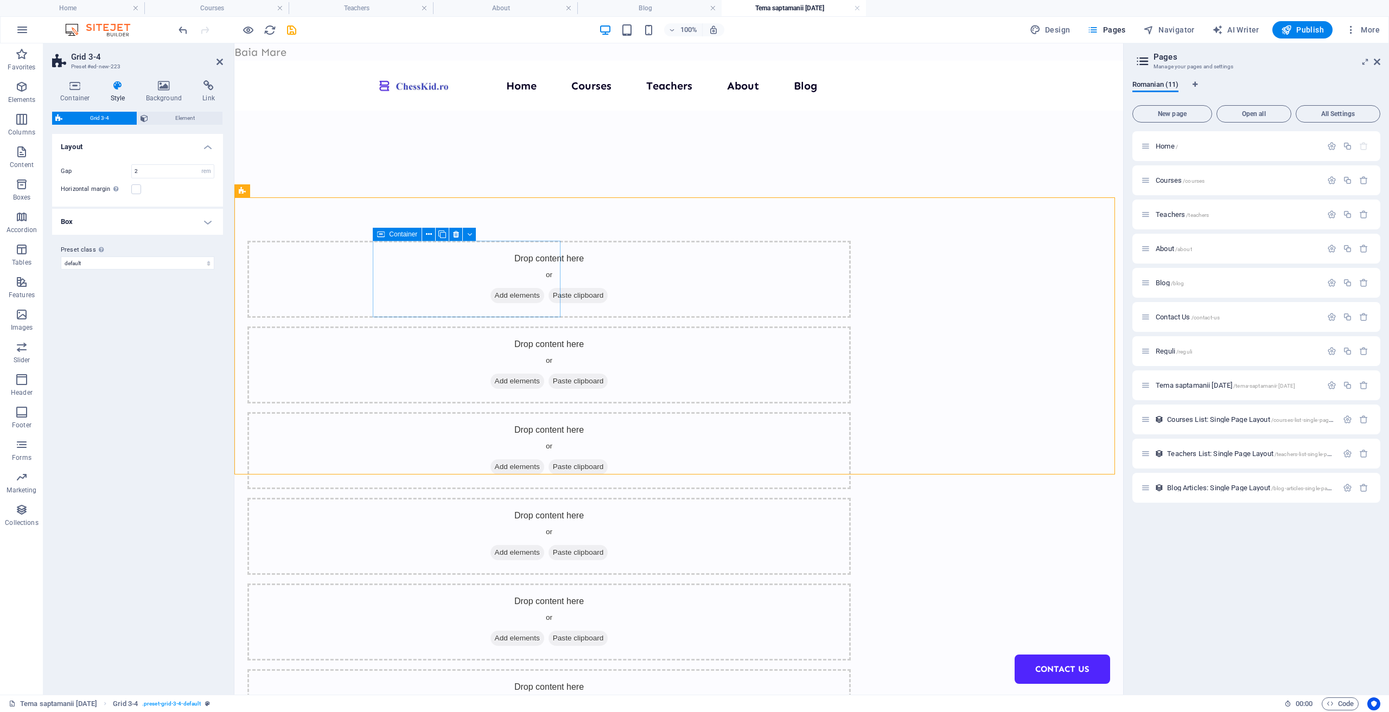
click at [490, 289] on span "Add elements" at bounding box center [517, 295] width 54 height 15
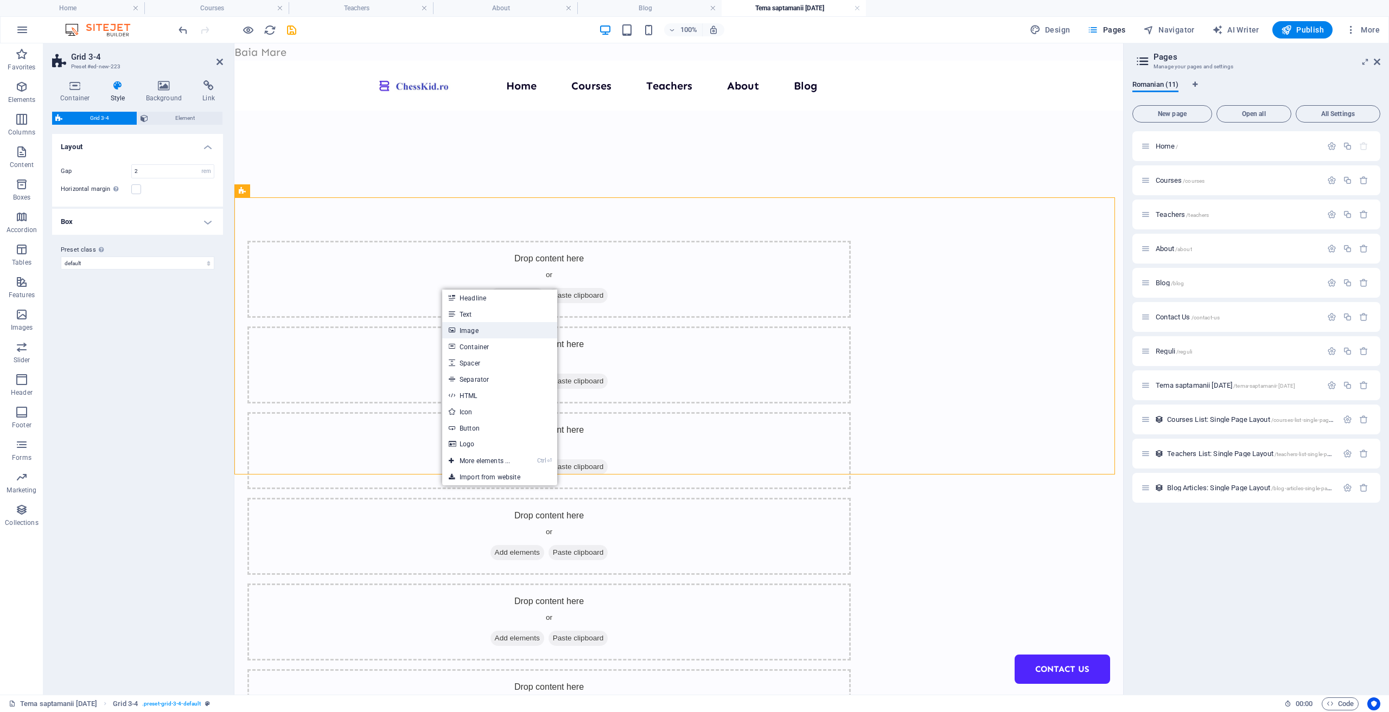
click at [493, 329] on link "Image" at bounding box center [499, 330] width 115 height 16
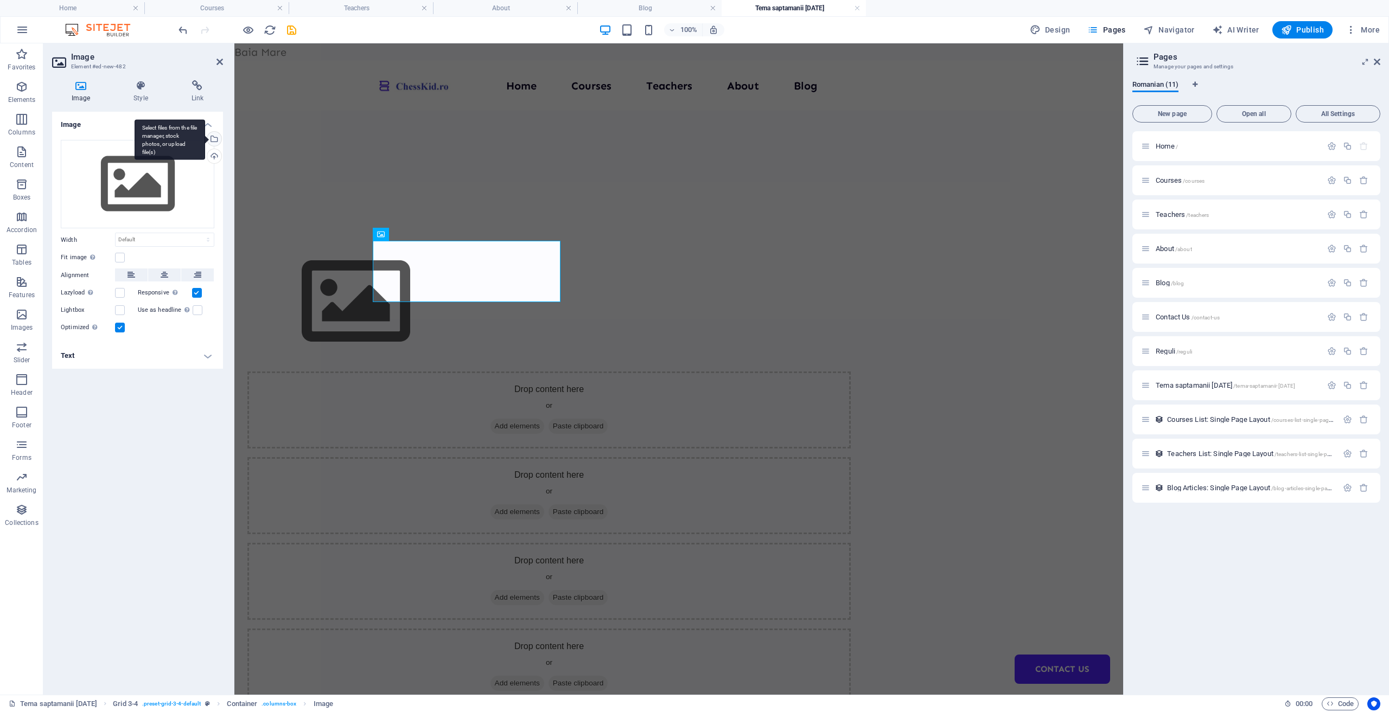
click at [216, 137] on div "Select files from the file manager, stock photos, or upload file(s)" at bounding box center [213, 140] width 16 height 16
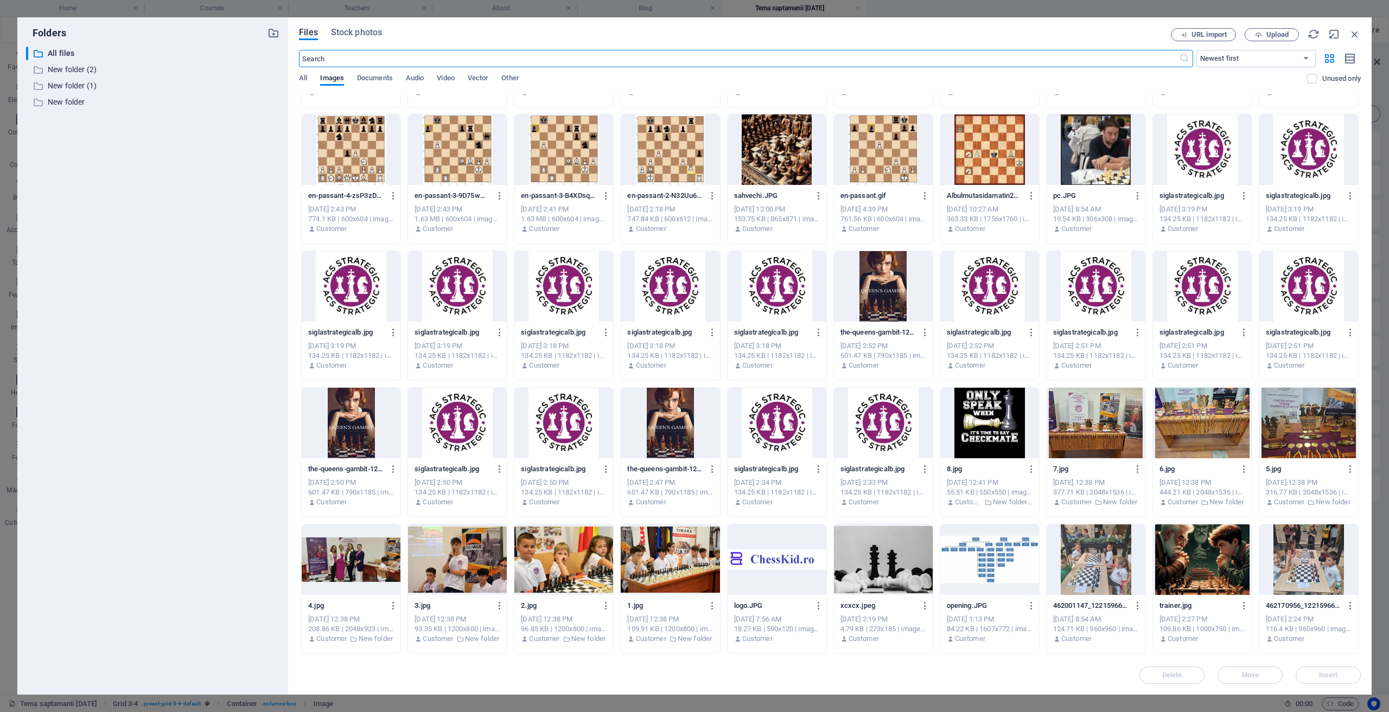
scroll to position [119, 0]
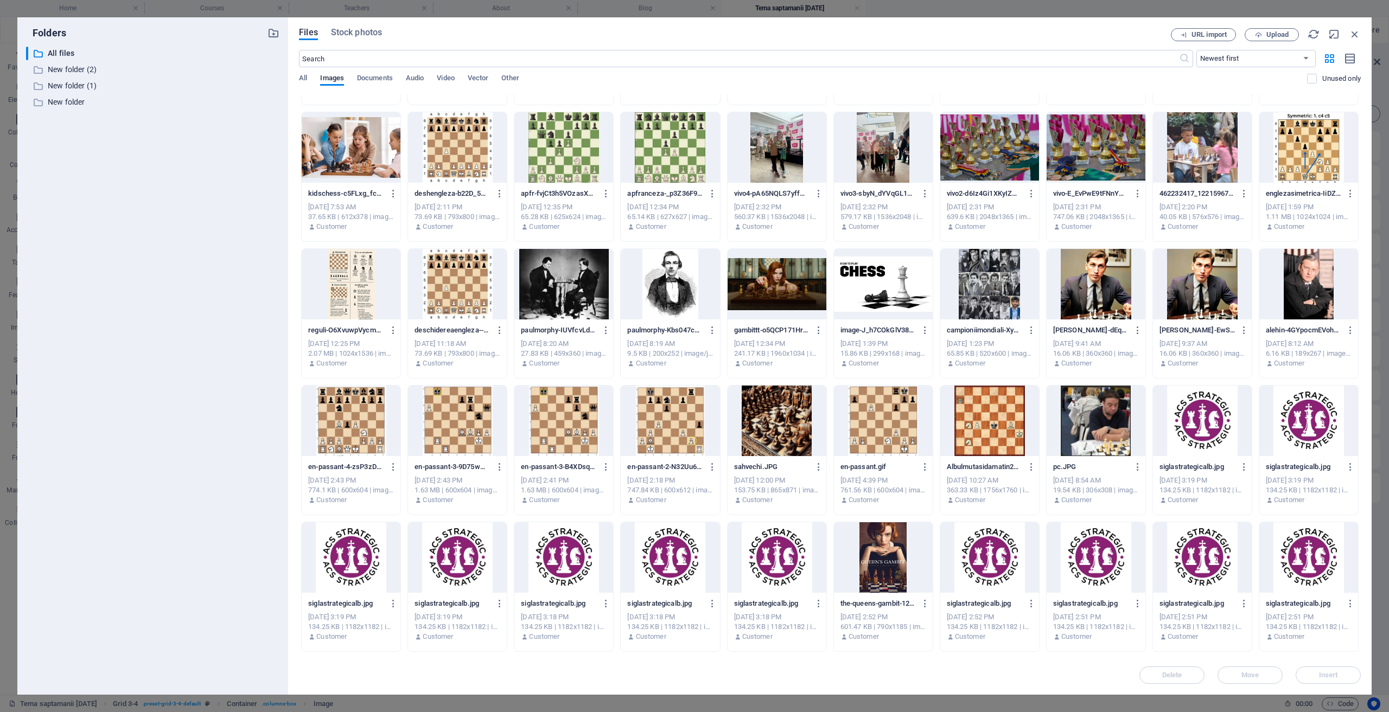
click at [974, 411] on div at bounding box center [989, 421] width 99 height 71
click at [974, 411] on div "1" at bounding box center [989, 421] width 99 height 71
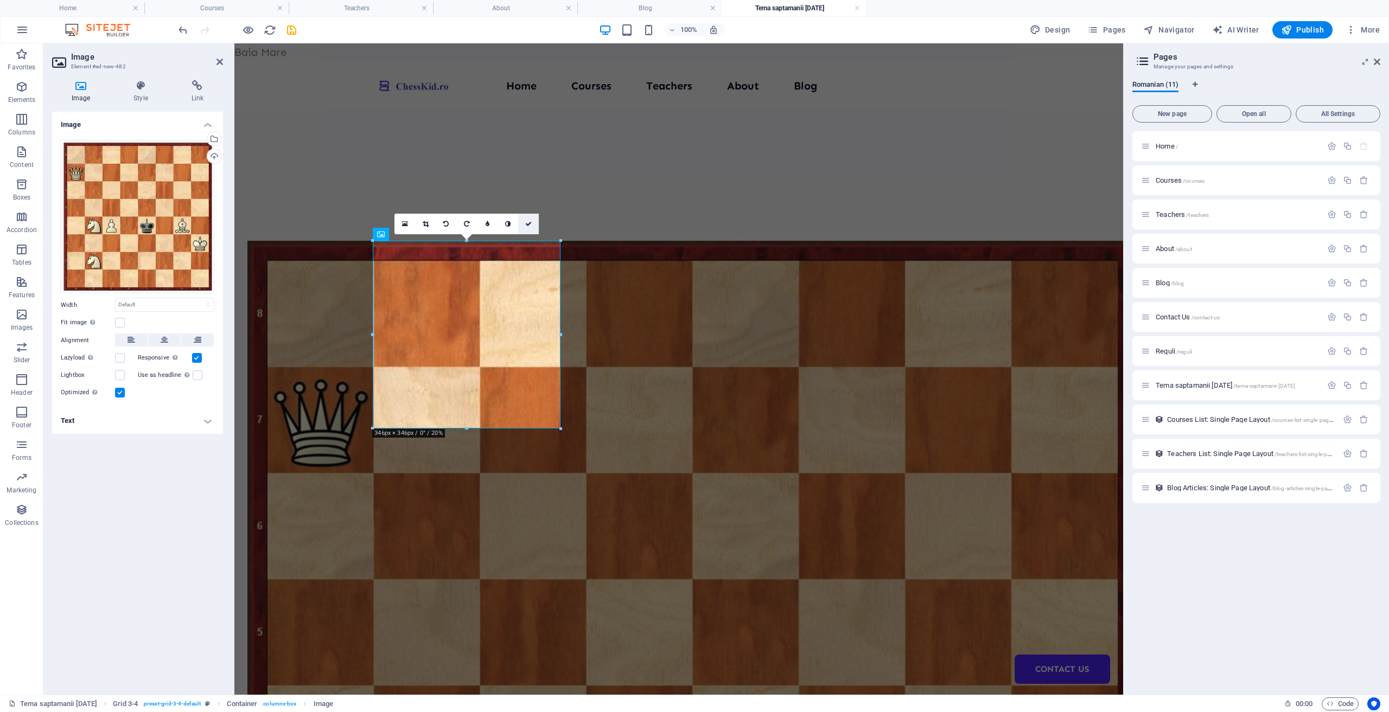
click at [527, 224] on icon at bounding box center [528, 224] width 7 height 7
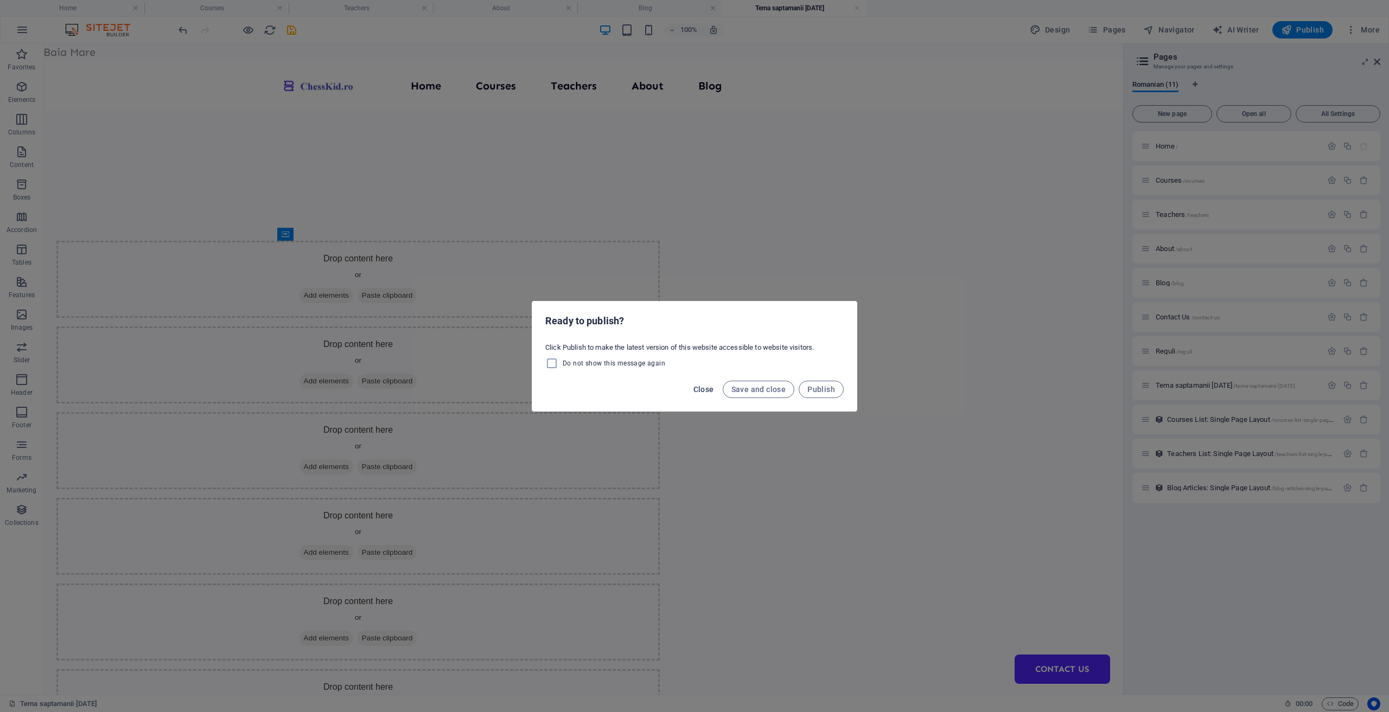
click at [702, 393] on span "Close" at bounding box center [703, 389] width 21 height 9
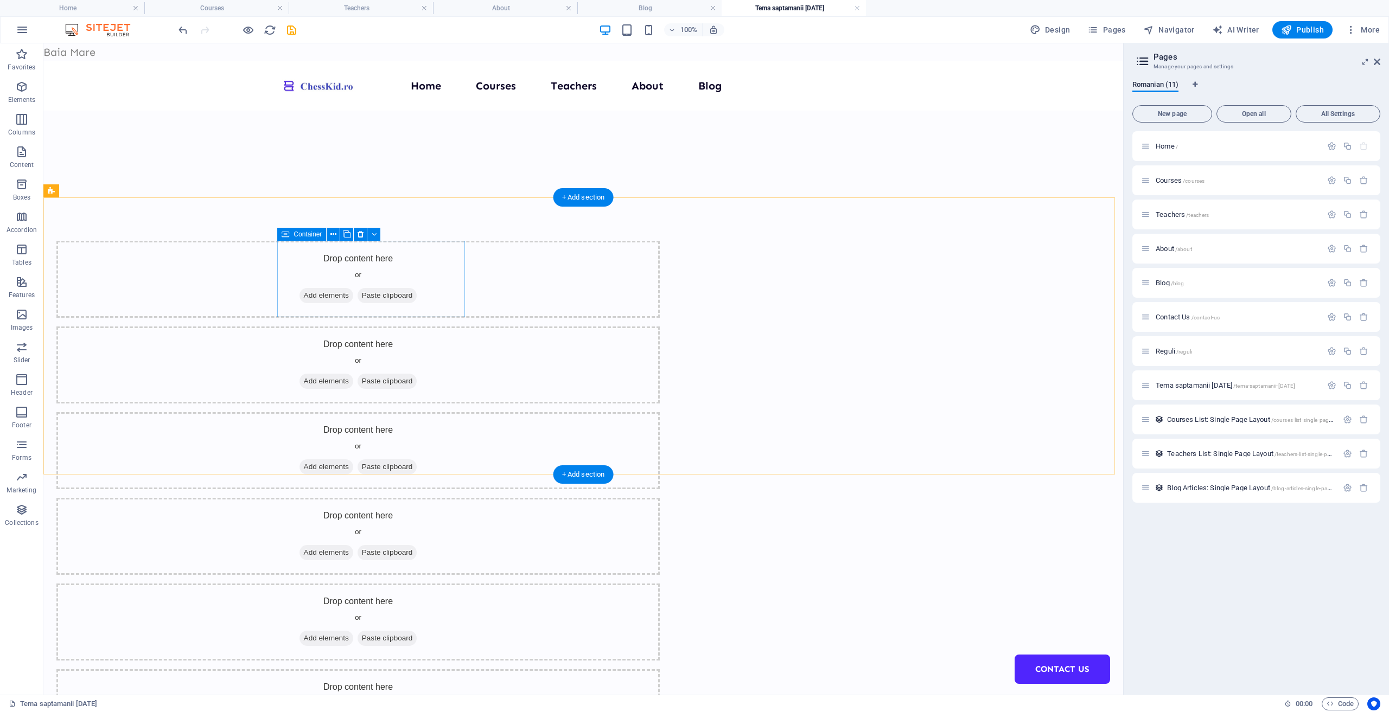
click at [374, 256] on div "Drop content here or Add elements Paste clipboard" at bounding box center [357, 279] width 603 height 77
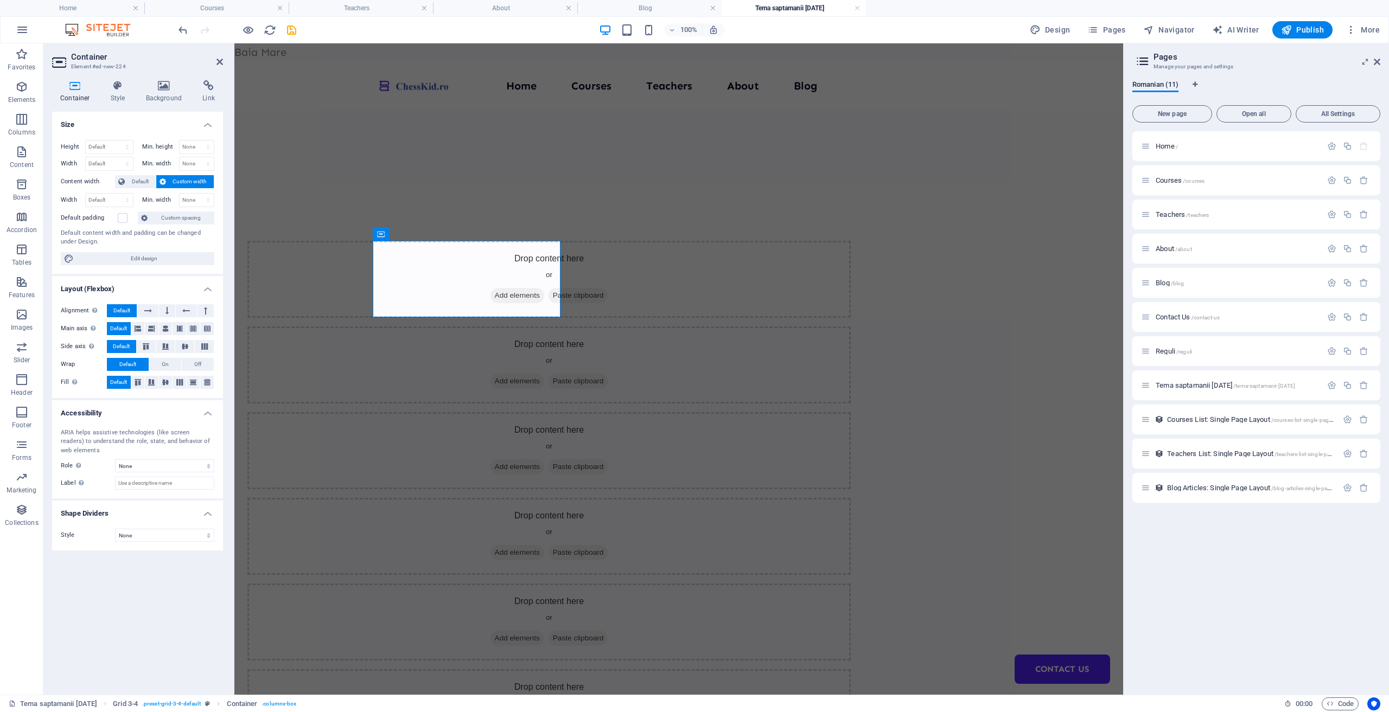
drag, startPoint x: 162, startPoint y: 87, endPoint x: 175, endPoint y: 122, distance: 37.6
click at [175, 122] on div "Container Style Background Link Size Height Default px rem % vh vw Min. height …" at bounding box center [137, 383] width 171 height 606
click at [168, 88] on icon at bounding box center [164, 85] width 53 height 11
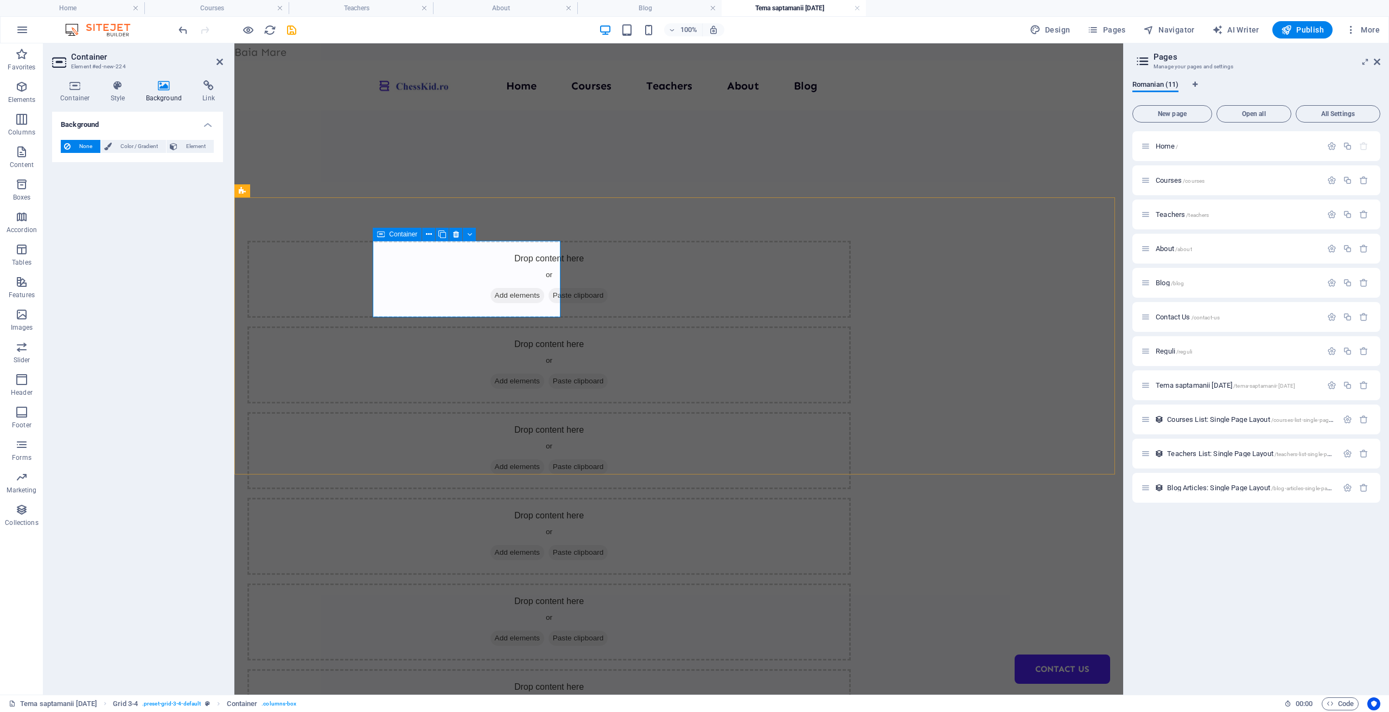
click at [443, 269] on div "Drop content here or Add elements Paste clipboard" at bounding box center [548, 279] width 603 height 77
click at [23, 218] on icon "button" at bounding box center [21, 216] width 13 height 13
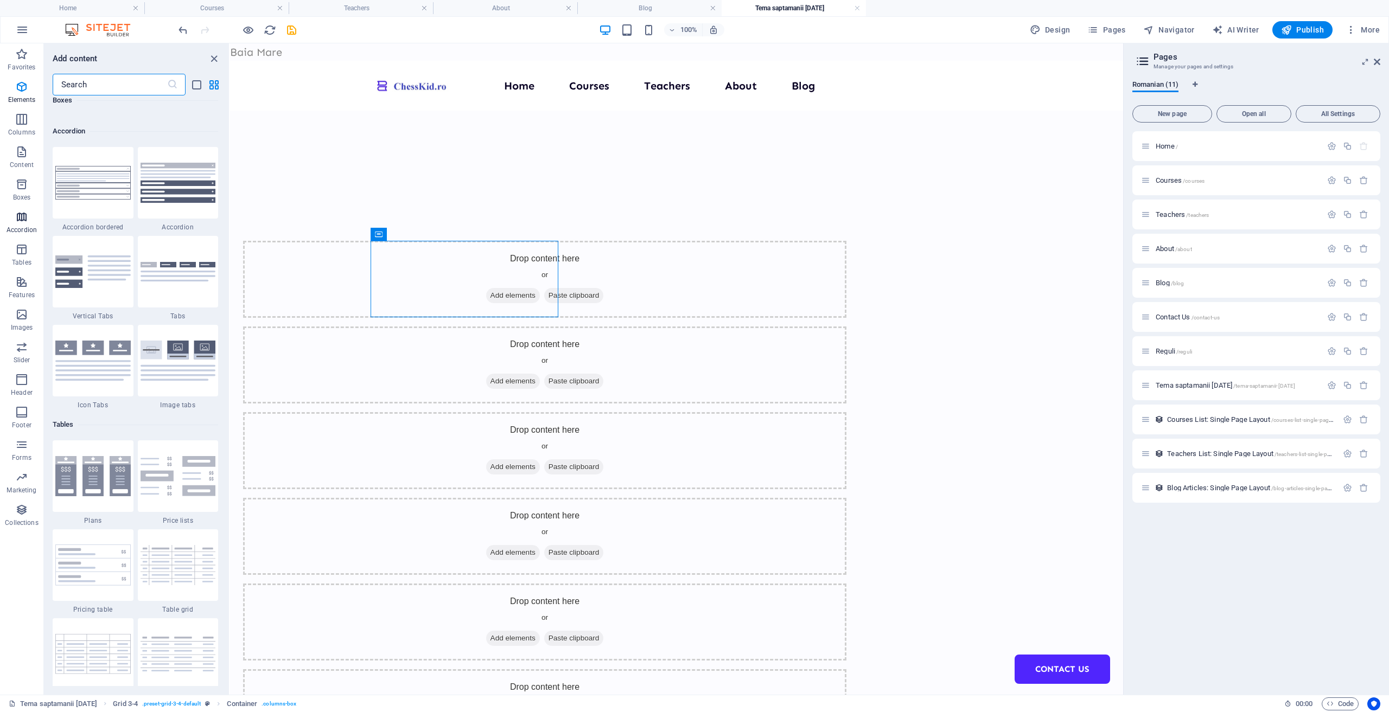
scroll to position [3463, 0]
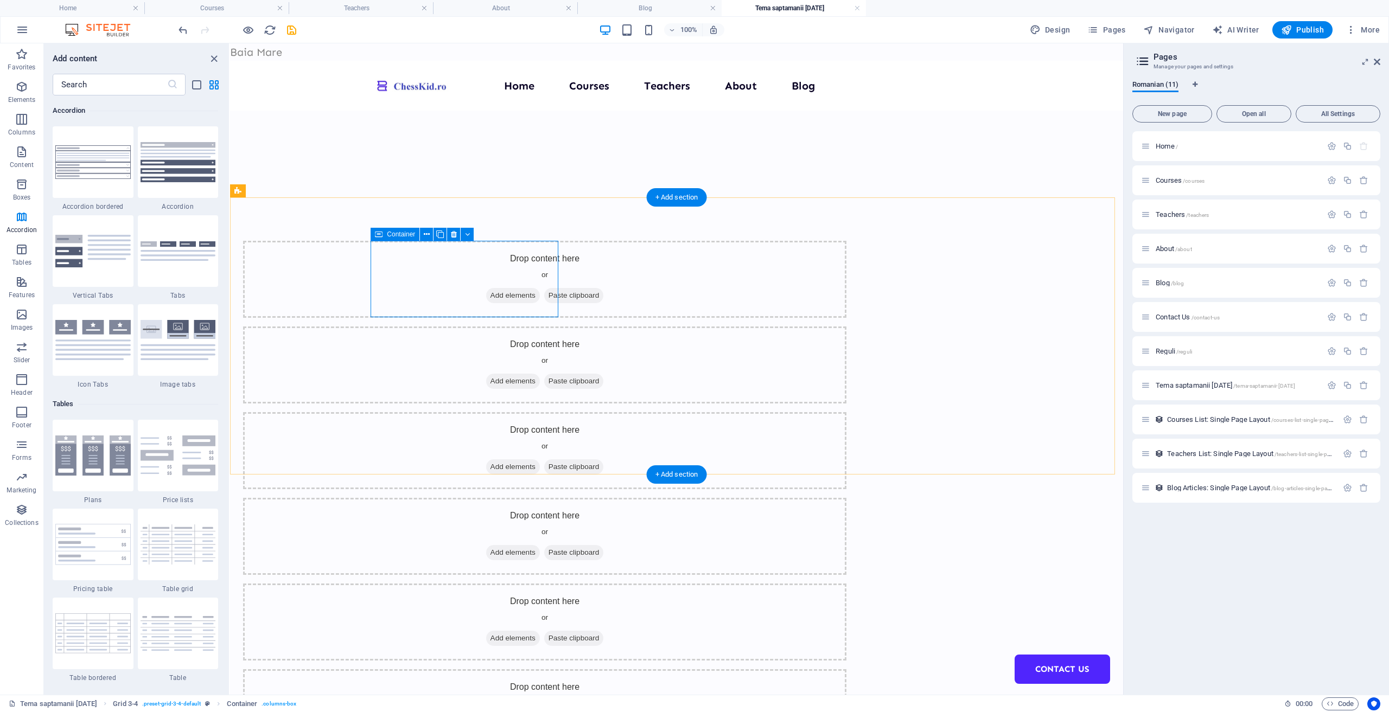
click at [393, 249] on div "Drop content here or Add elements Paste clipboard" at bounding box center [544, 279] width 603 height 77
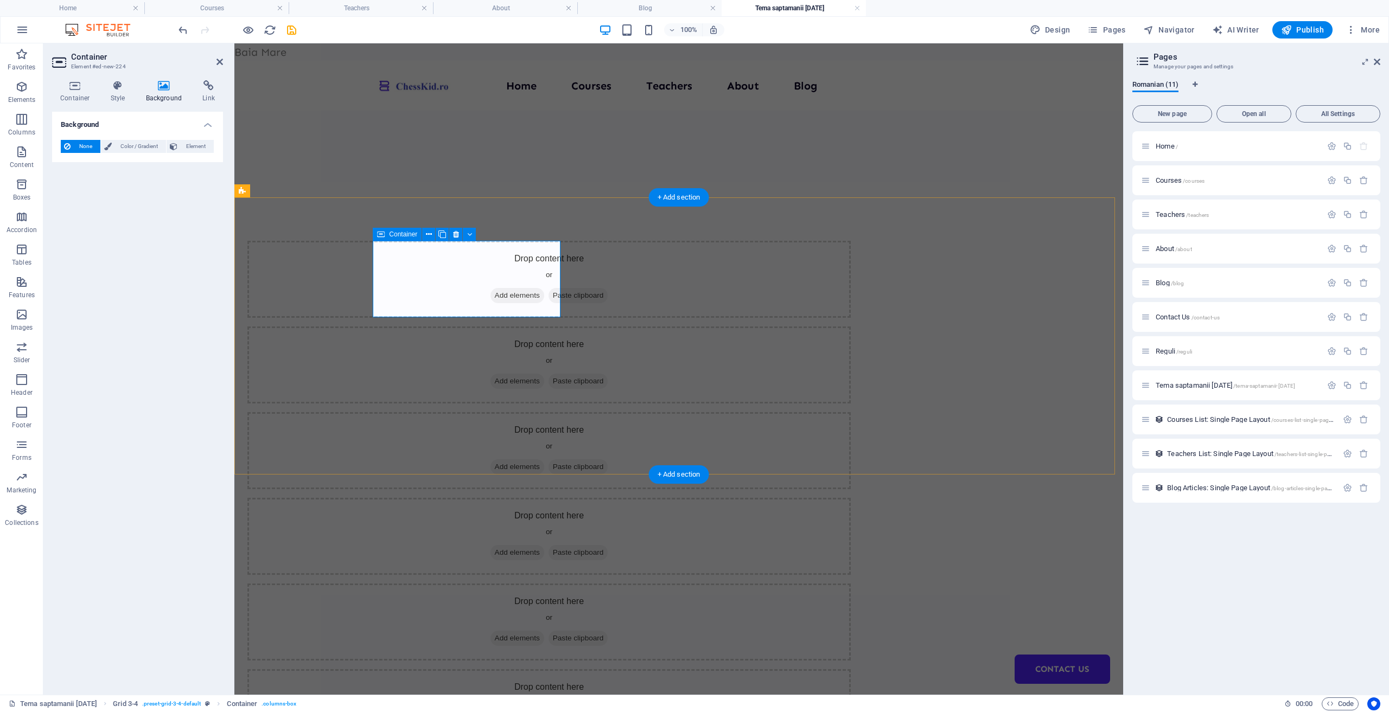
click at [490, 296] on span "Add elements" at bounding box center [517, 295] width 54 height 15
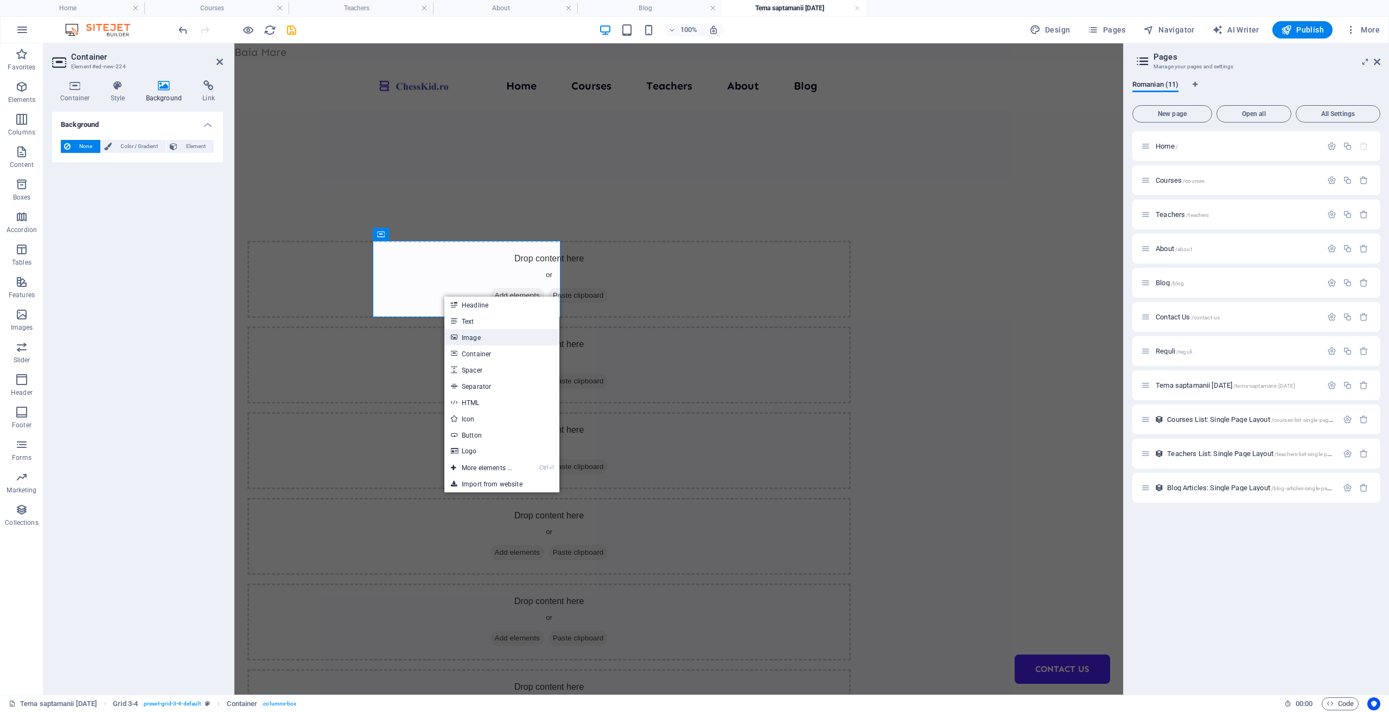
click at [486, 338] on link "Image" at bounding box center [501, 337] width 115 height 16
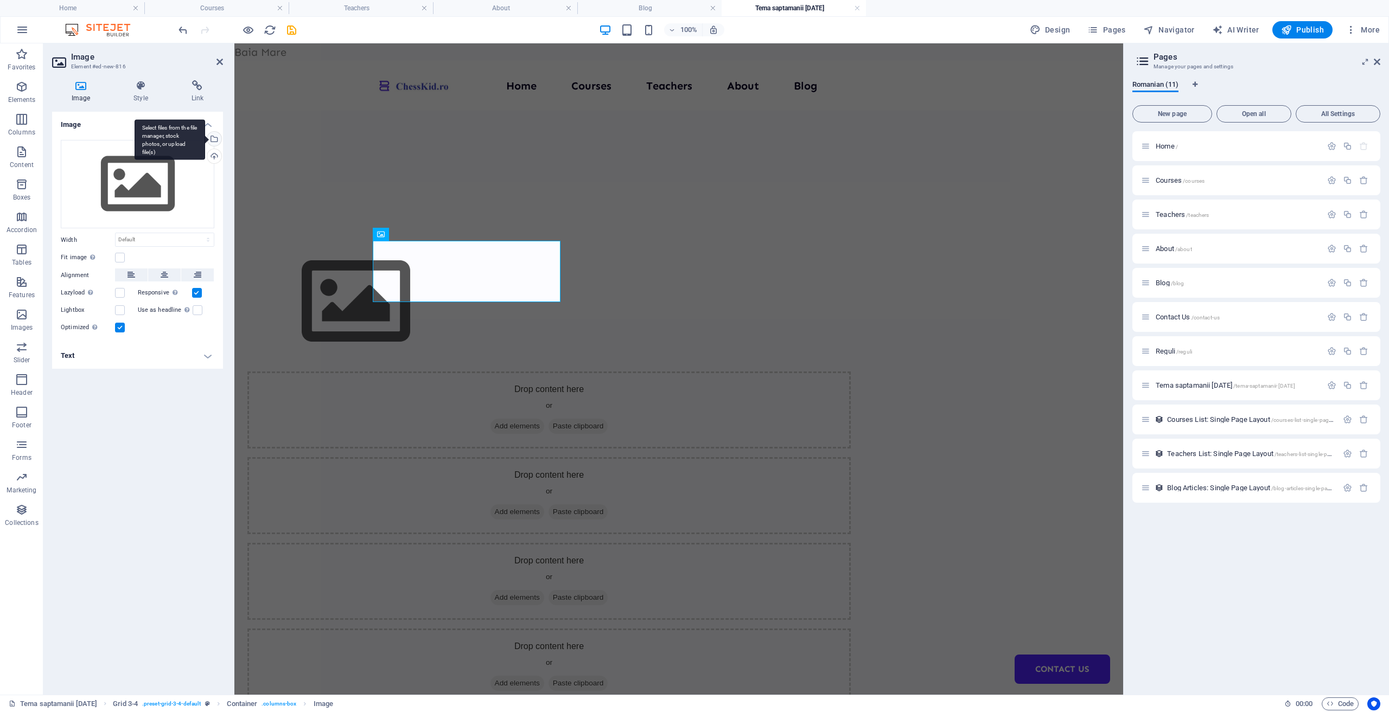
click at [218, 140] on div "Select files from the file manager, stock photos, or upload file(s)" at bounding box center [213, 140] width 16 height 16
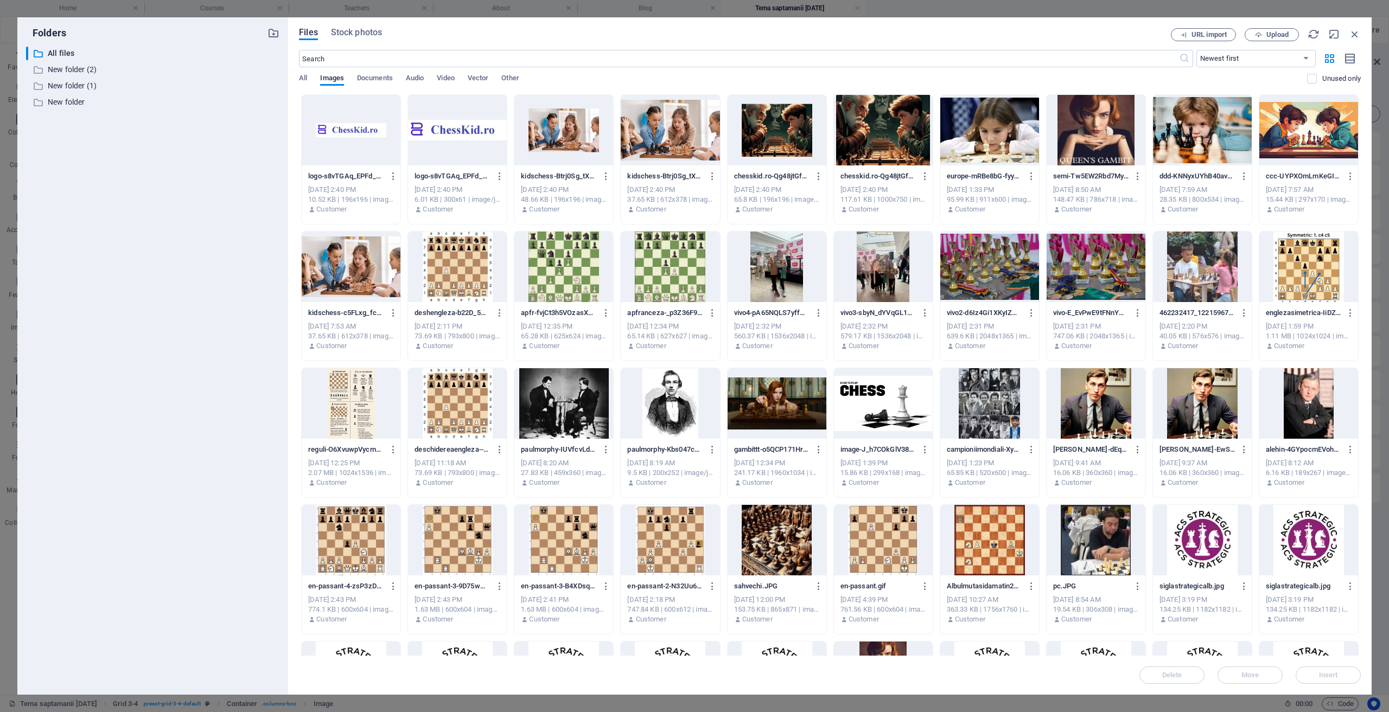
click at [368, 136] on div at bounding box center [351, 130] width 99 height 71
click at [368, 136] on div "1" at bounding box center [351, 130] width 99 height 71
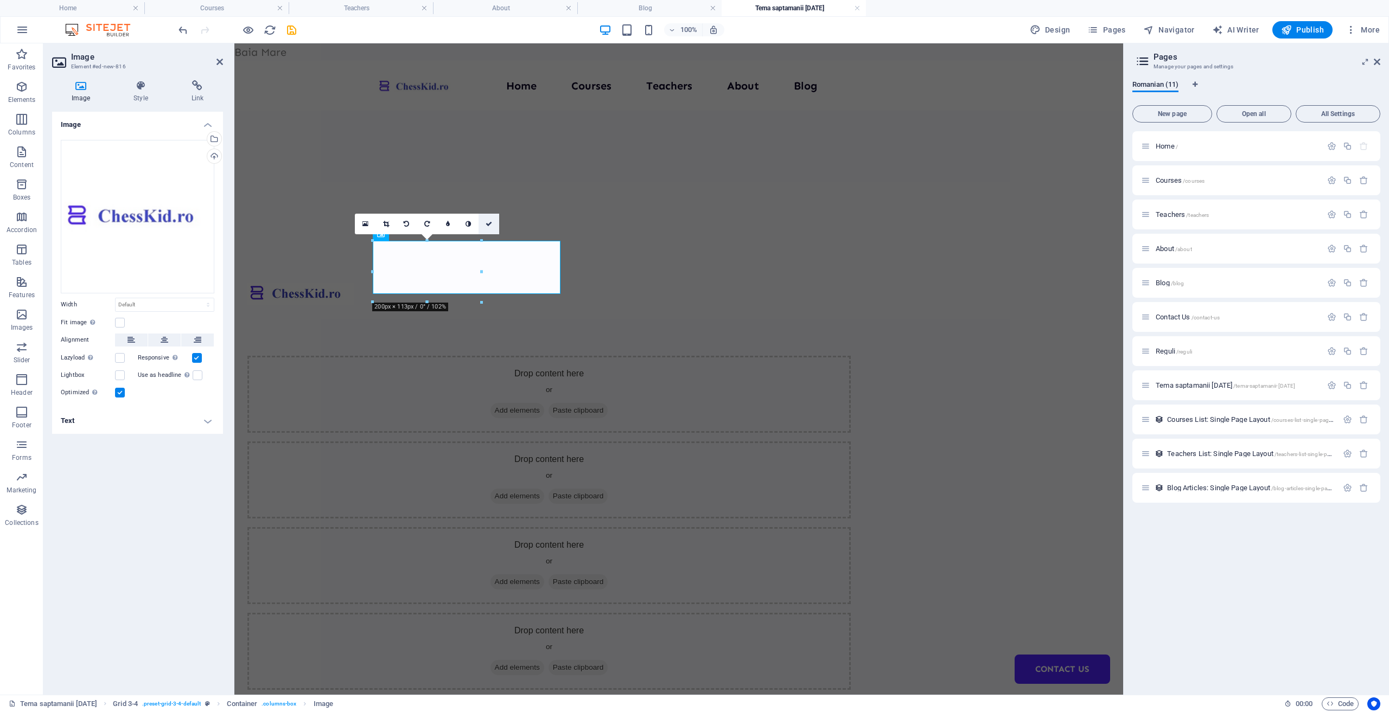
click at [487, 225] on icon at bounding box center [488, 224] width 7 height 7
